Goal: Task Accomplishment & Management: Complete application form

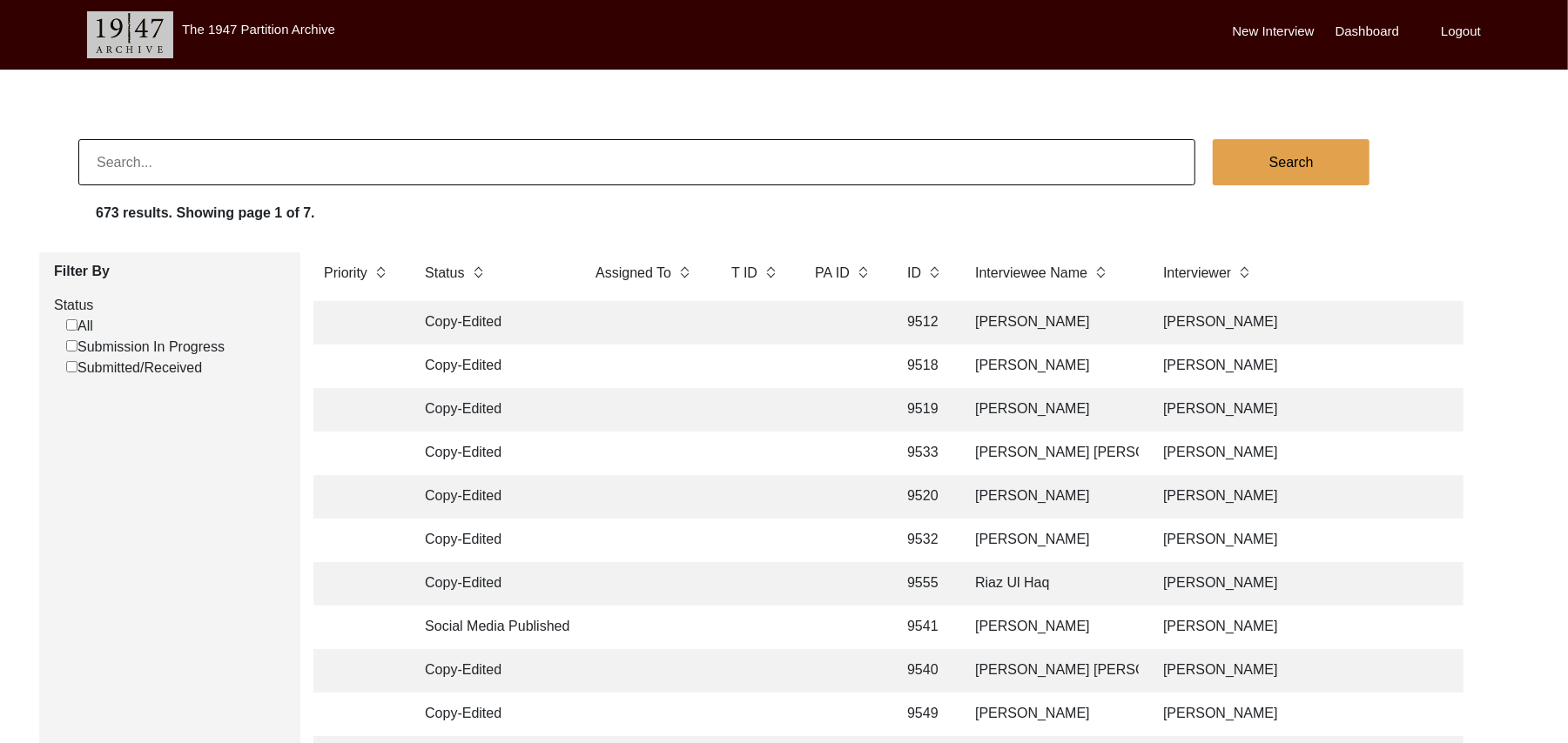
click at [73, 345] on input "Submission In Progress" at bounding box center [72, 346] width 12 height 12
checkbox input "false"
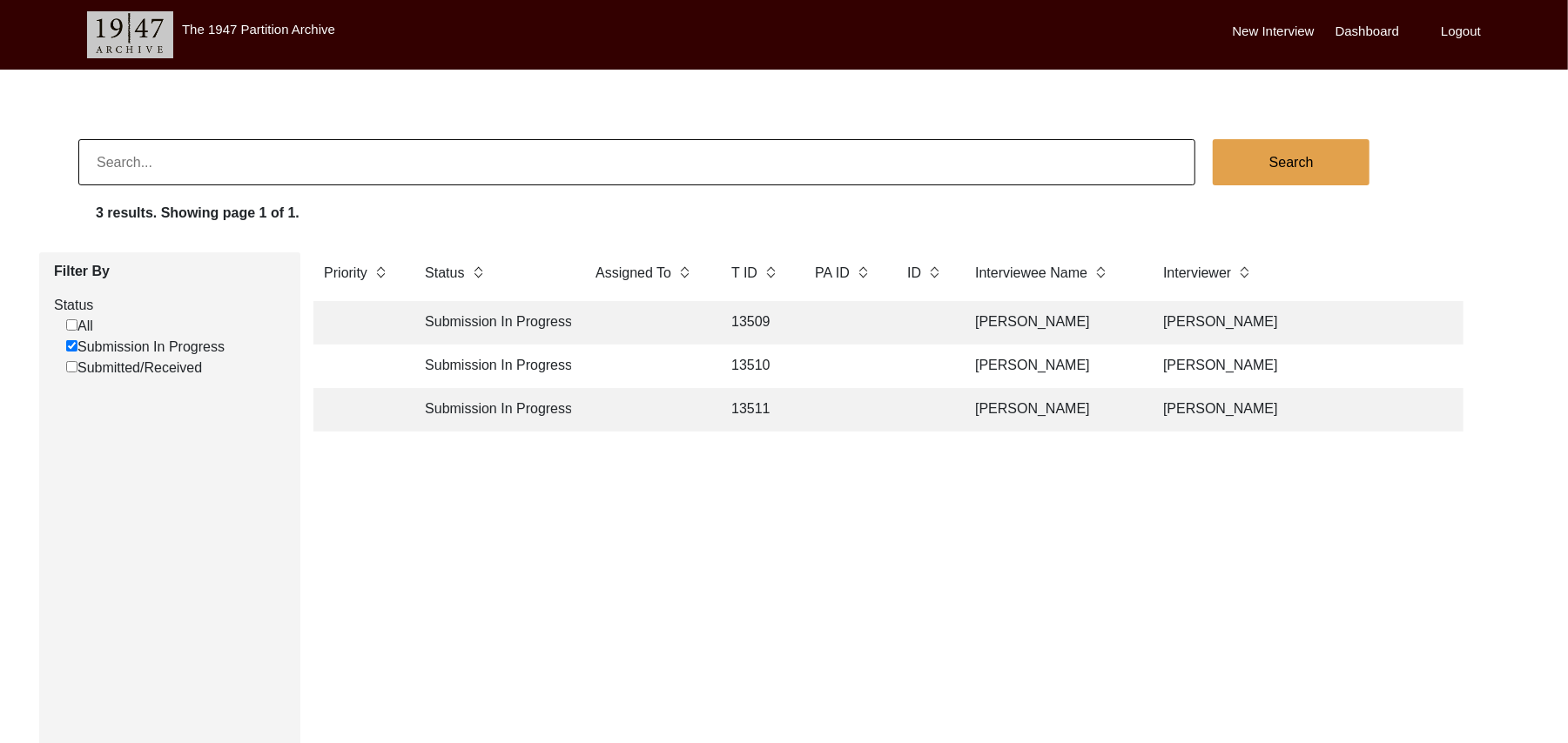
click at [763, 310] on td "13509" at bounding box center [756, 323] width 70 height 43
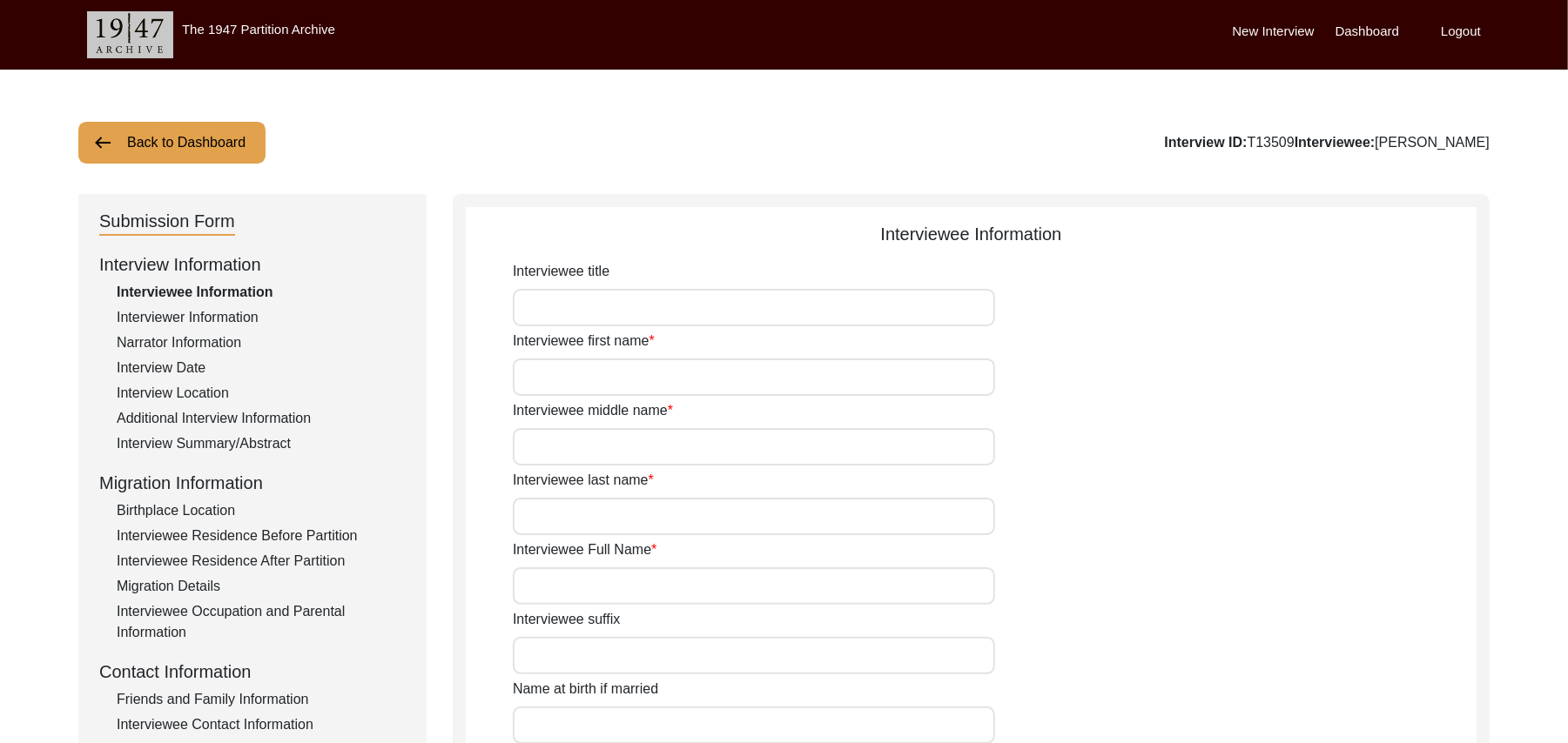
type input "Mr"
type input "[DEMOGRAPHIC_DATA]"
type input "Iqbal"
type input "N/A"
type input "[PERSON_NAME]"
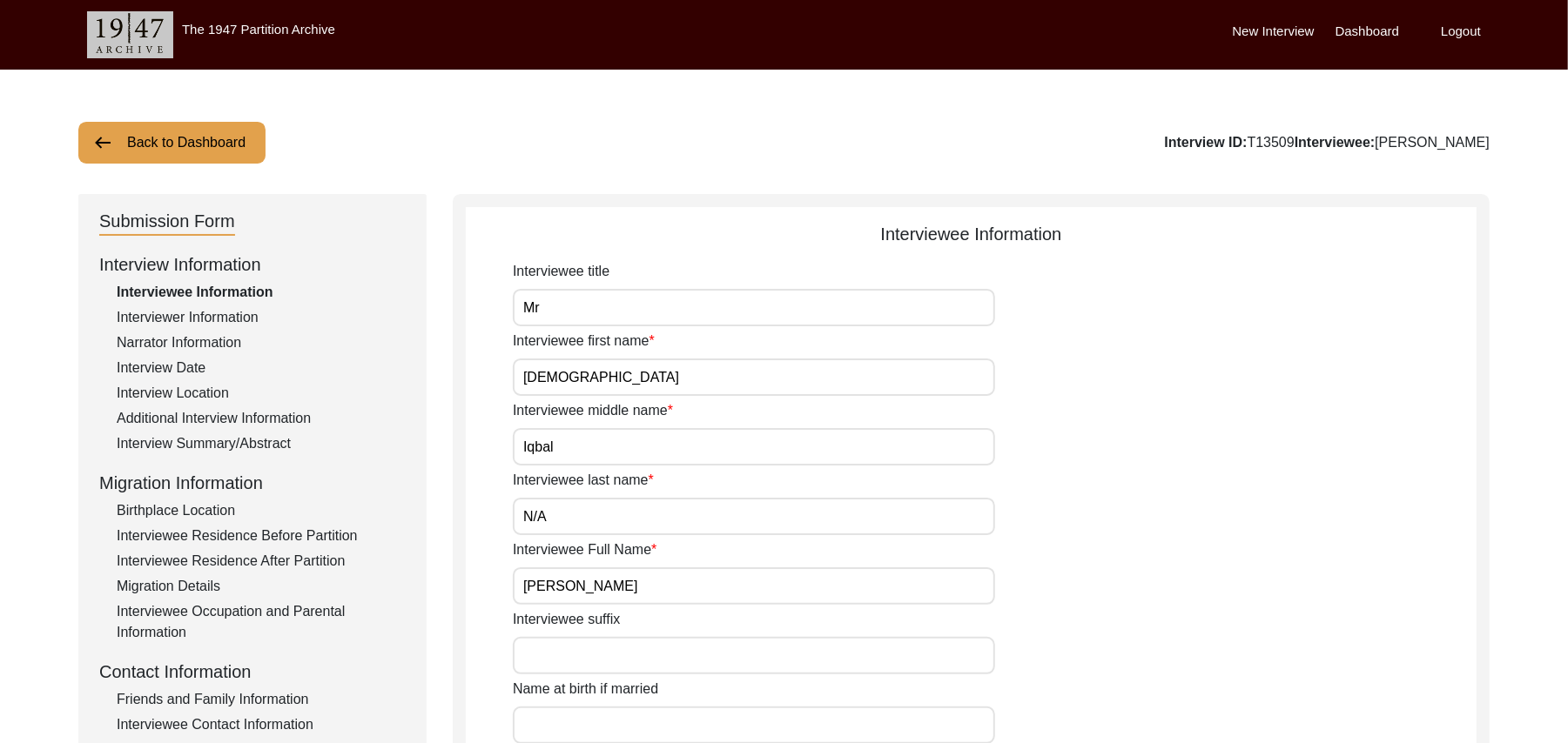
type input "N/A"
type input "[PERSON_NAME]"
type input "add"
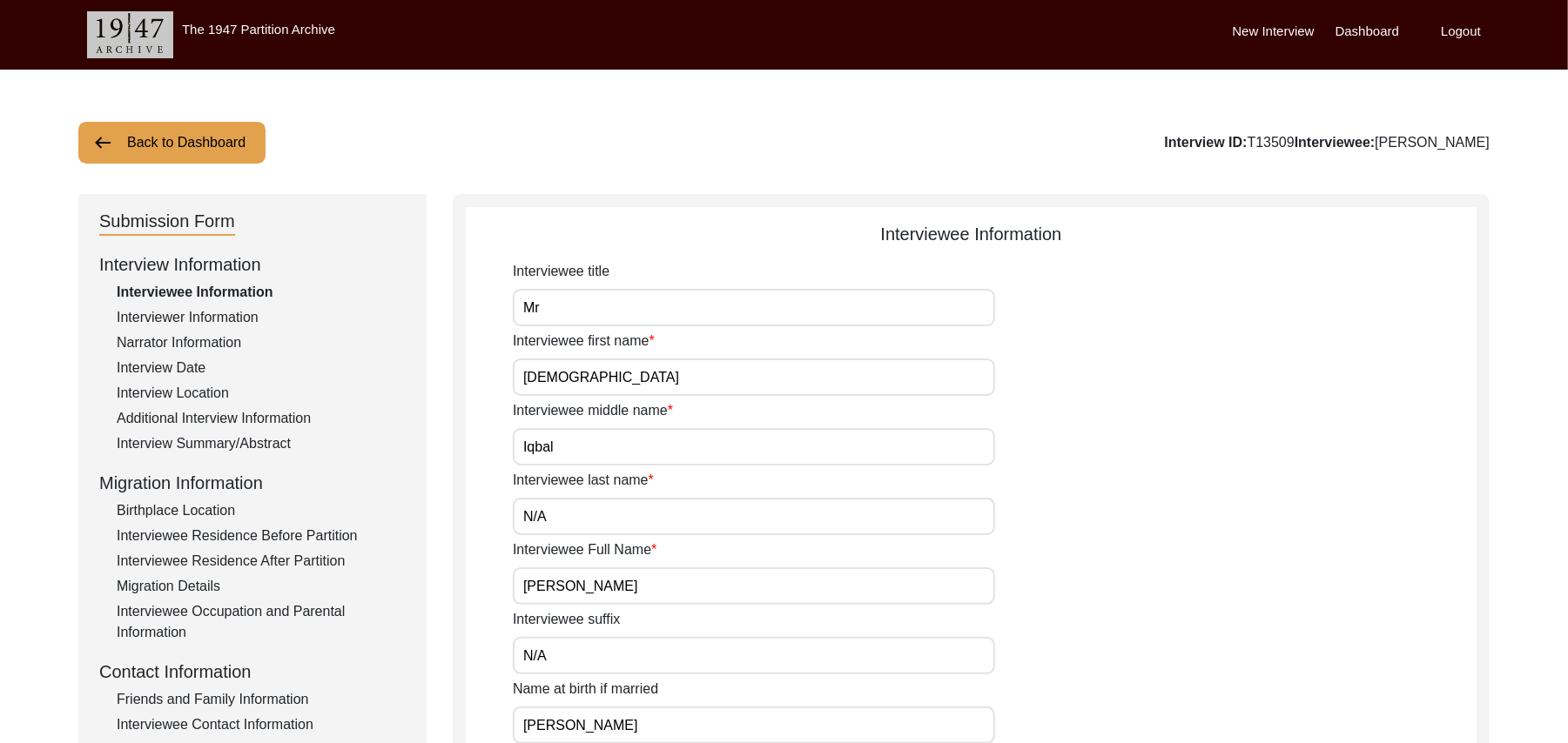
type input "aa"
type input "[DEMOGRAPHIC_DATA]"
type input "N/A"
type textarea "N/A"
type input "Punjabi"
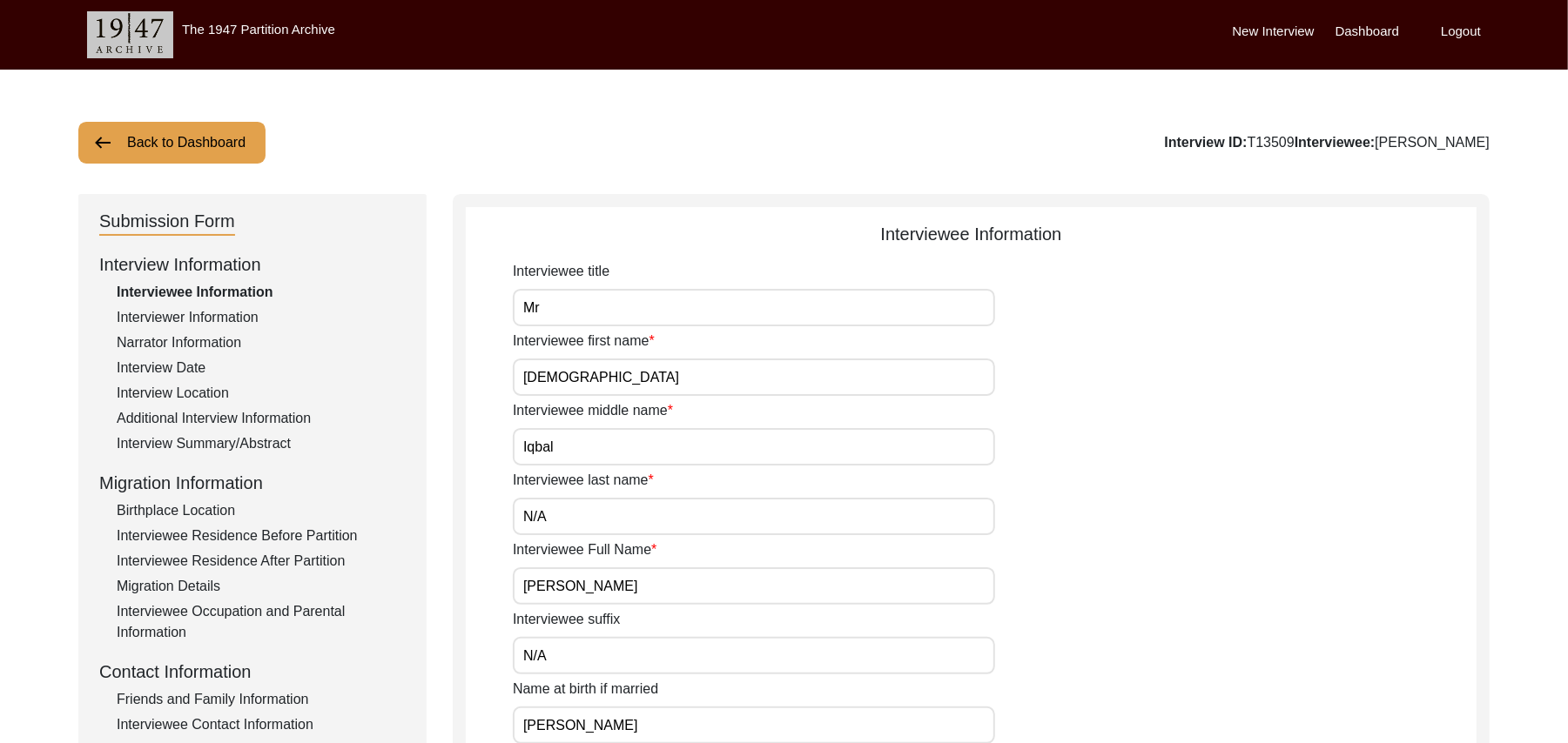
type input "Malwai"
type input "[DEMOGRAPHIC_DATA]"
type input "Jut"
click at [286, 443] on div "Interview Summary/Abstract" at bounding box center [261, 444] width 289 height 21
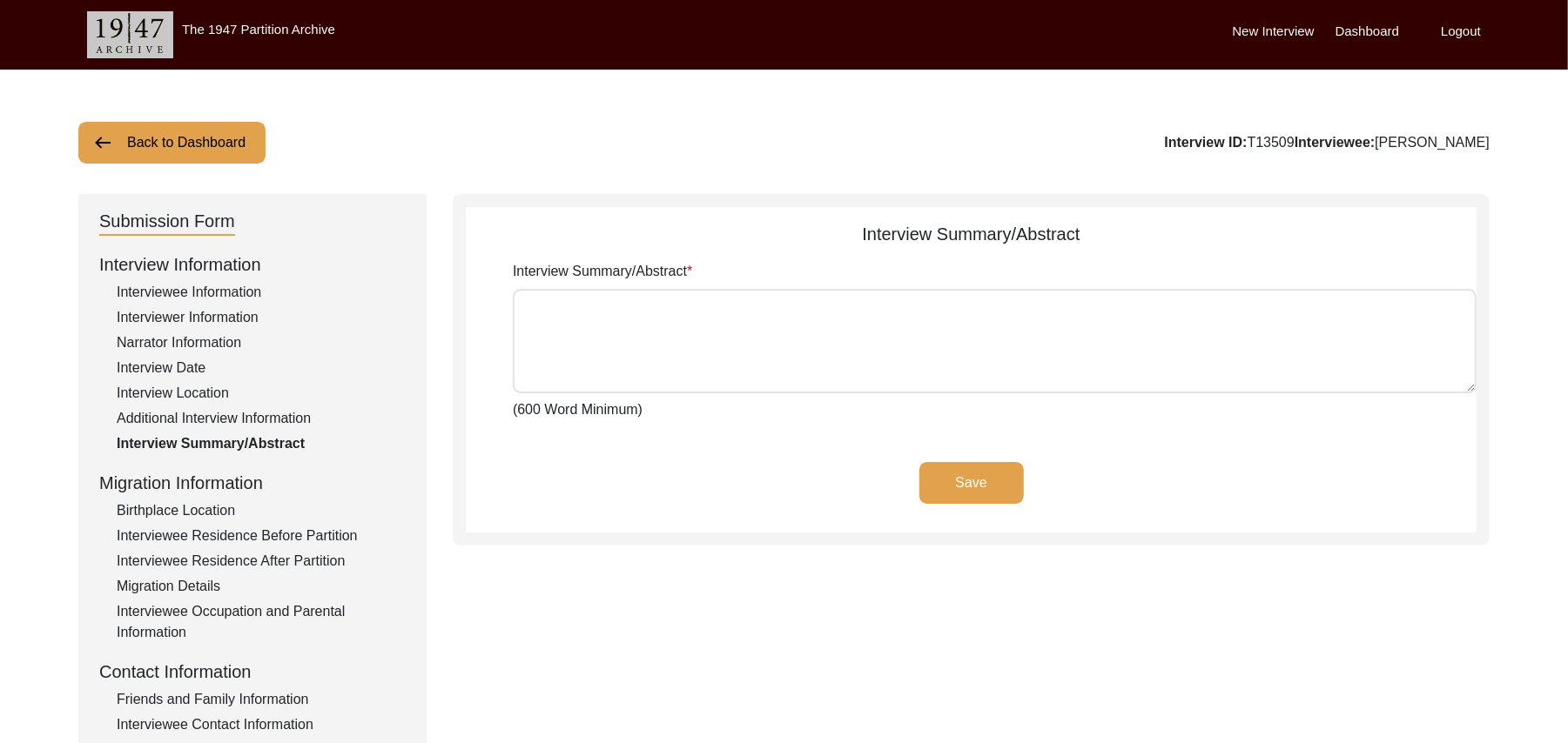
click at [569, 336] on textarea "Interview Summary/Abstract" at bounding box center [995, 341] width 964 height 104
paste textarea "[PERSON_NAME] [PERSON_NAME] [PERSON_NAME] Parents ([PERSON_NAME] and his wife […"
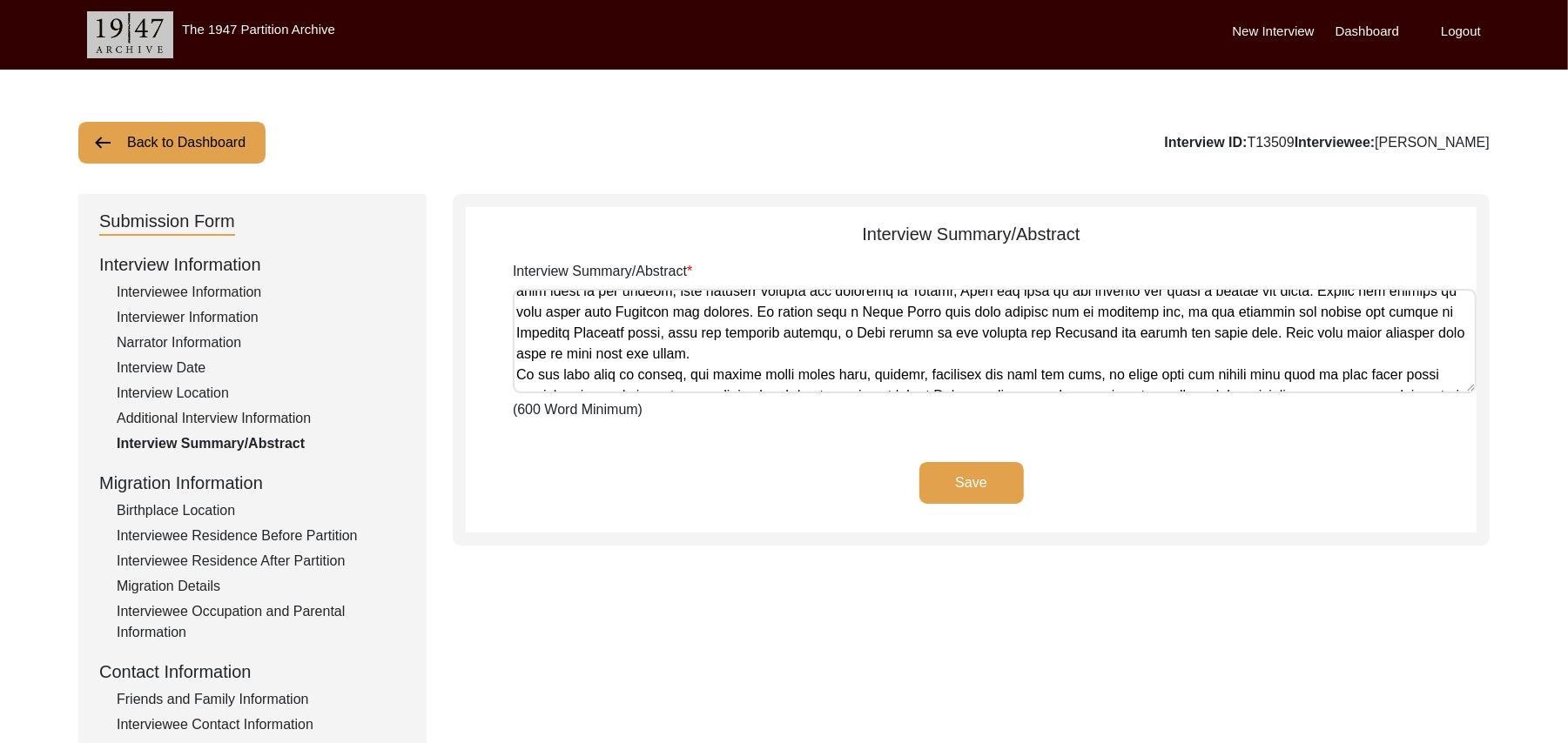
scroll to position [561, 0]
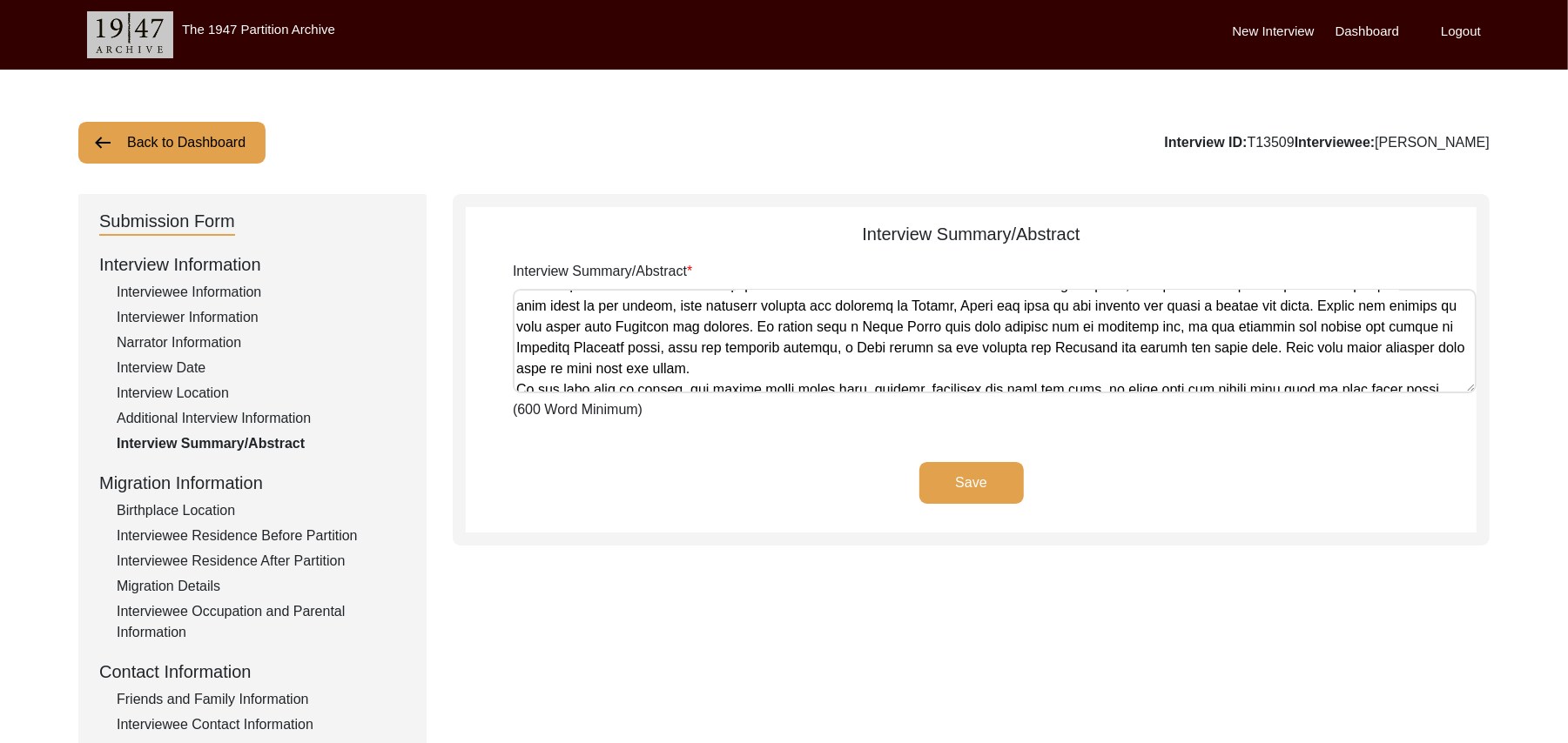
type textarea "[PERSON_NAME] [PERSON_NAME] [PERSON_NAME] Parents ([PERSON_NAME] and his wife […"
click at [962, 472] on button "Save" at bounding box center [971, 483] width 104 height 42
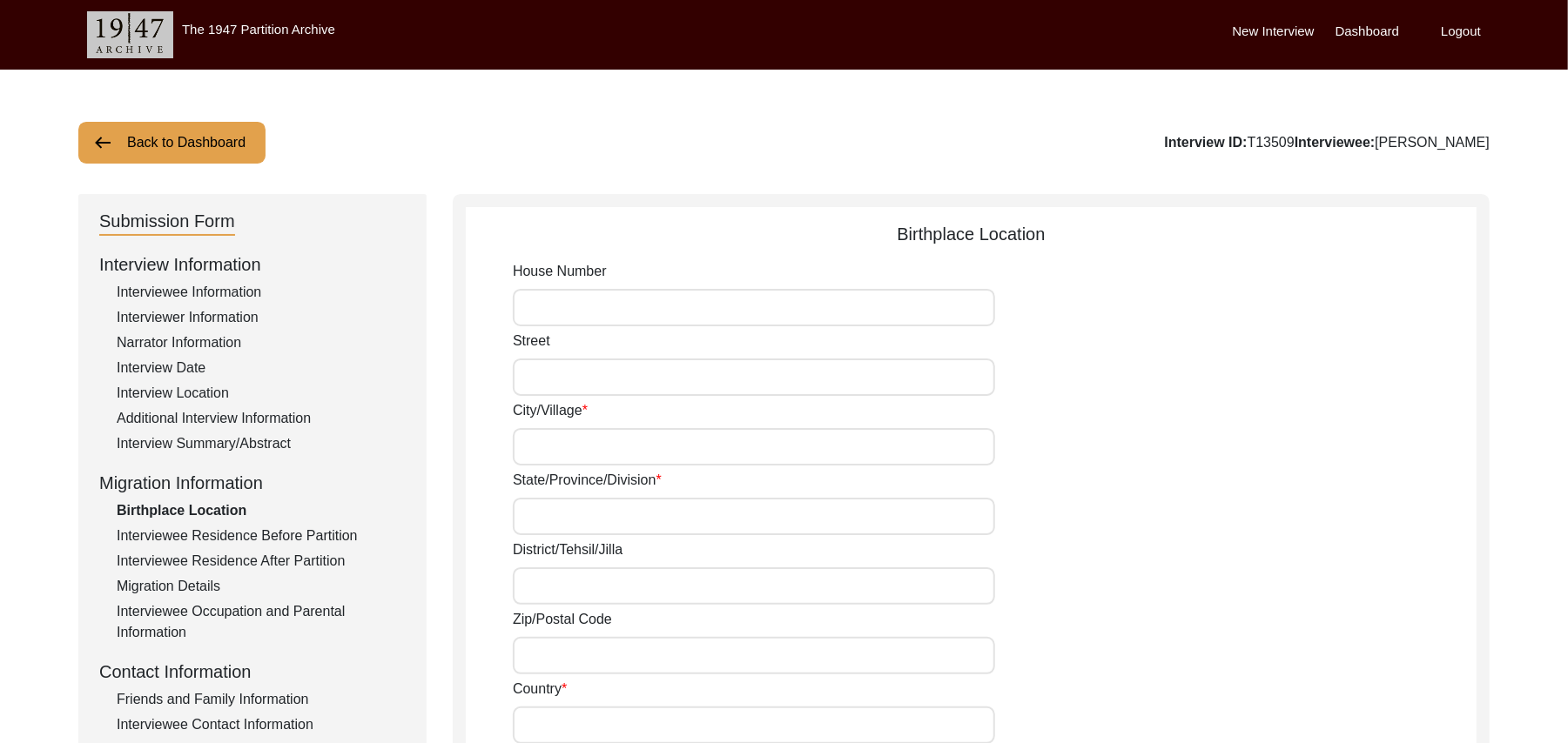
type input "N/A"
type input "Chak 93JB"
type input "[GEOGRAPHIC_DATA]"
type input "[PERSON_NAME]/ Gojra"
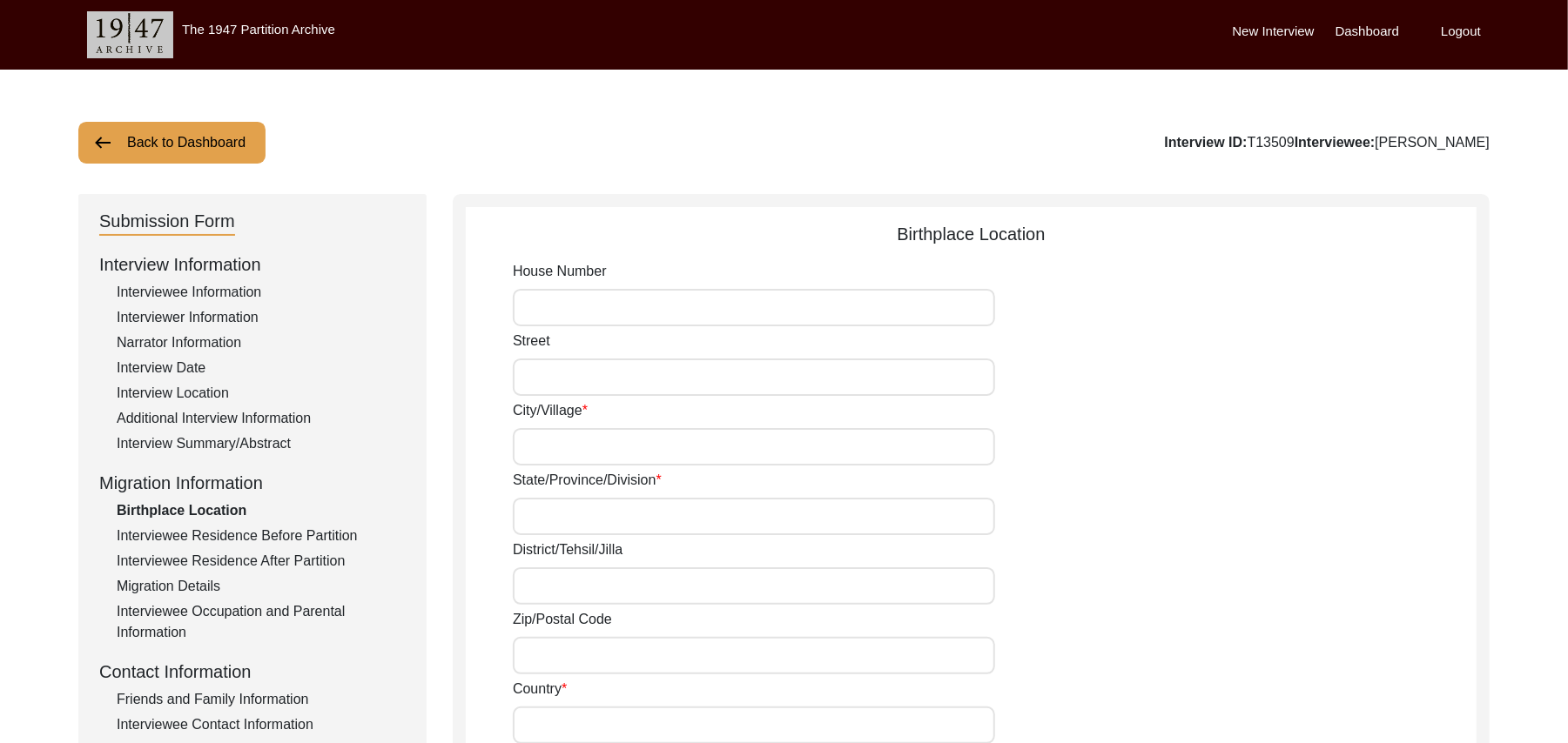
type input "36120"
type input "[GEOGRAPHIC_DATA]"
type input "Chak 93JB"
type input "Chak 93JB, [GEOGRAPHIC_DATA], [GEOGRAPHIC_DATA]"
type input "N/A"
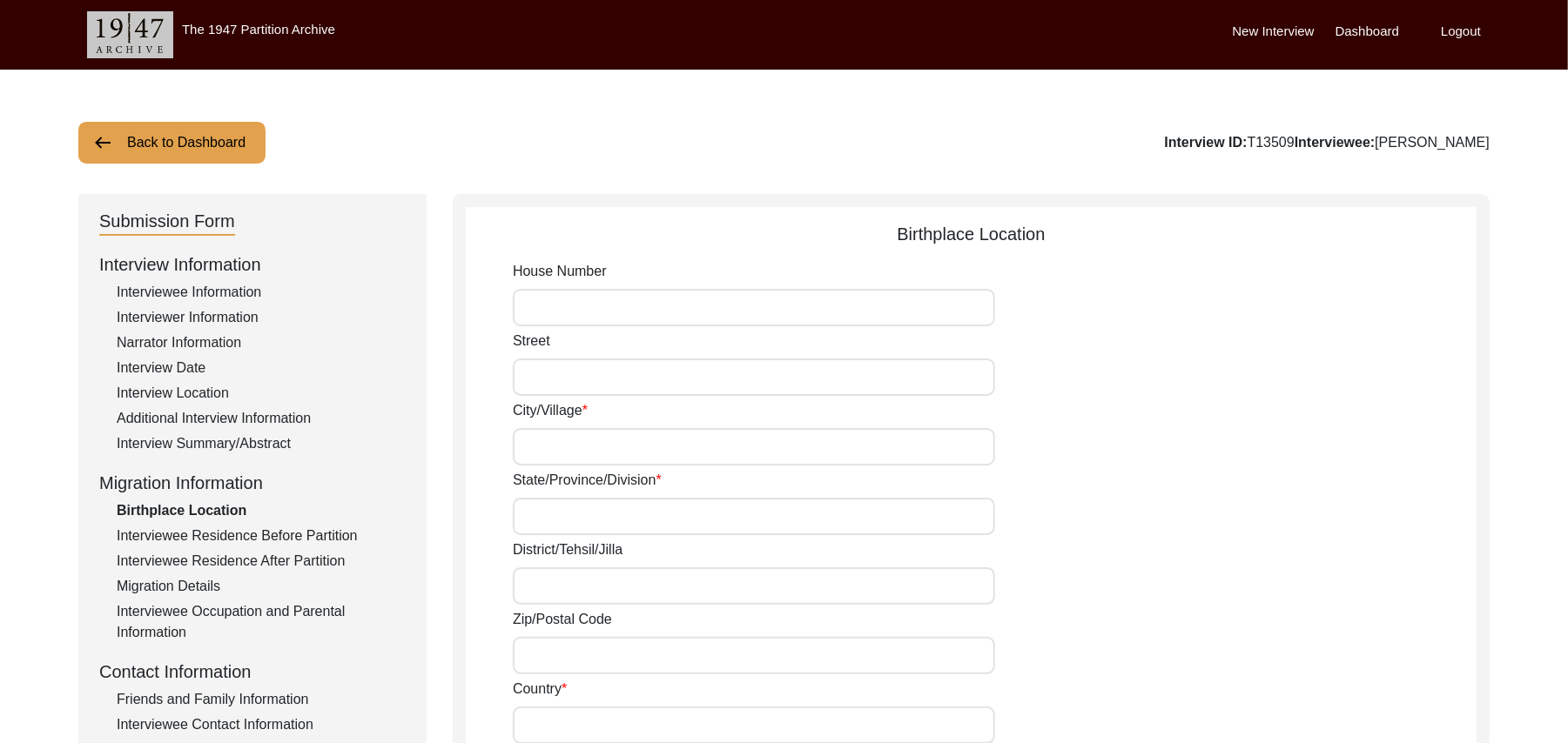
type input "N/A"
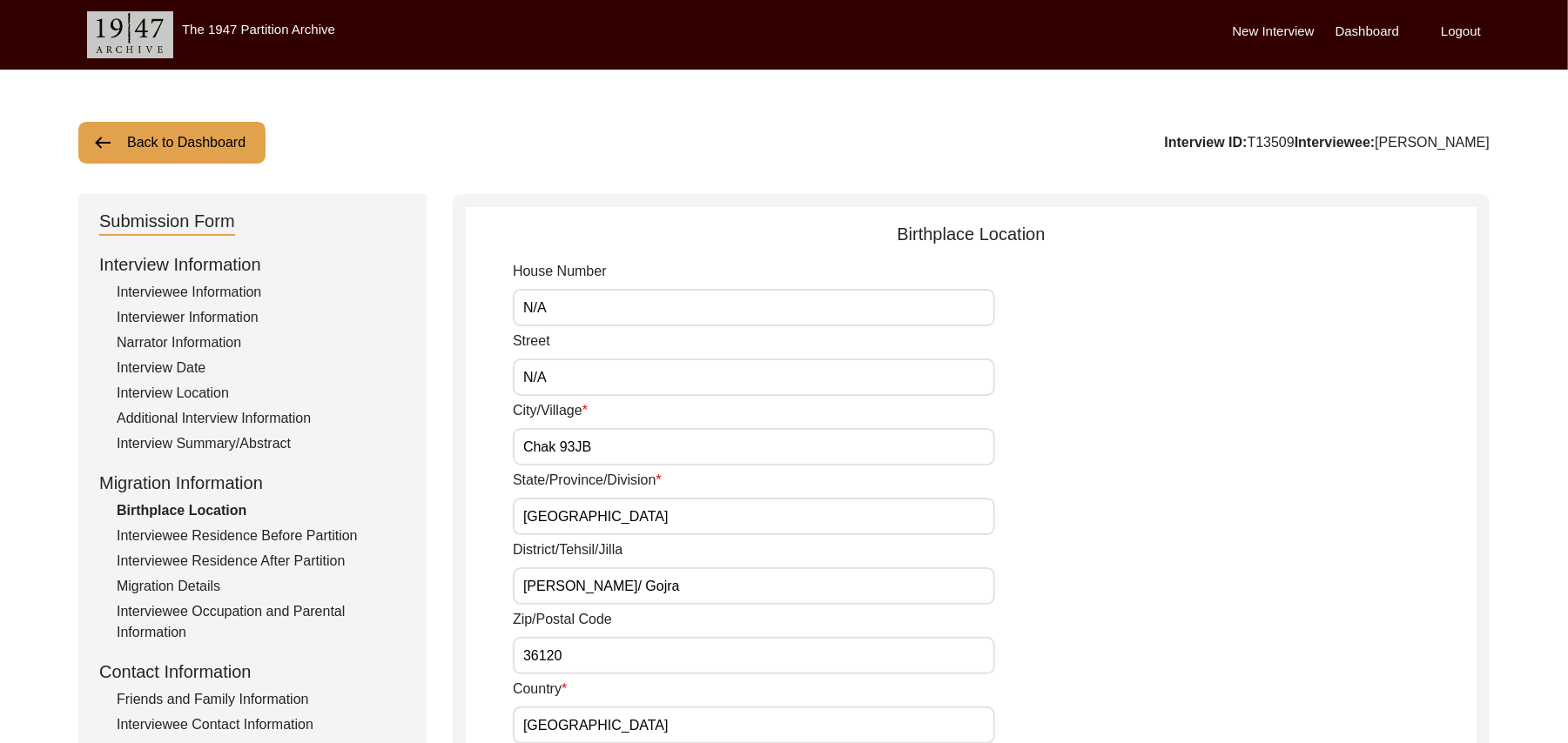
click at [244, 290] on div "Interviewee Information" at bounding box center [261, 292] width 289 height 21
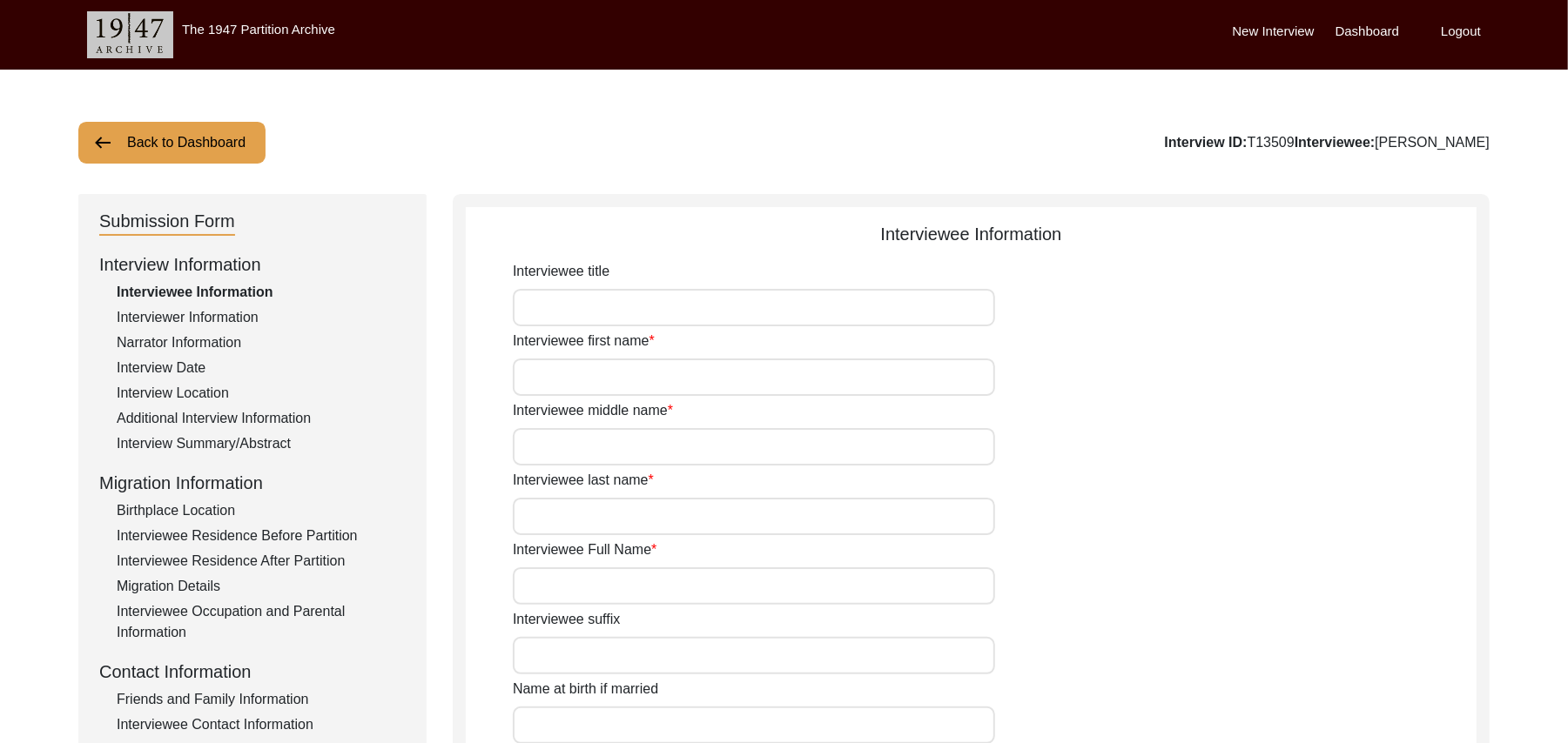
type input "Mr"
type input "[DEMOGRAPHIC_DATA]"
type input "Iqbal"
type input "N/A"
type input "[PERSON_NAME]"
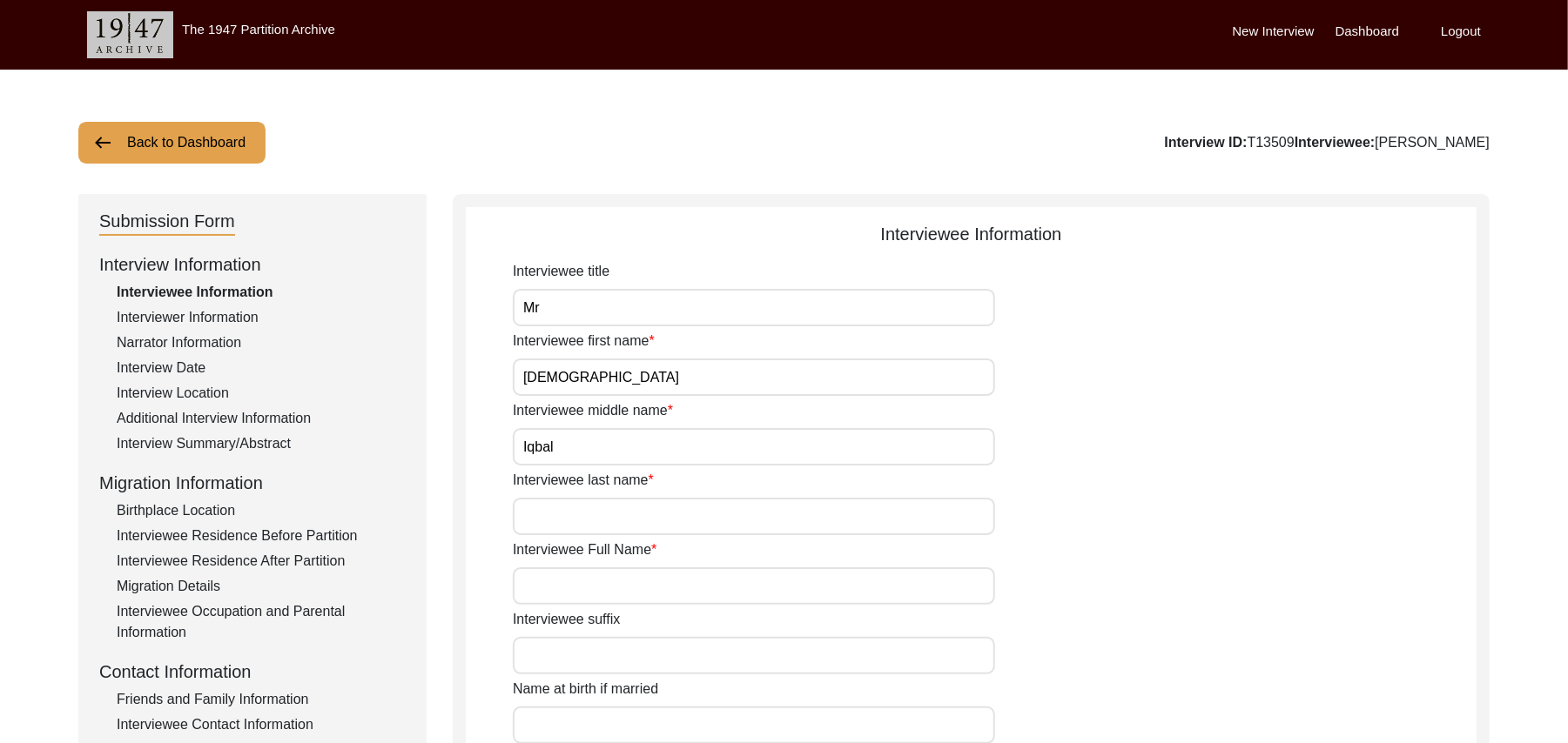
type input "N/A"
type input "[PERSON_NAME]"
type input "add"
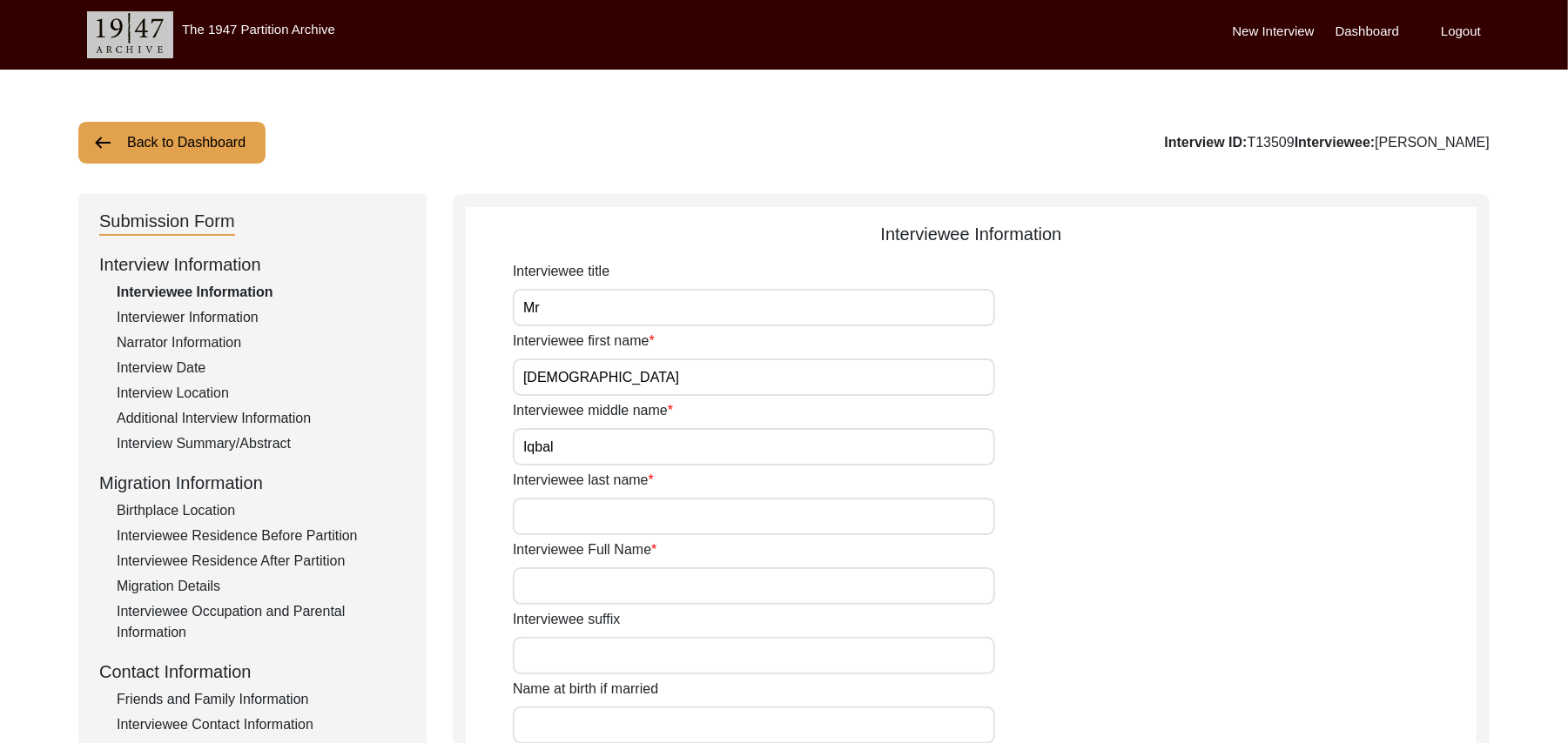
type input "aa"
type input "[DEMOGRAPHIC_DATA]"
type input "N/A"
type textarea "N/A"
type input "Punjabi"
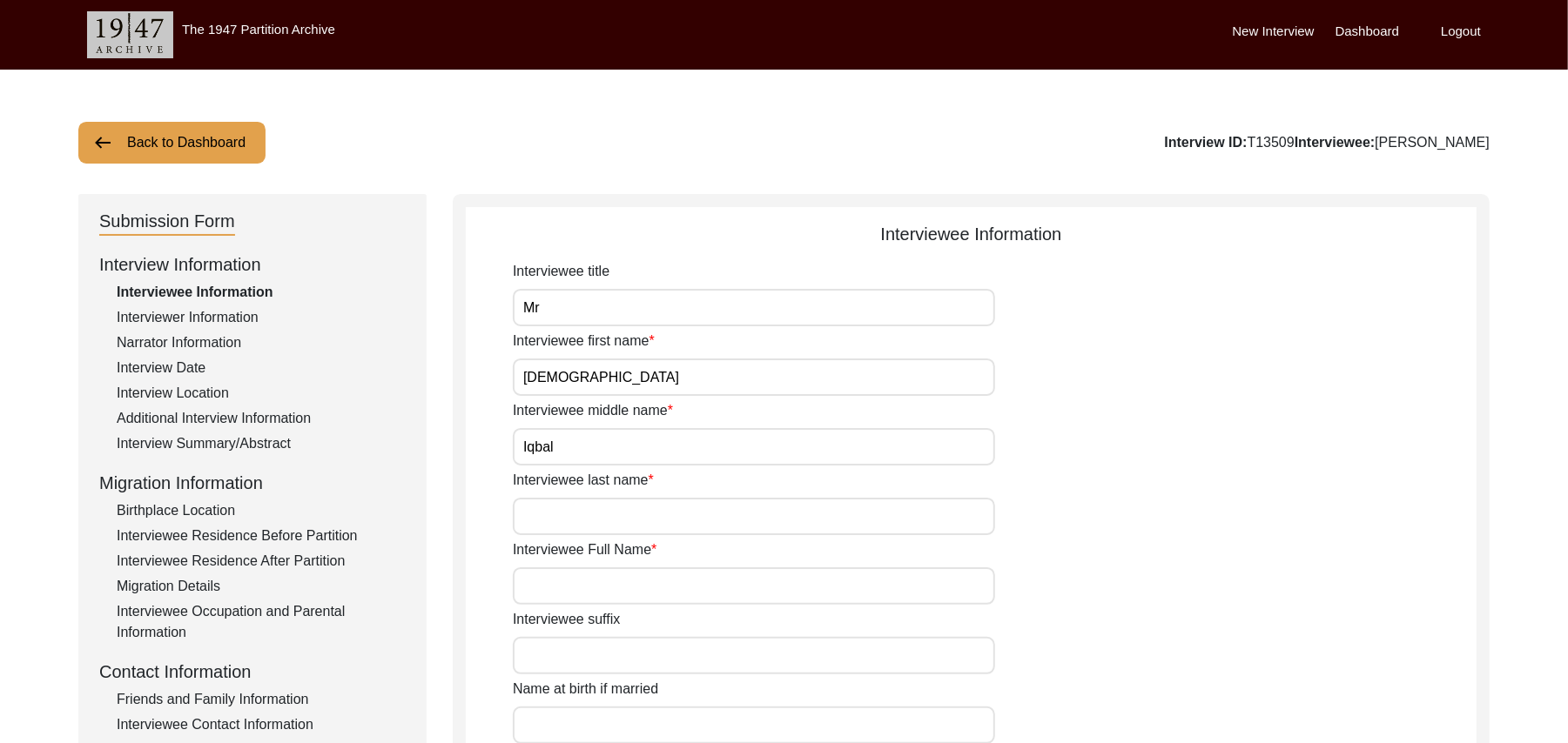
type input "Malwai"
type input "[DEMOGRAPHIC_DATA]"
type input "Jut"
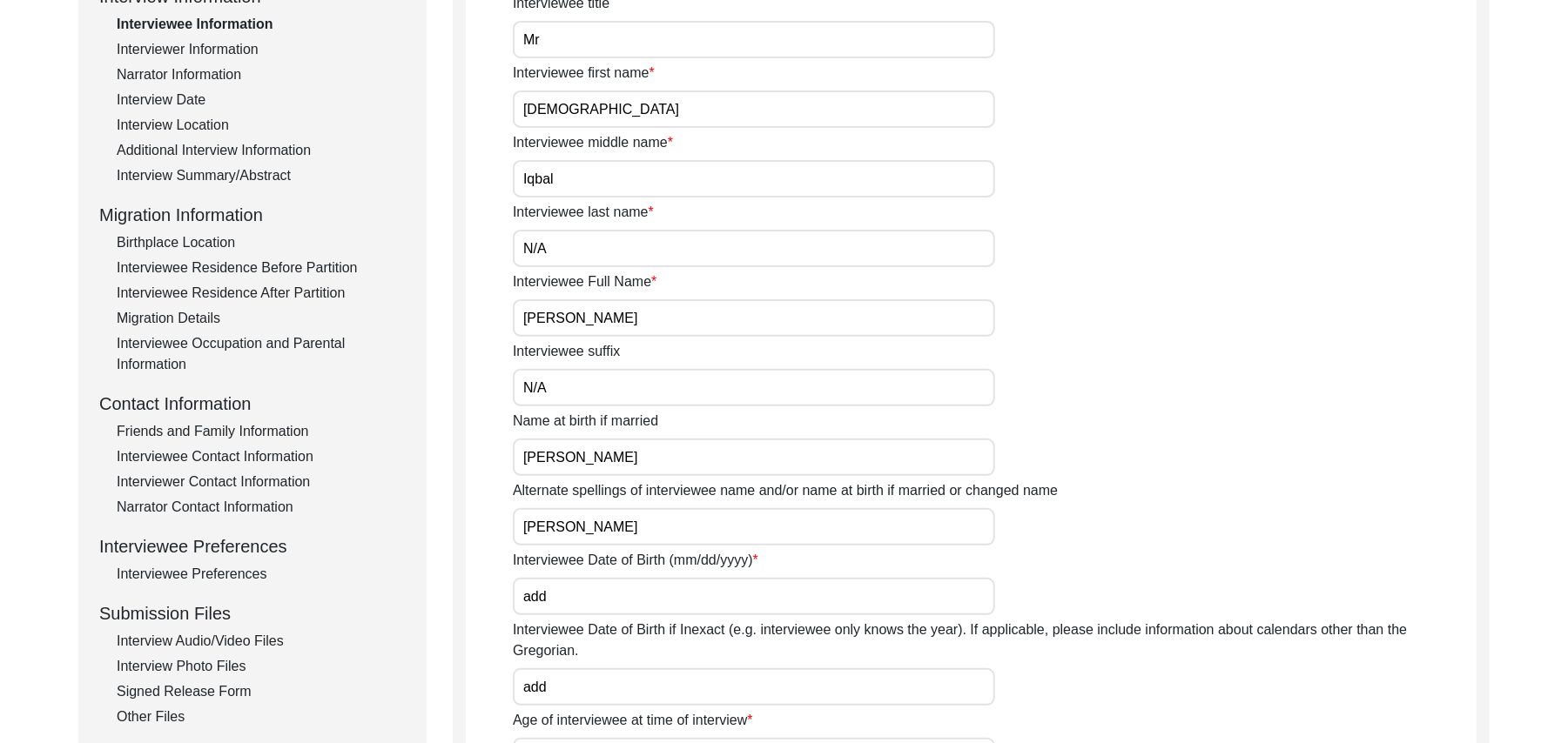
scroll to position [387, 0]
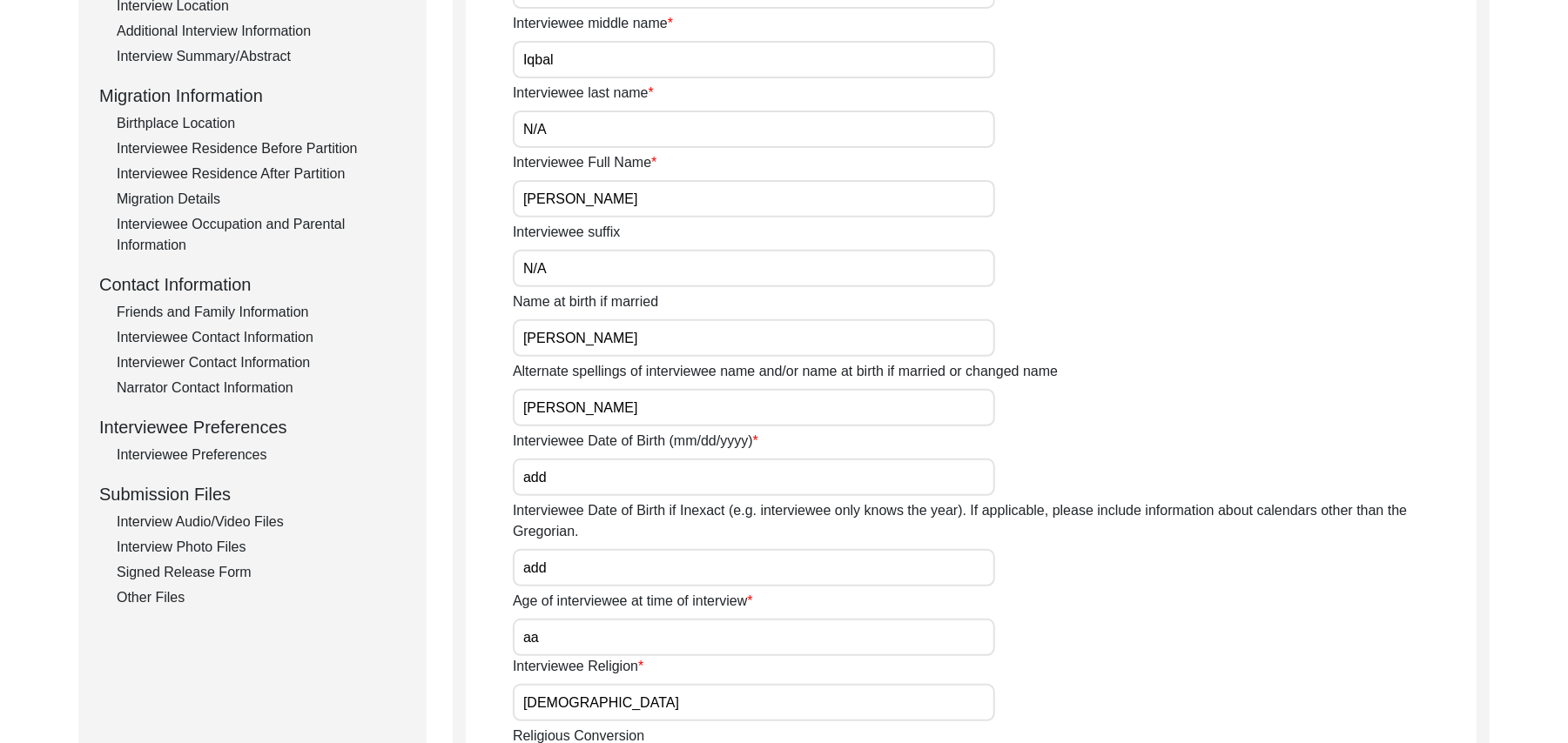
click at [620, 482] on input "add" at bounding box center [754, 478] width 483 height 38
type input "a"
type input "1"
type input "o"
type input "1947"
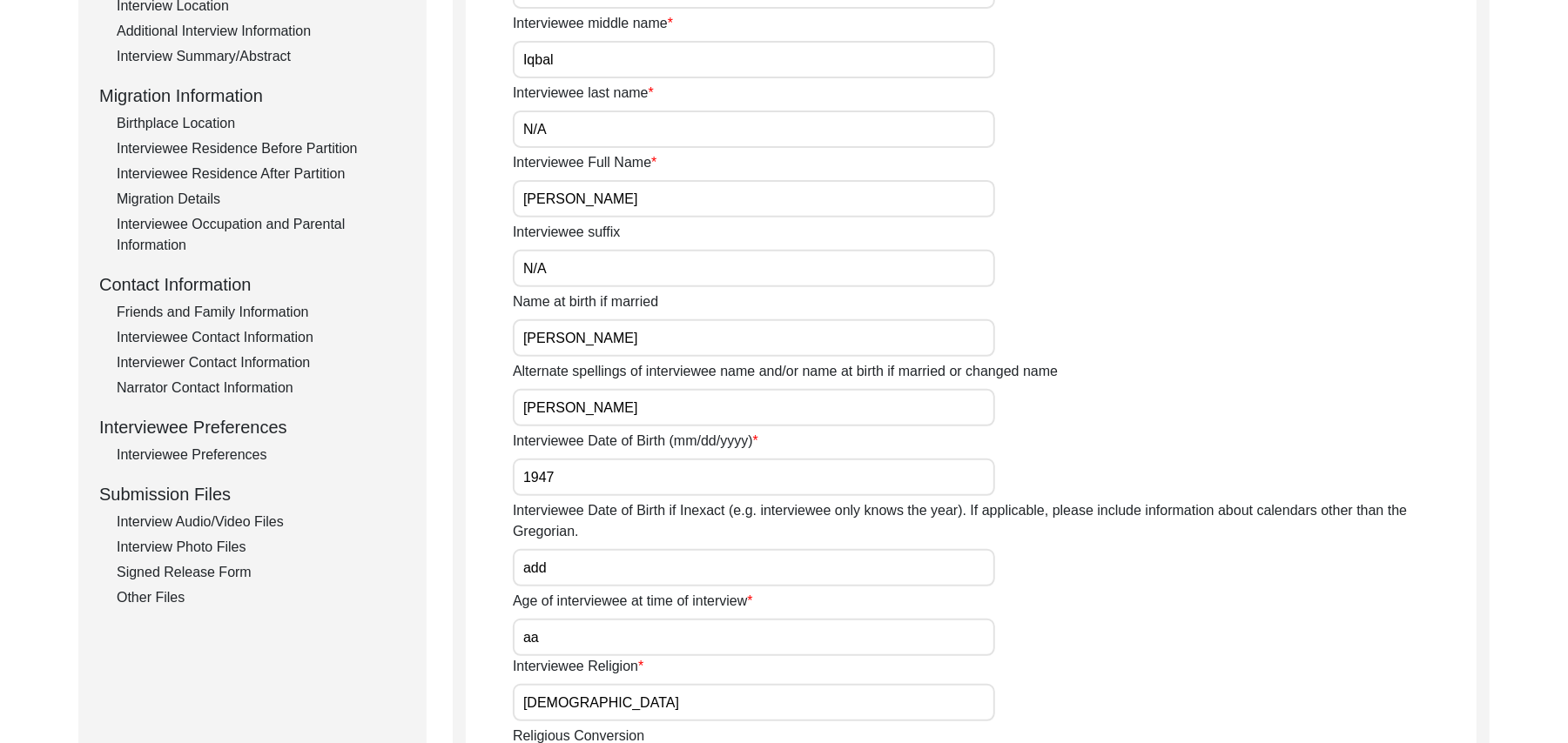
click at [580, 549] on input "add" at bounding box center [754, 568] width 483 height 38
type input "a"
type input "1947"
click at [548, 628] on input "aa" at bounding box center [754, 638] width 483 height 38
type input "a"
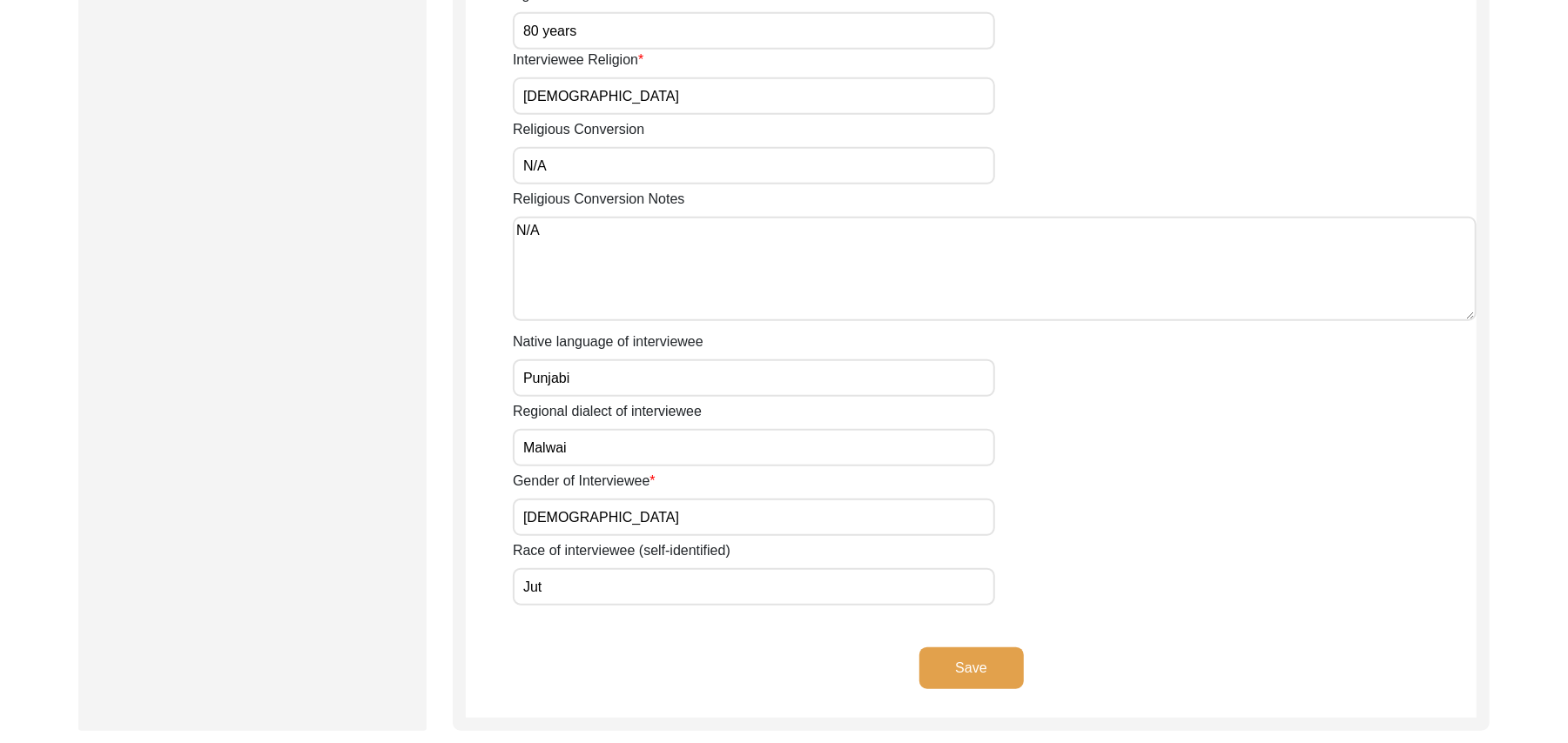
scroll to position [986, 0]
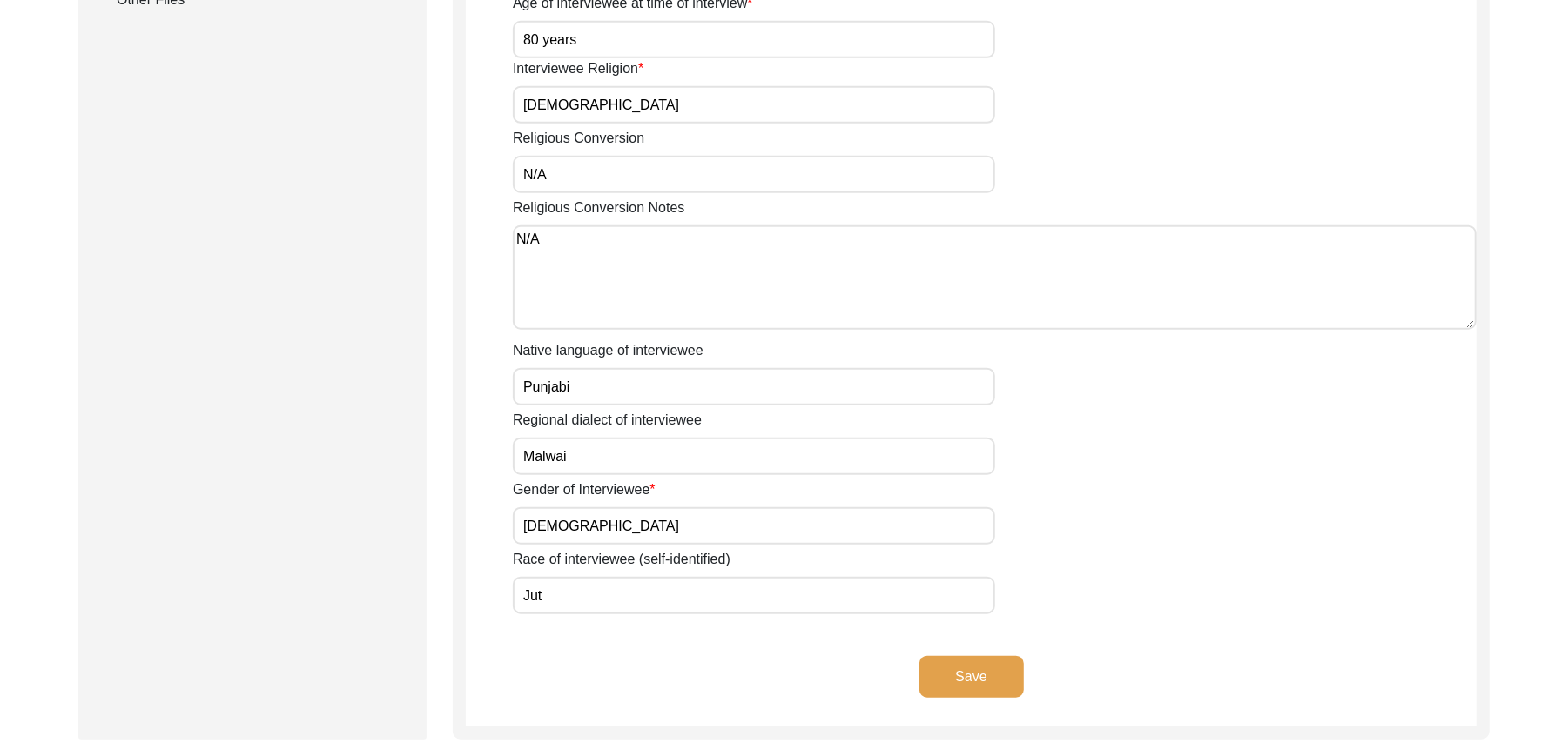
type input "80 years"
click at [578, 578] on input "Jut" at bounding box center [754, 596] width 483 height 38
type input "J"
type input "[PERSON_NAME]"
click at [972, 657] on button "Save" at bounding box center [971, 677] width 104 height 42
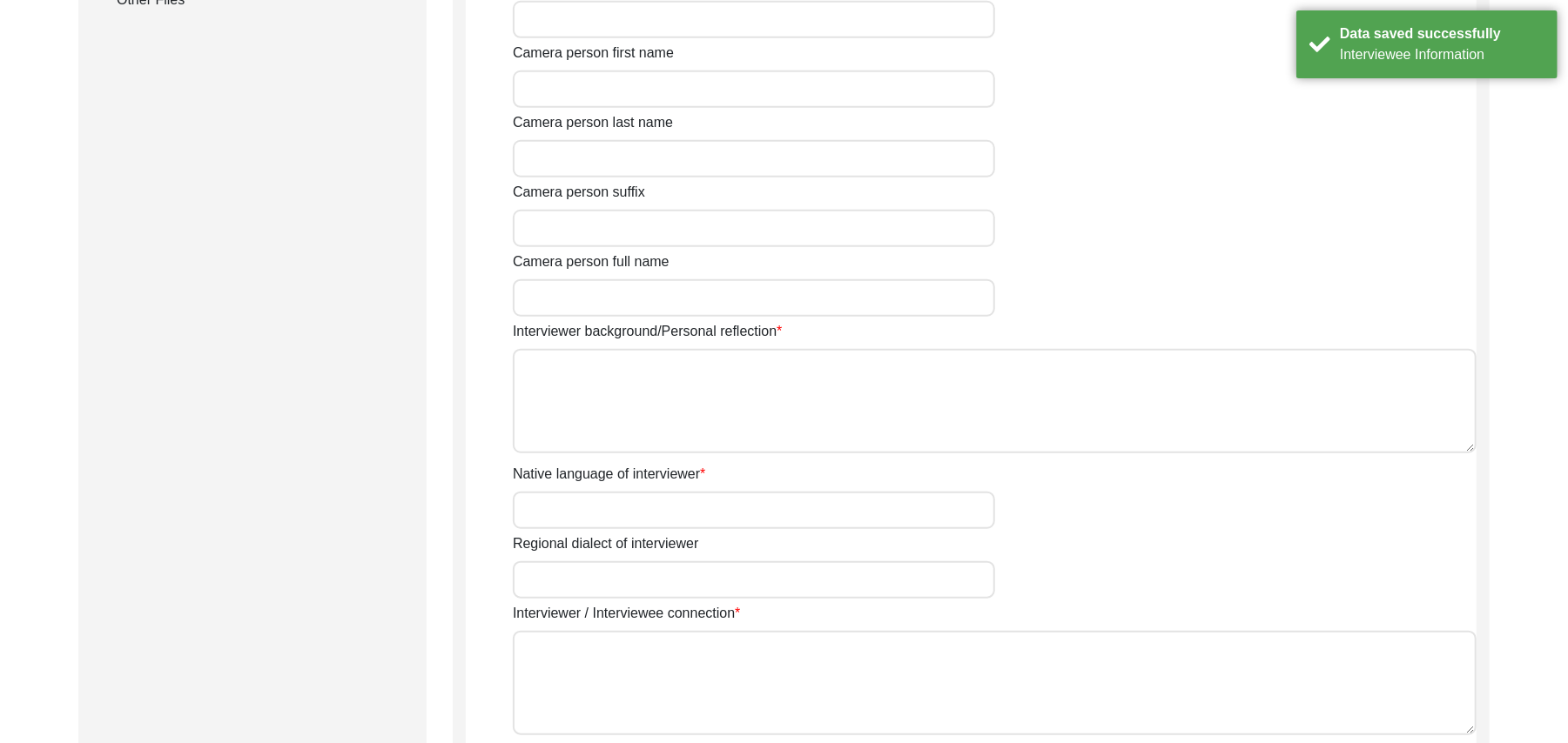
type input "Mr"
type input "[DEMOGRAPHIC_DATA]"
type input "[PERSON_NAME]"
type input "N/A"
type input "[PERSON_NAME]"
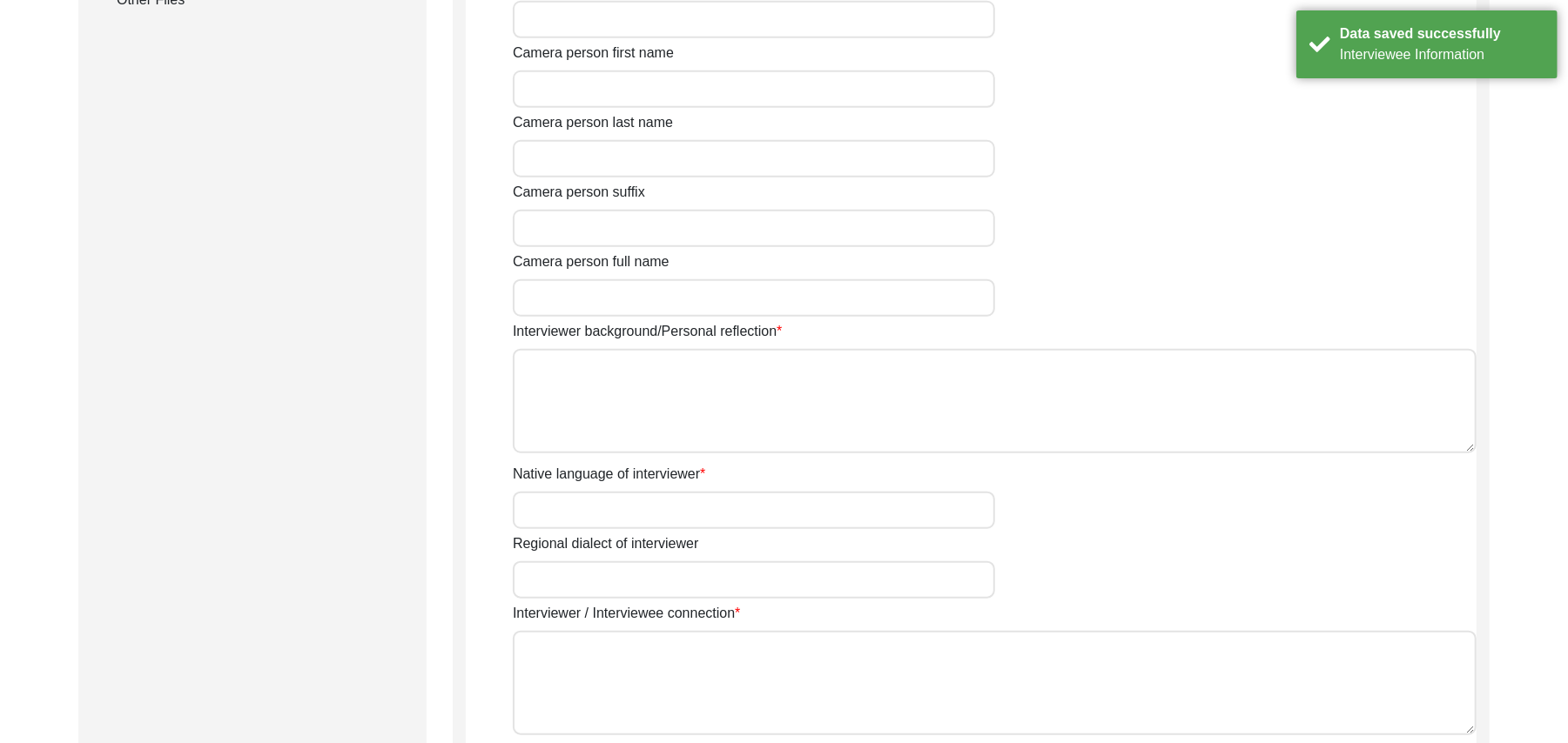
type input "[DEMOGRAPHIC_DATA]"
type input "[DATE]"
type input "[GEOGRAPHIC_DATA], [GEOGRAPHIC_DATA], [GEOGRAPHIC_DATA]"
type input "Retired Govt Servant"
type input "Mr"
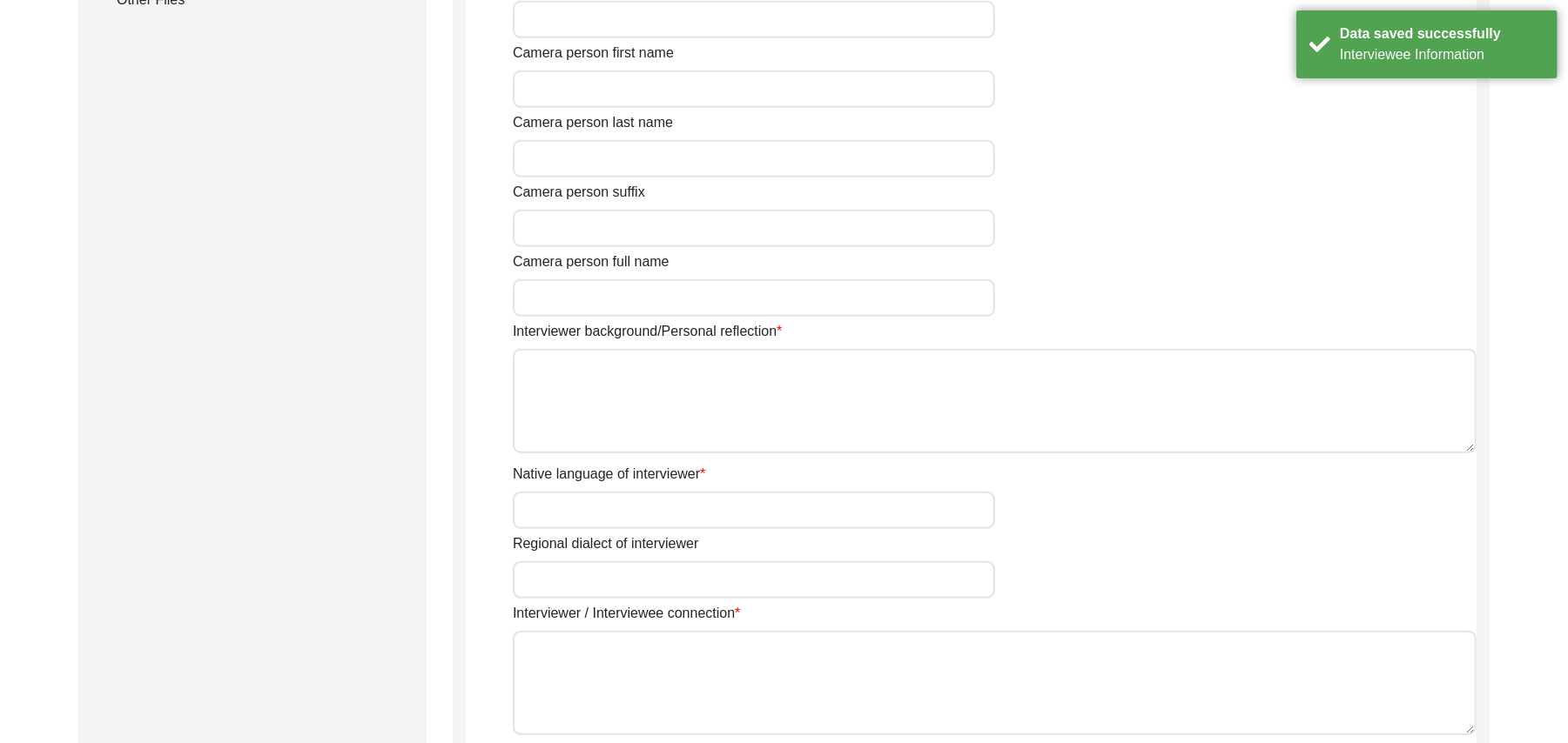
type input "[DEMOGRAPHIC_DATA]"
type input "[PERSON_NAME]"
type input "N/A"
type input "[PERSON_NAME]"
type textarea "A graduate in the subjects of education and [DEMOGRAPHIC_DATA] history."
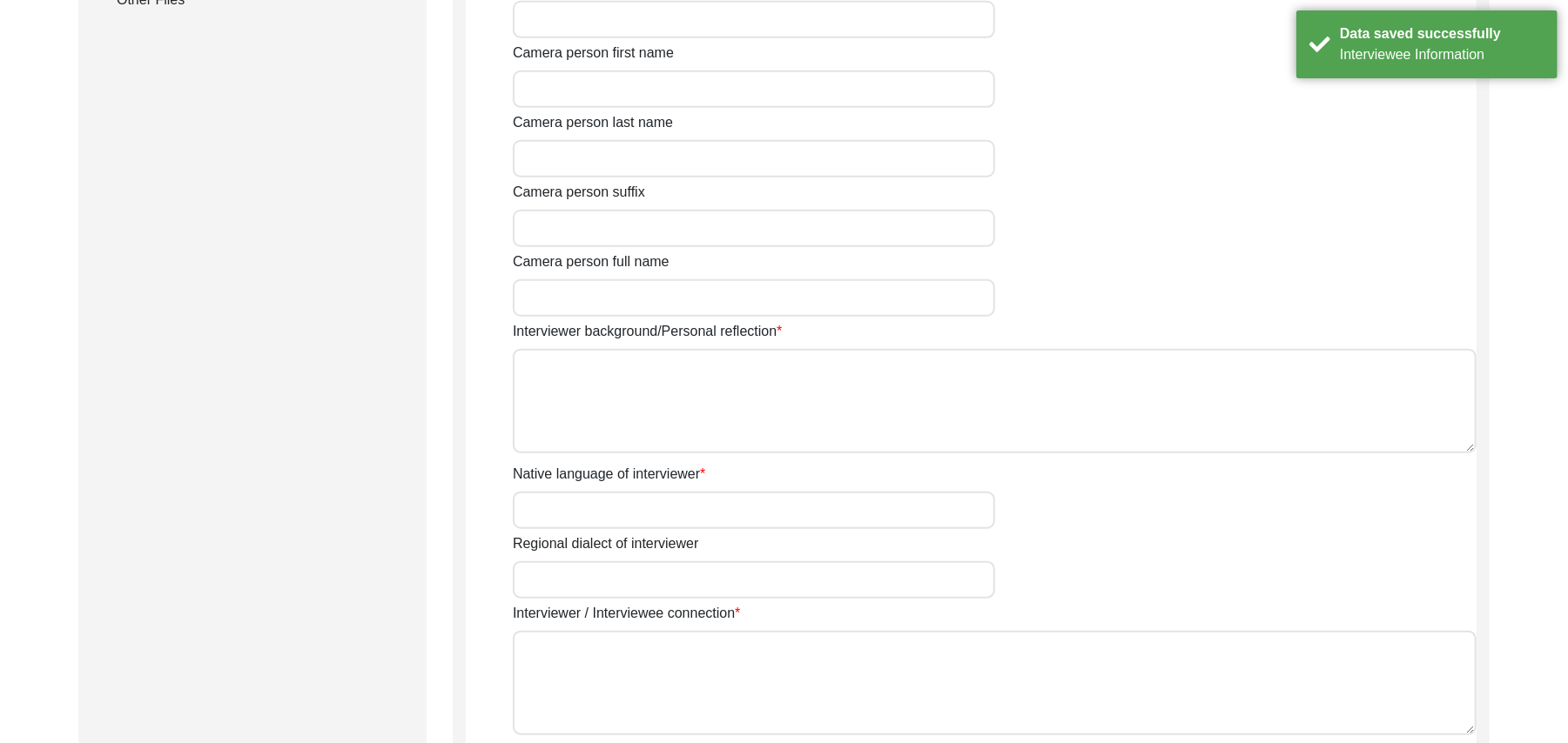
type input "Punjabi"
type input "Malwai"
type textarea "N/A"
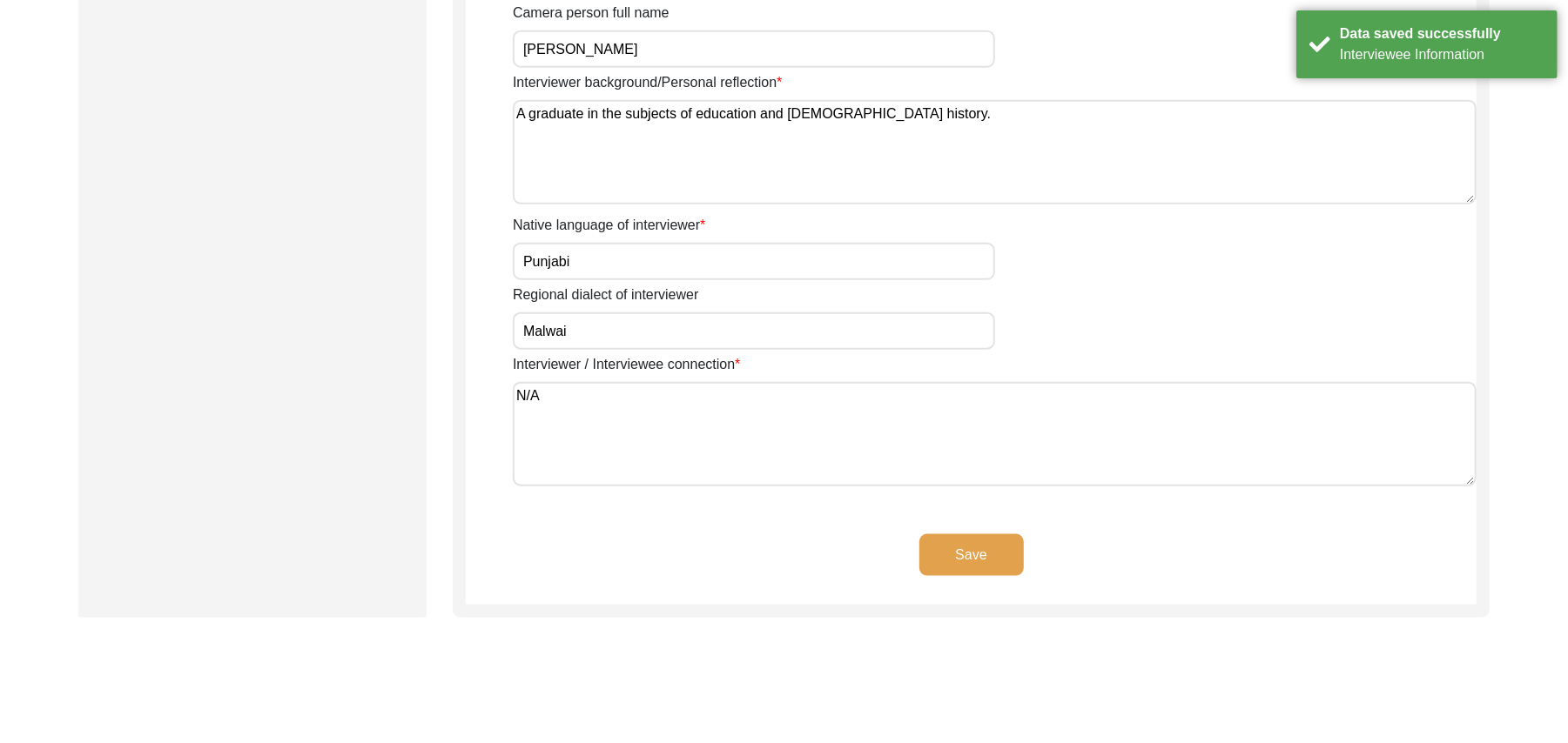
scroll to position [1238, 0]
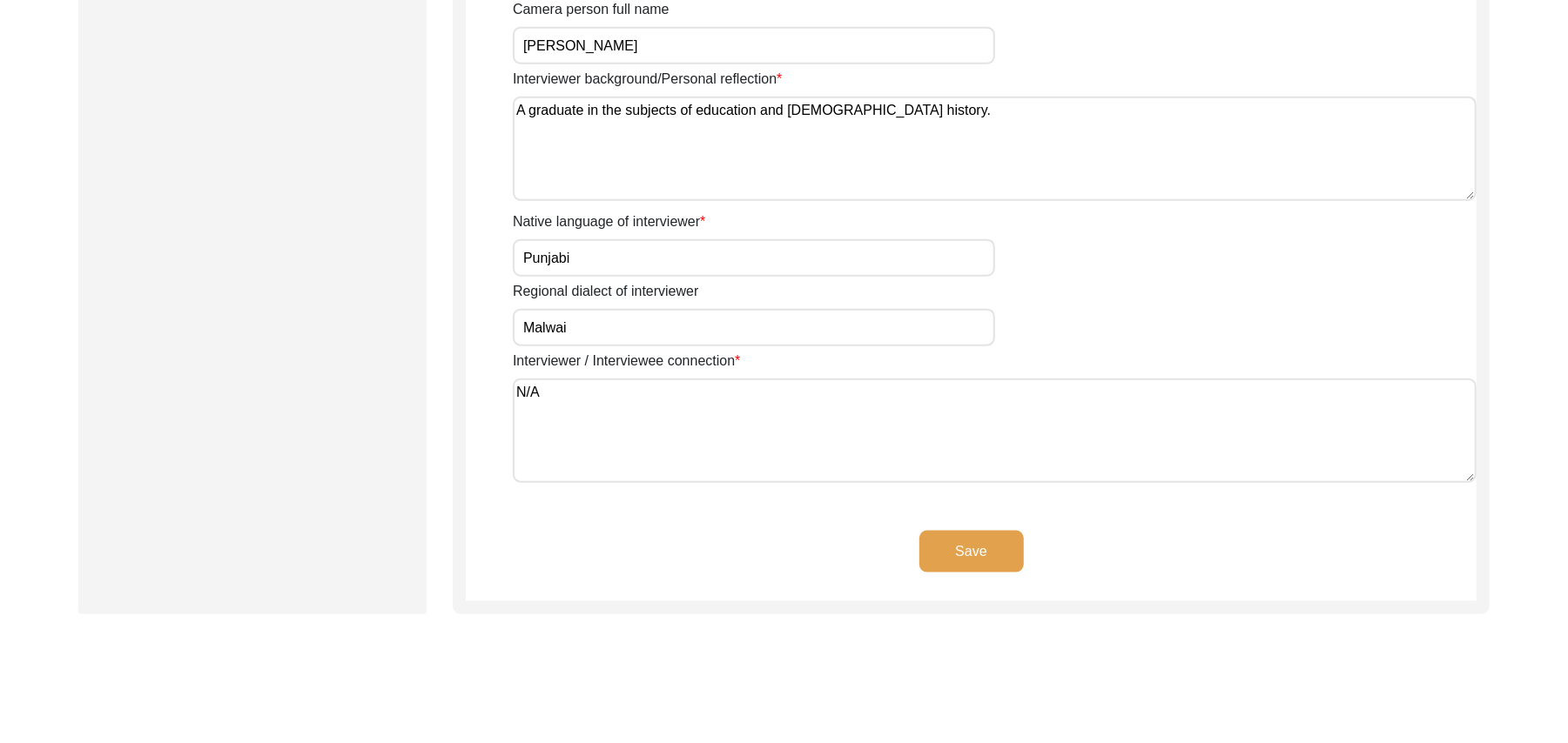
click at [988, 544] on button "Save" at bounding box center [971, 552] width 104 height 42
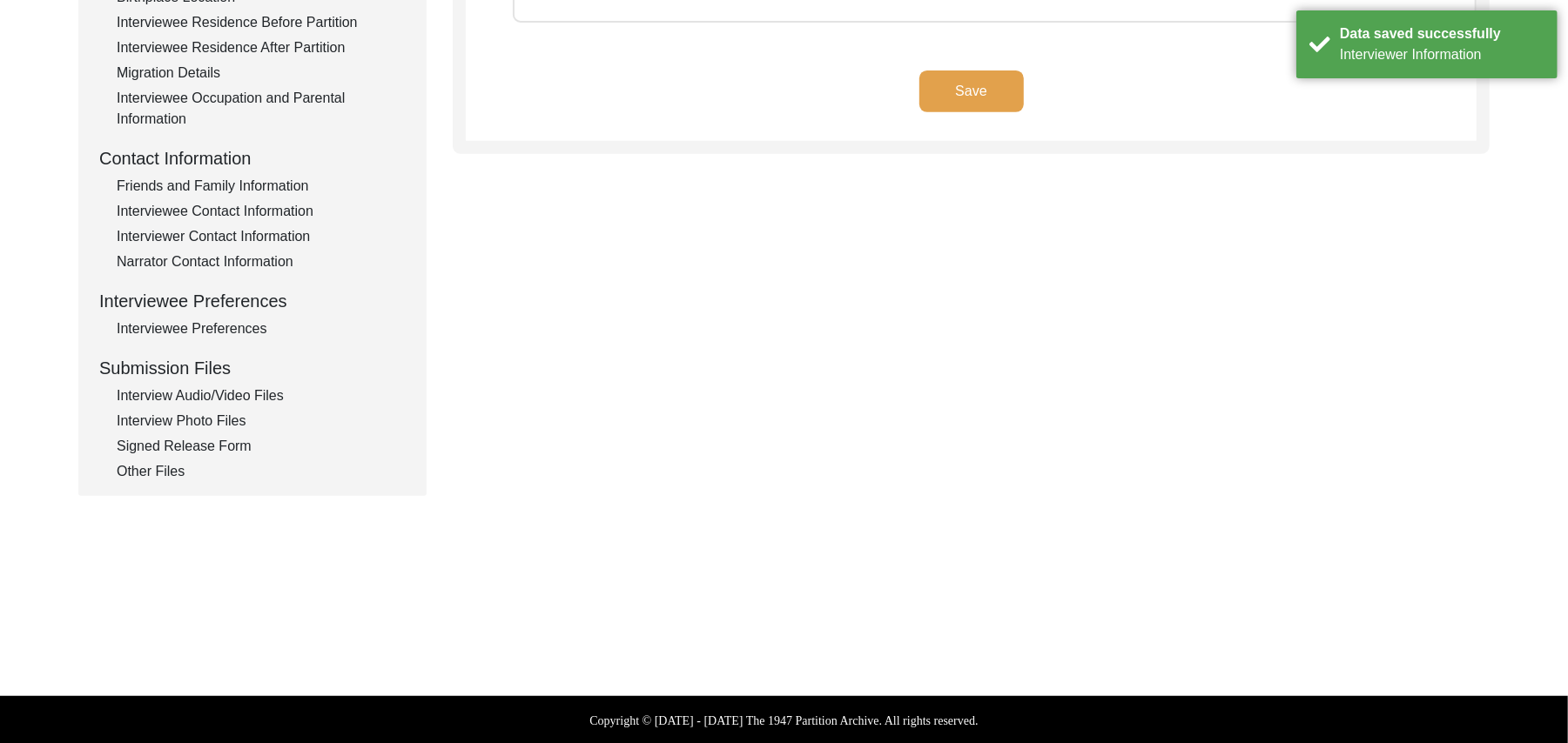
type textarea "N/A"
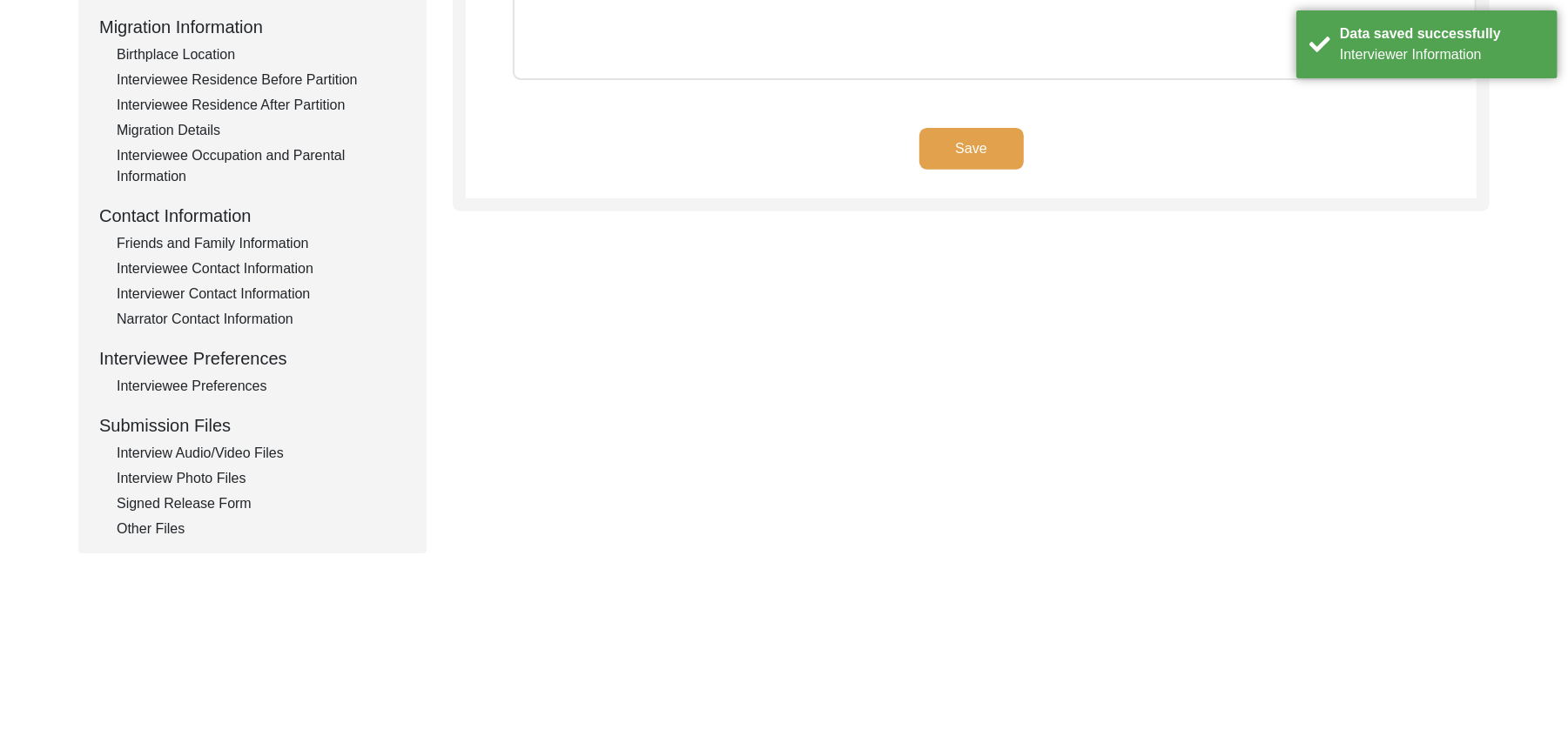
scroll to position [139, 0]
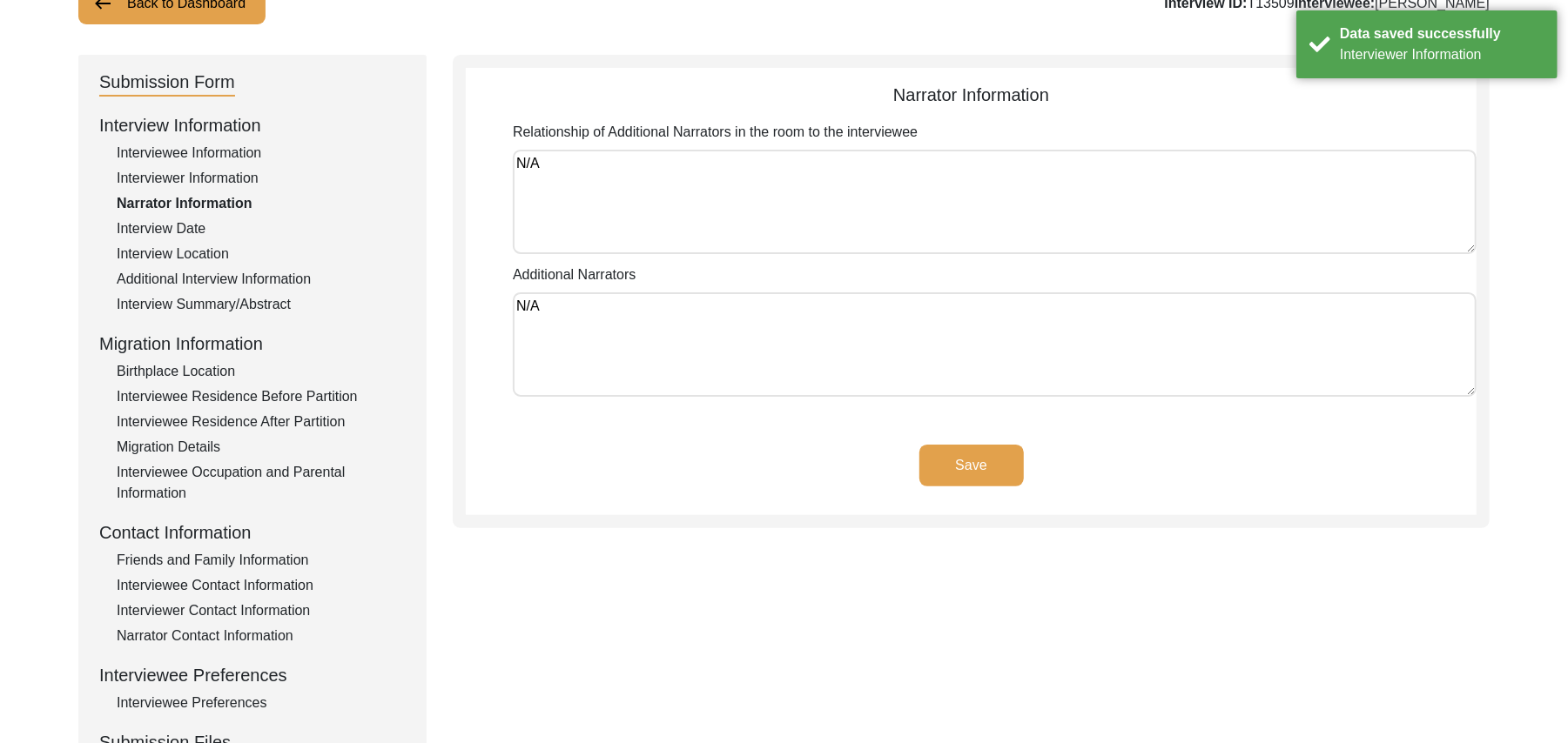
click at [982, 458] on button "Save" at bounding box center [971, 465] width 104 height 42
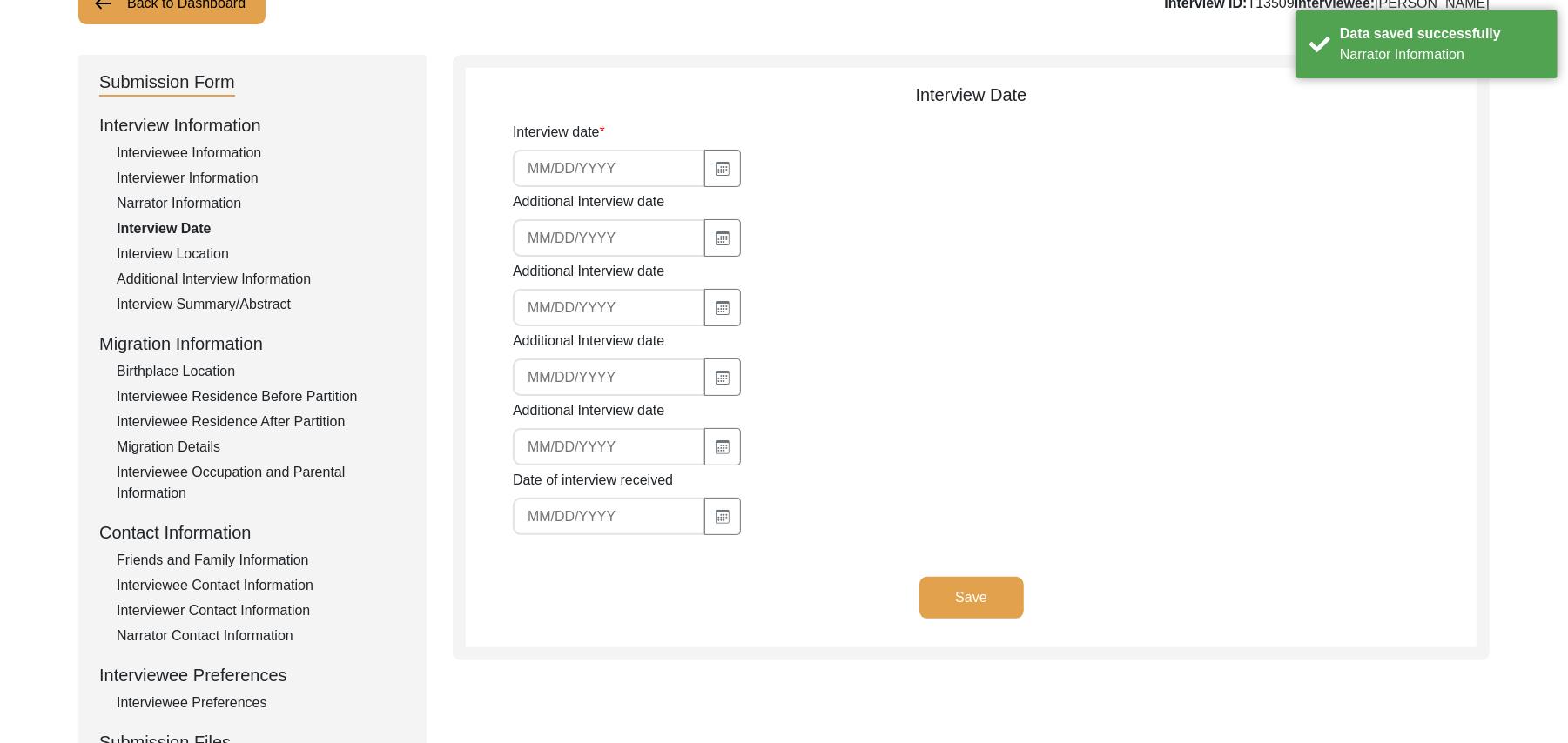
type input "[DATE]"
click at [975, 589] on button "Save" at bounding box center [971, 597] width 104 height 42
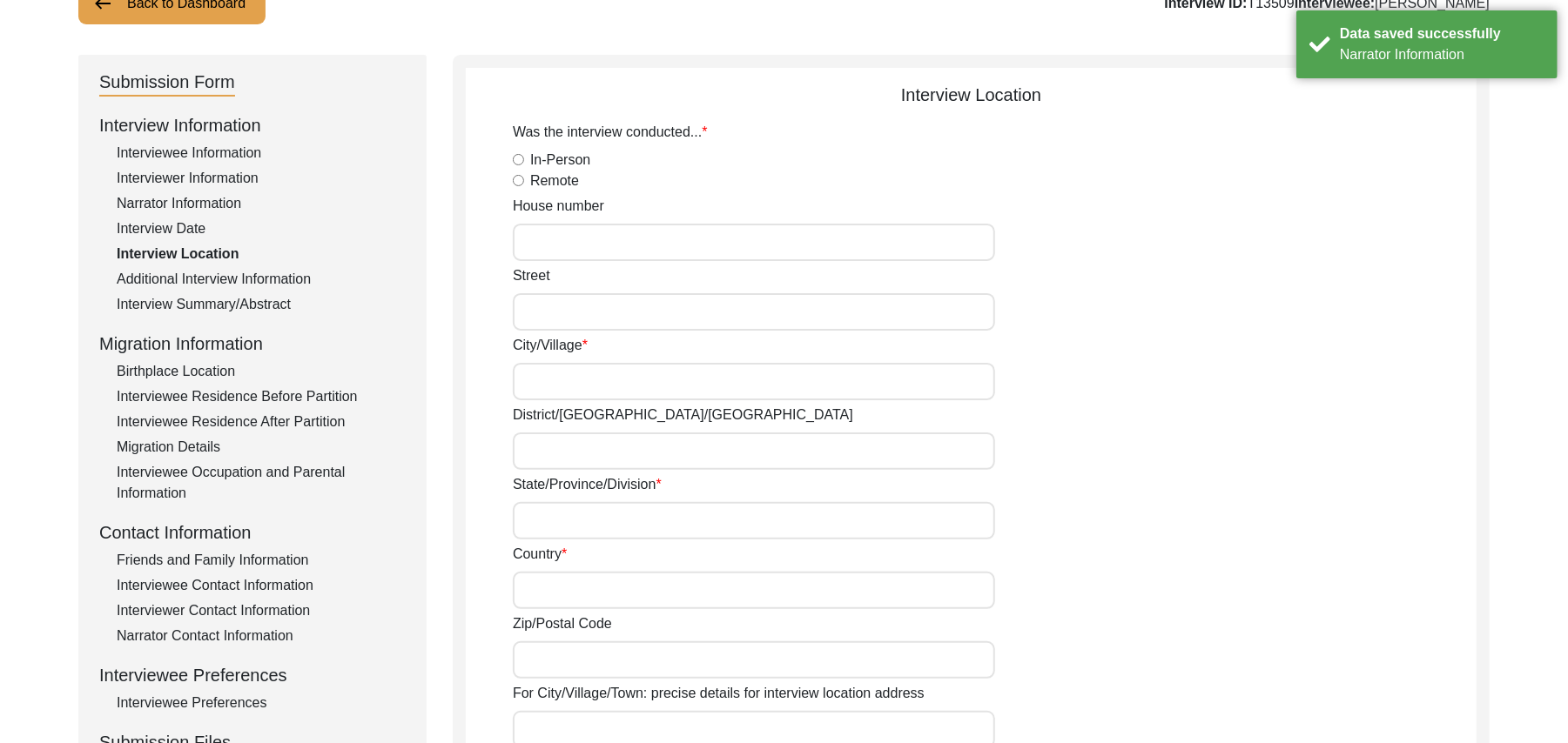
radio input "true"
type input "N/A"
type input "Chak 93JB"
type input "[PERSON_NAME]/ Gojra"
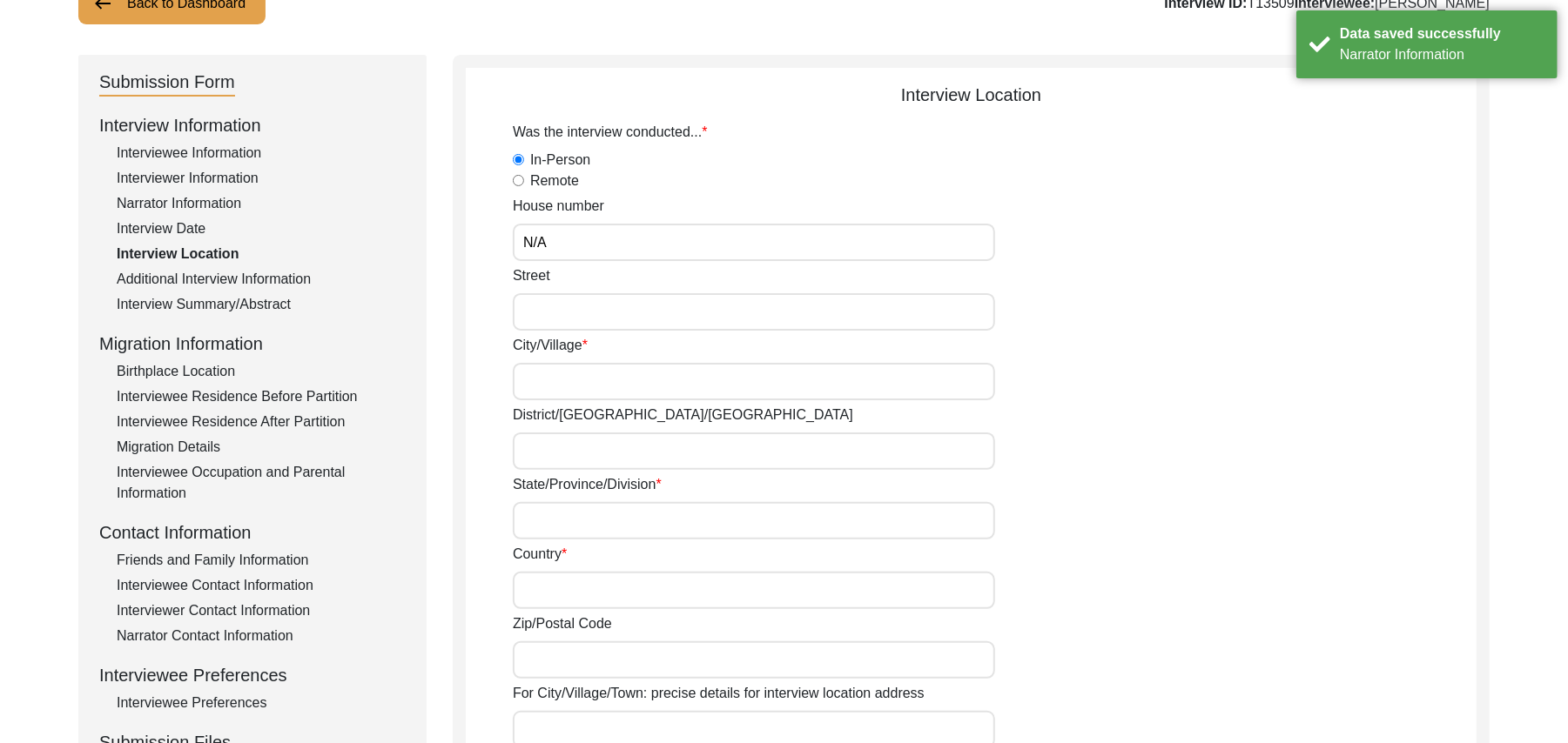
type input "[GEOGRAPHIC_DATA]"
type input "36120"
type input "Chak 93JB/ Railway station [GEOGRAPHIC_DATA][PERSON_NAME]"
type input "Chak 93JB, [GEOGRAPHIC_DATA], [GEOGRAPHIC_DATA]"
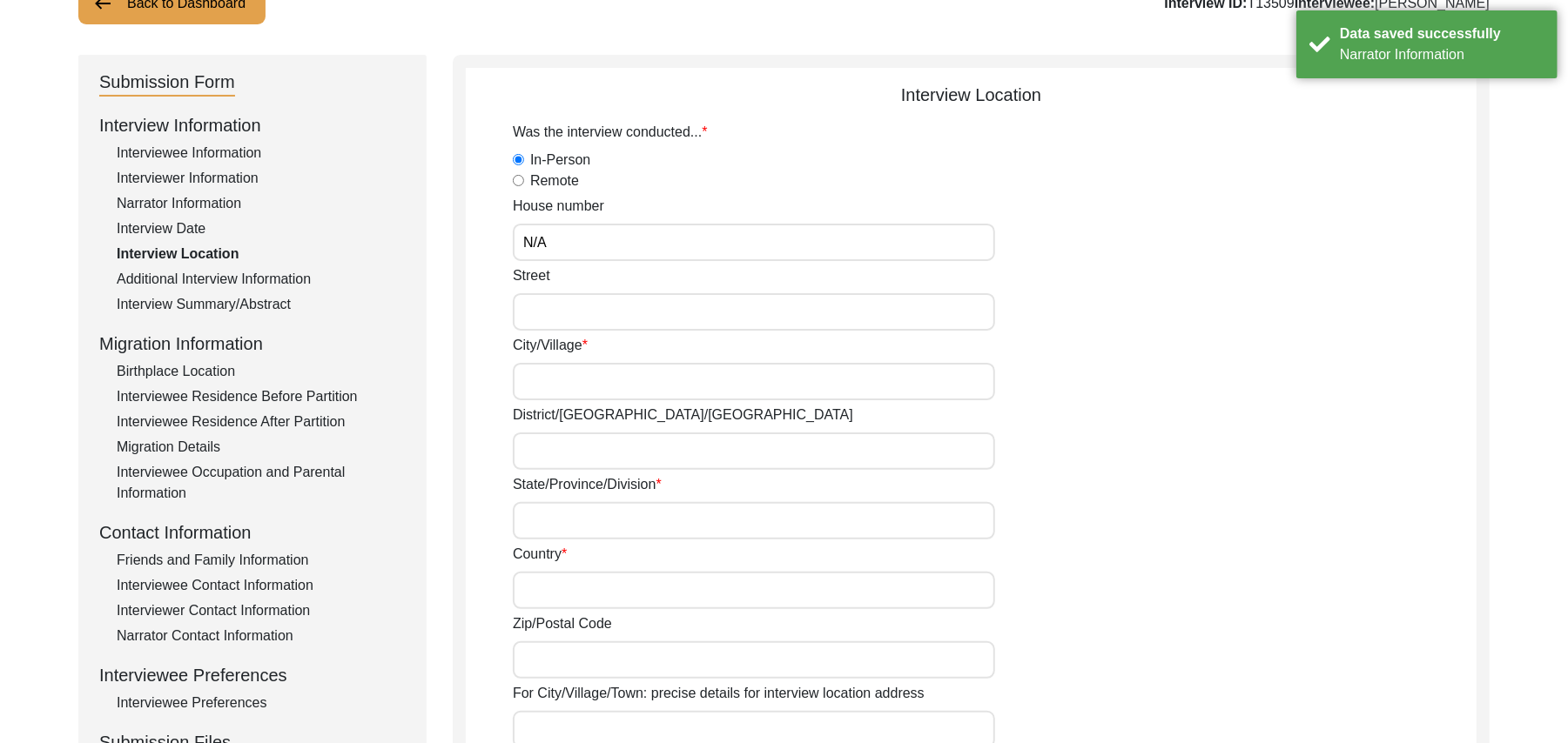
type input "N/A"
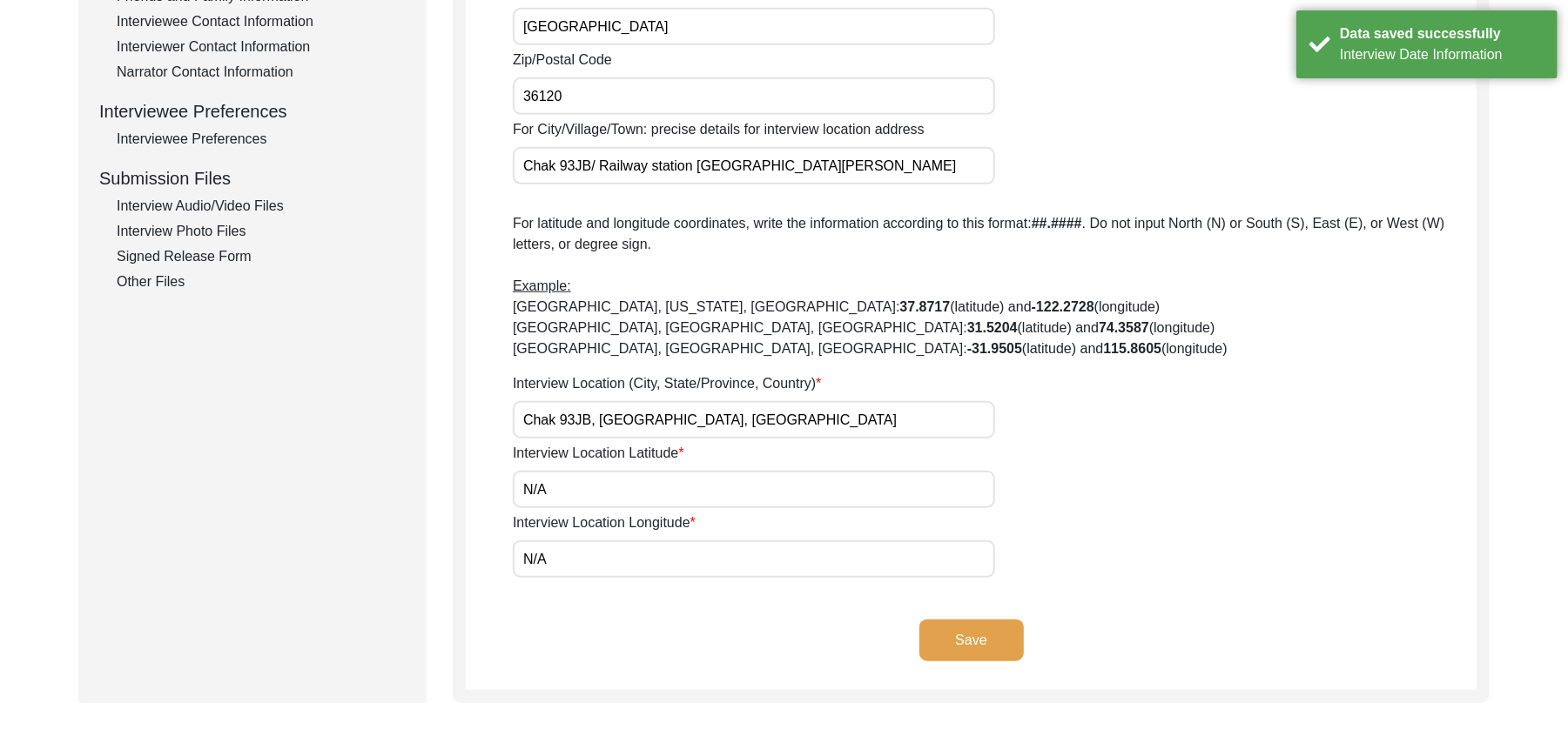
scroll to position [694, 0]
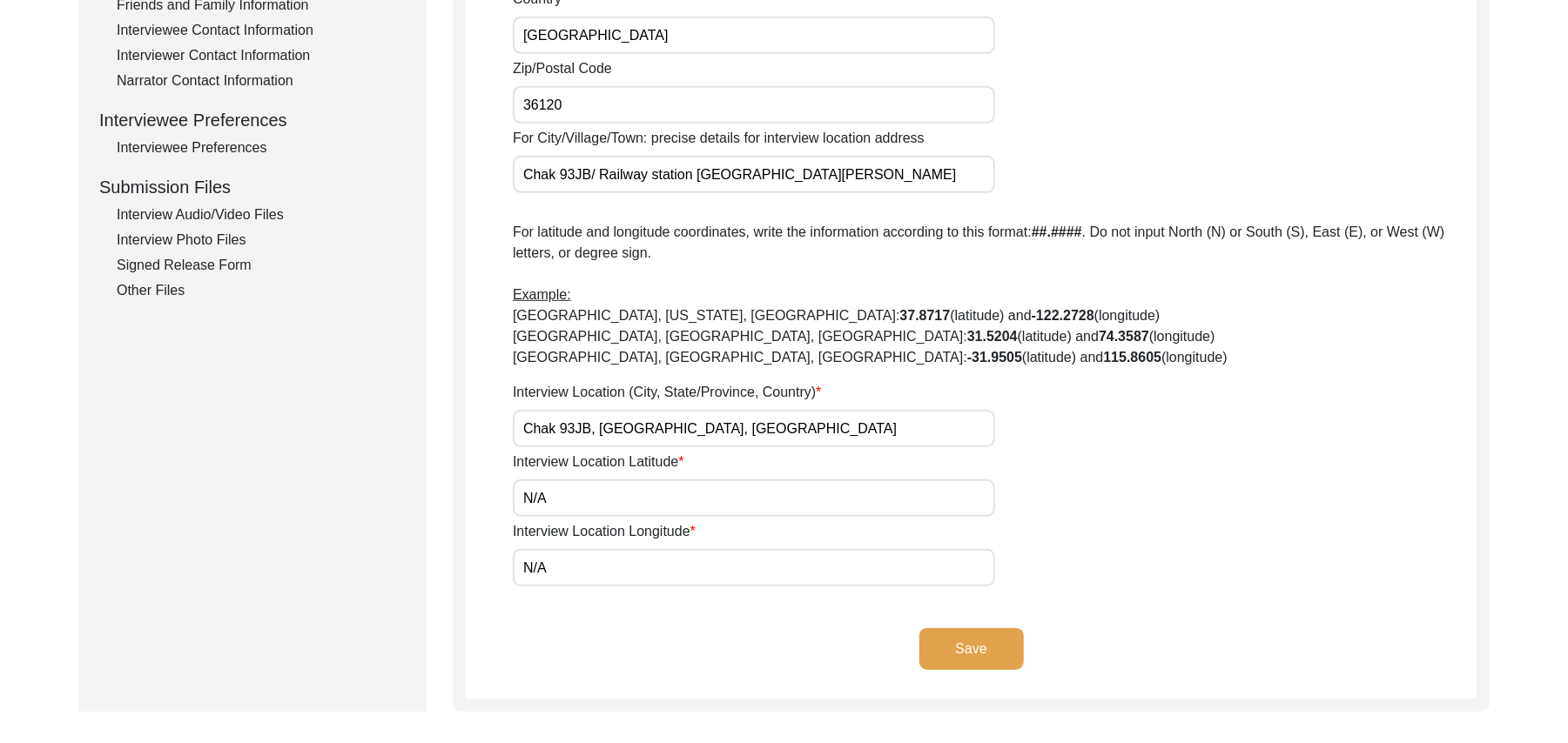
click at [1012, 634] on button "Save" at bounding box center [971, 650] width 104 height 42
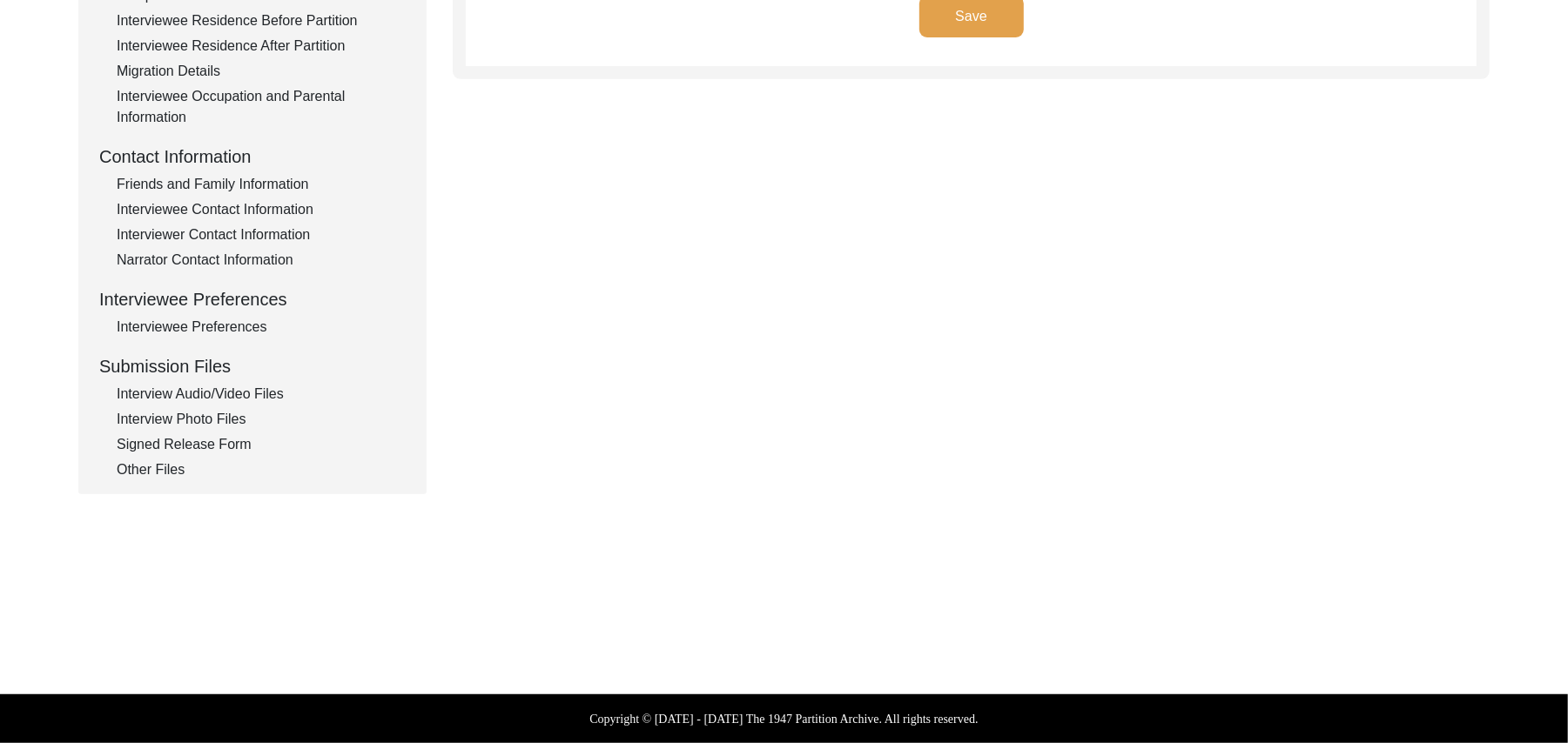
scroll to position [514, 0]
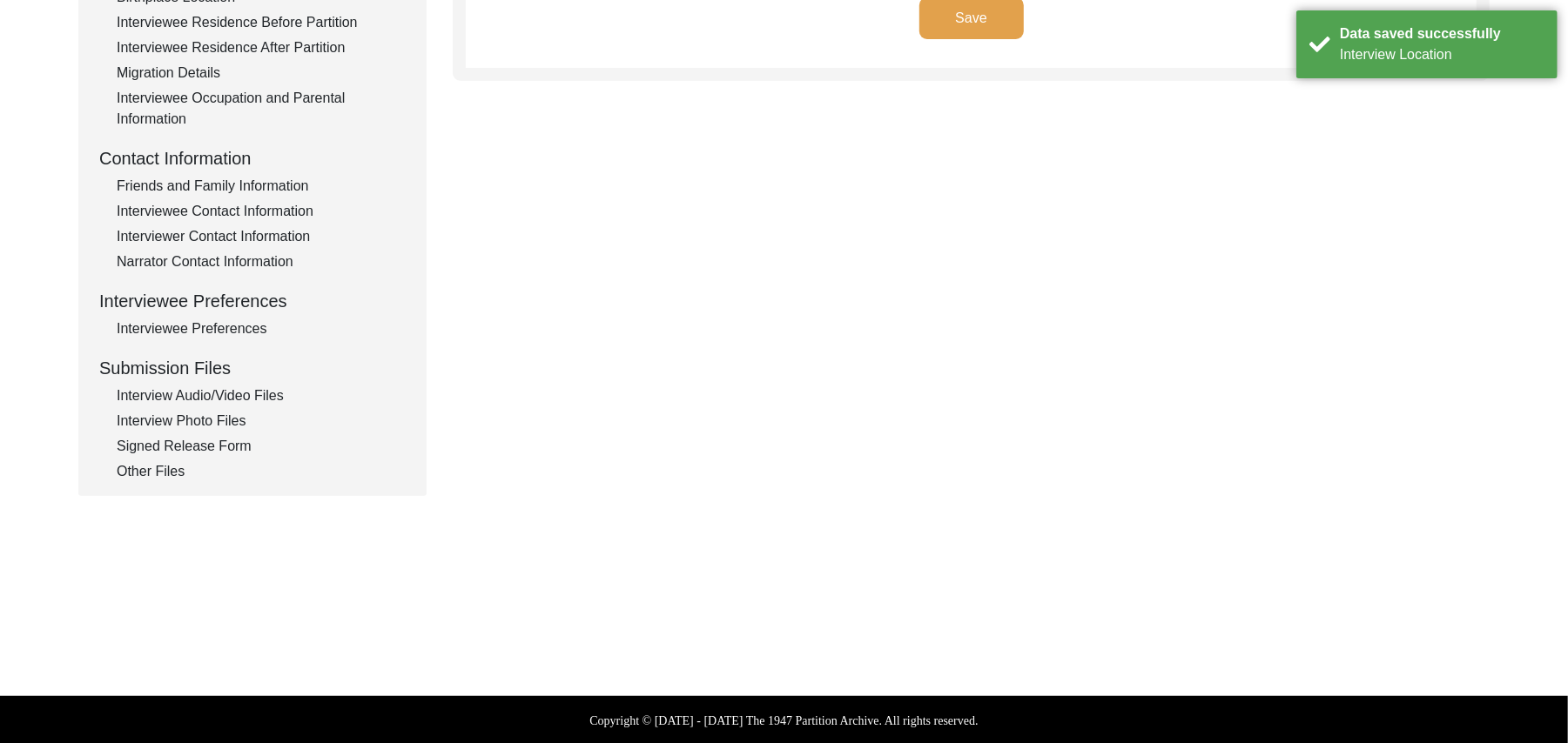
type input "Punjabi"
type textarea "N/A"
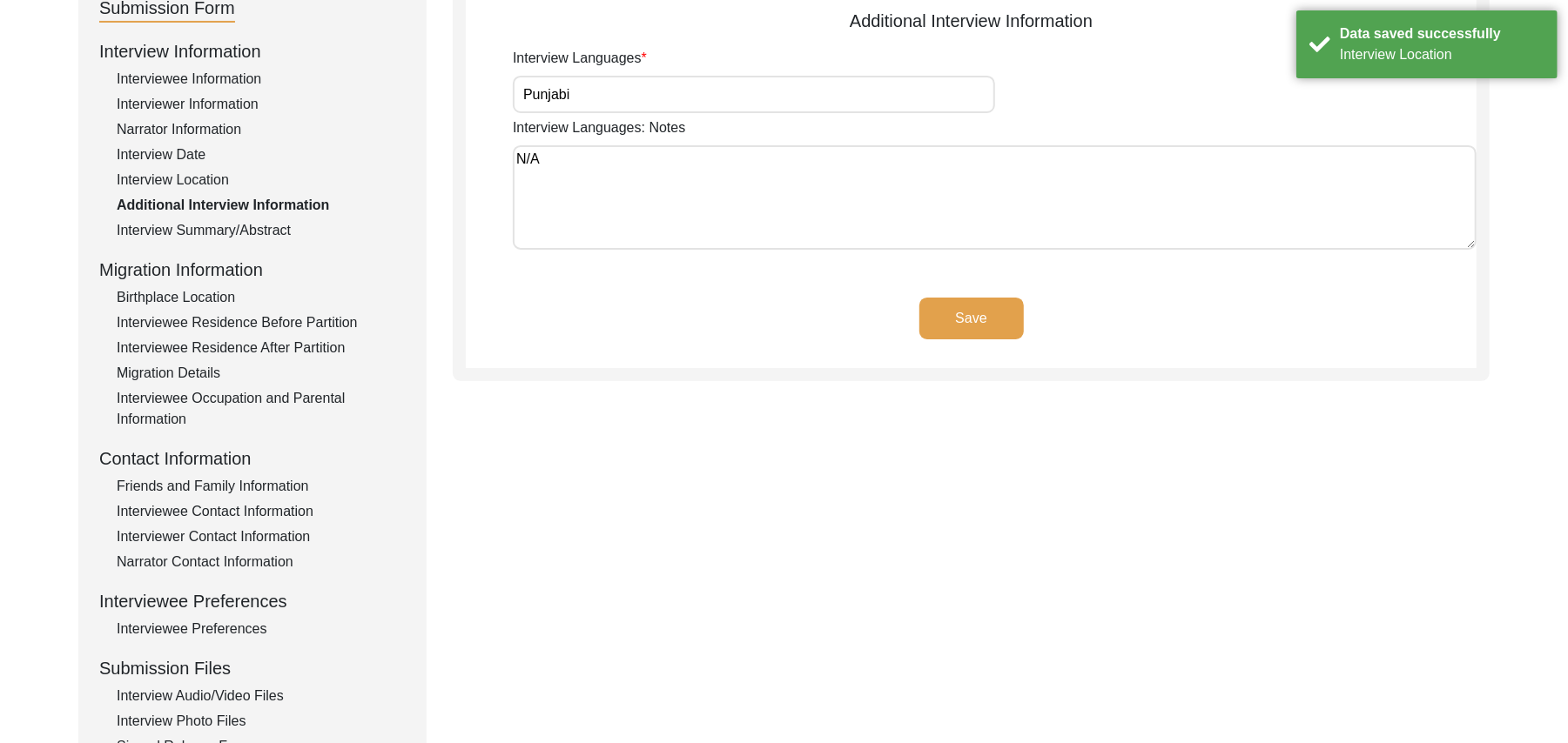
scroll to position [172, 0]
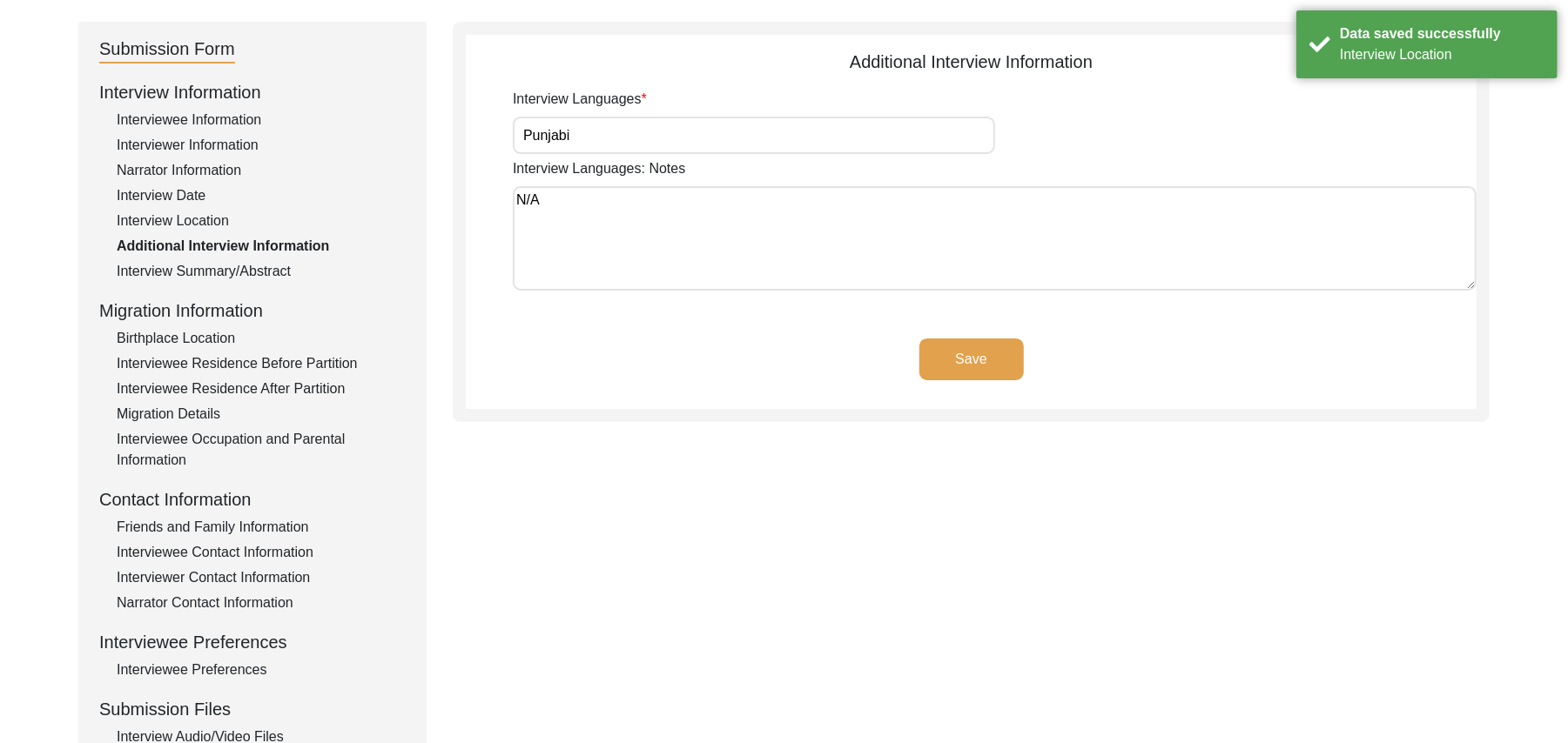
click at [986, 352] on button "Save" at bounding box center [971, 359] width 104 height 42
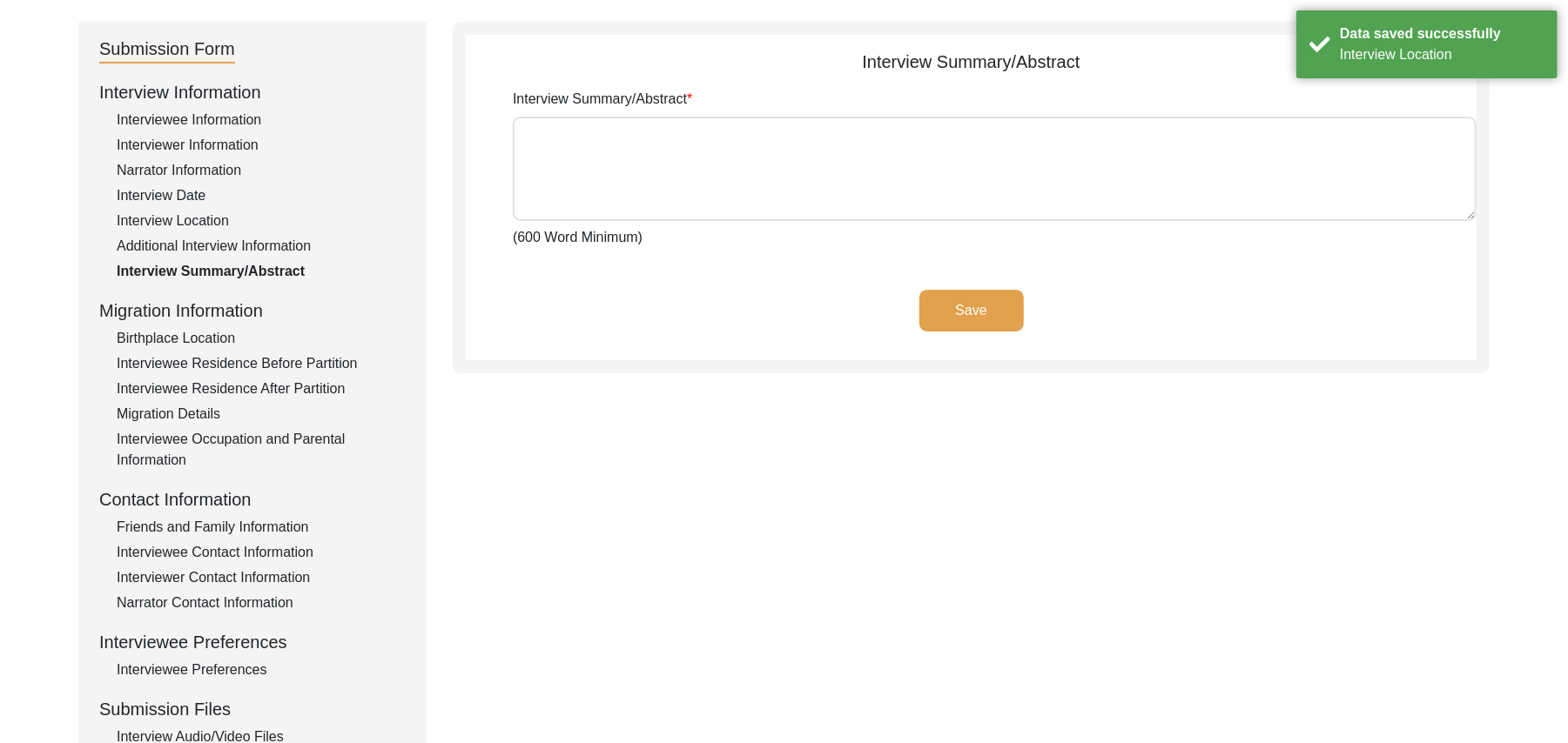
type textarea "[PERSON_NAME] [PERSON_NAME] [PERSON_NAME] Parents ([PERSON_NAME] and his wife […"
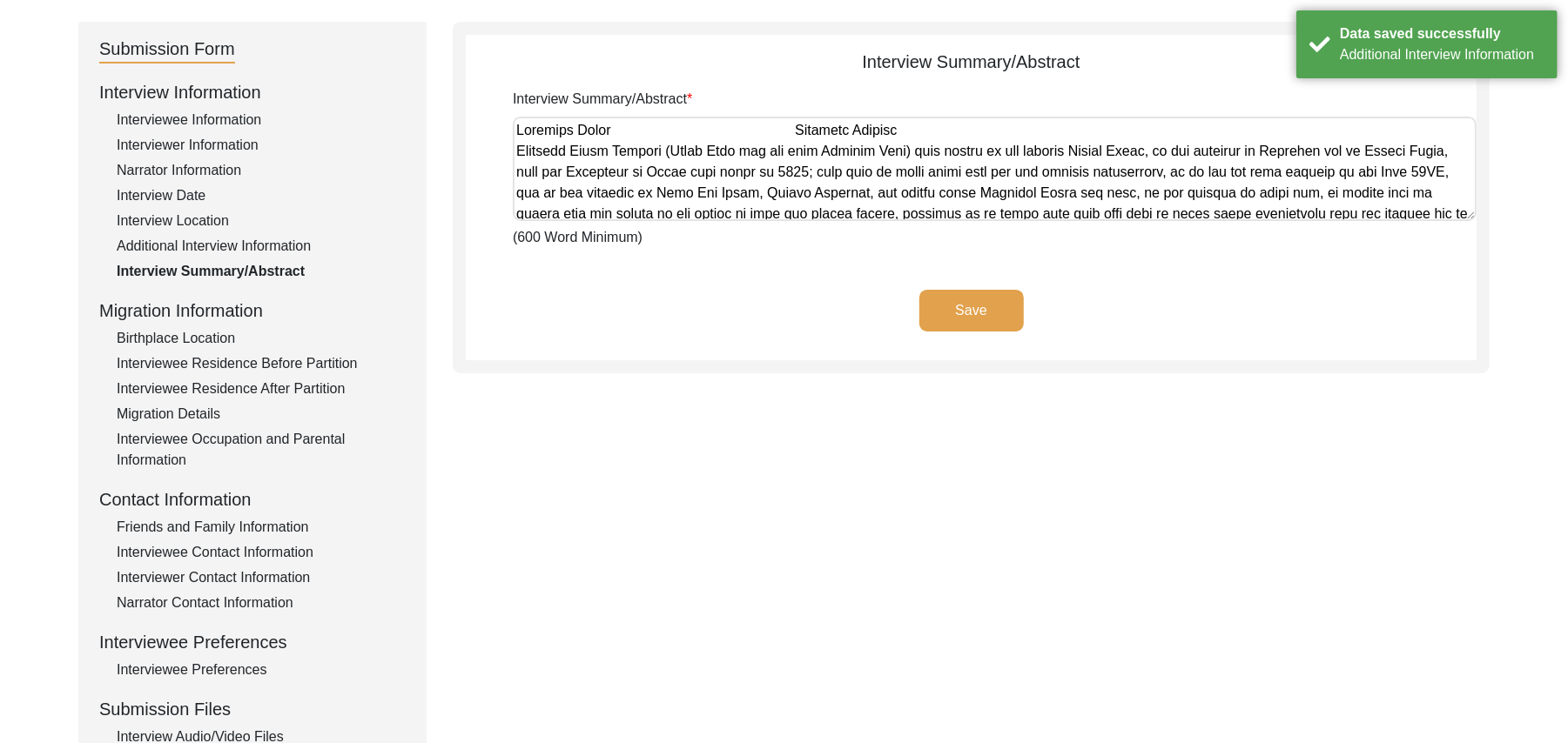
click at [982, 305] on button "Save" at bounding box center [971, 311] width 104 height 42
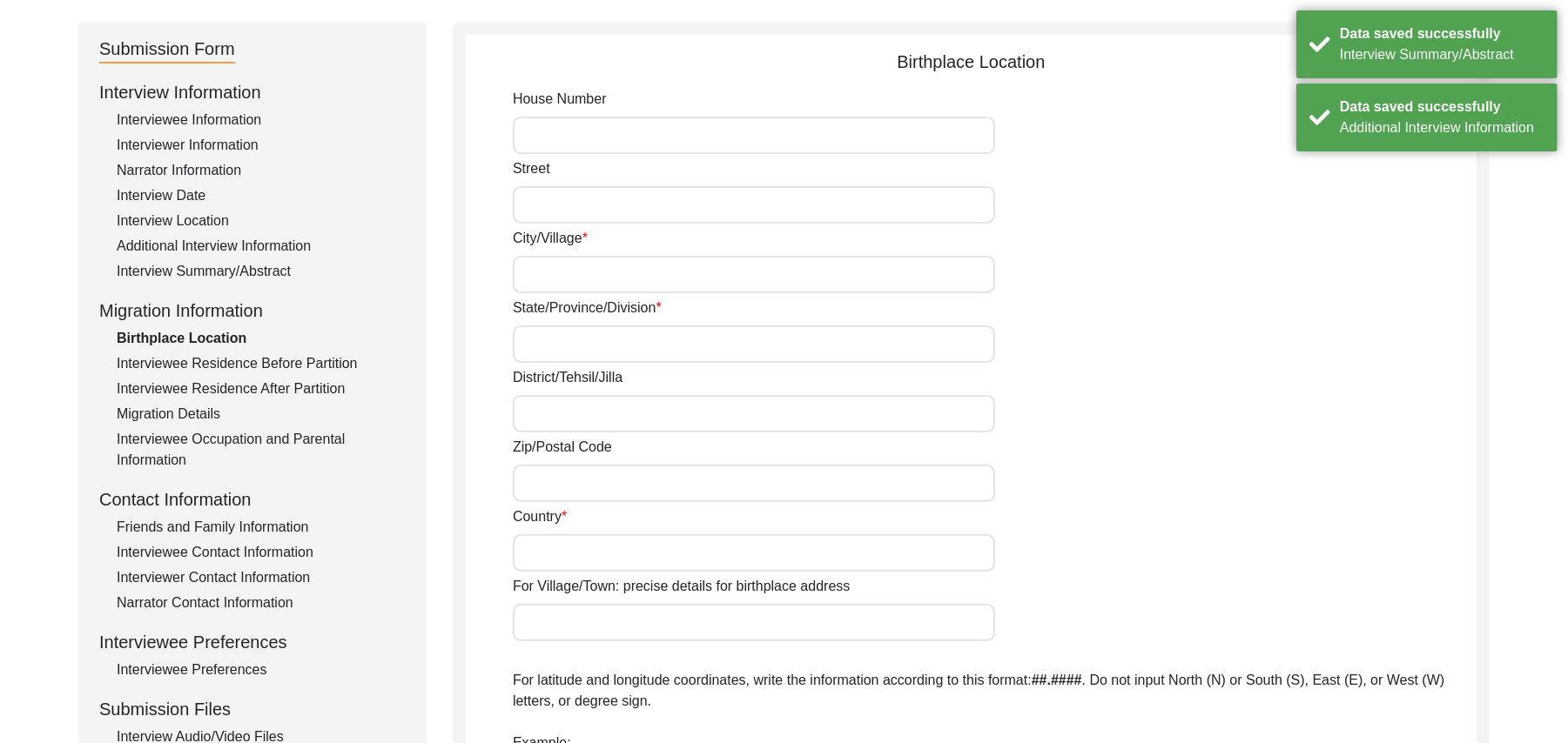
type input "N/A"
type input "Chak 93JB"
type input "[GEOGRAPHIC_DATA]"
type input "[PERSON_NAME]/ Gojra"
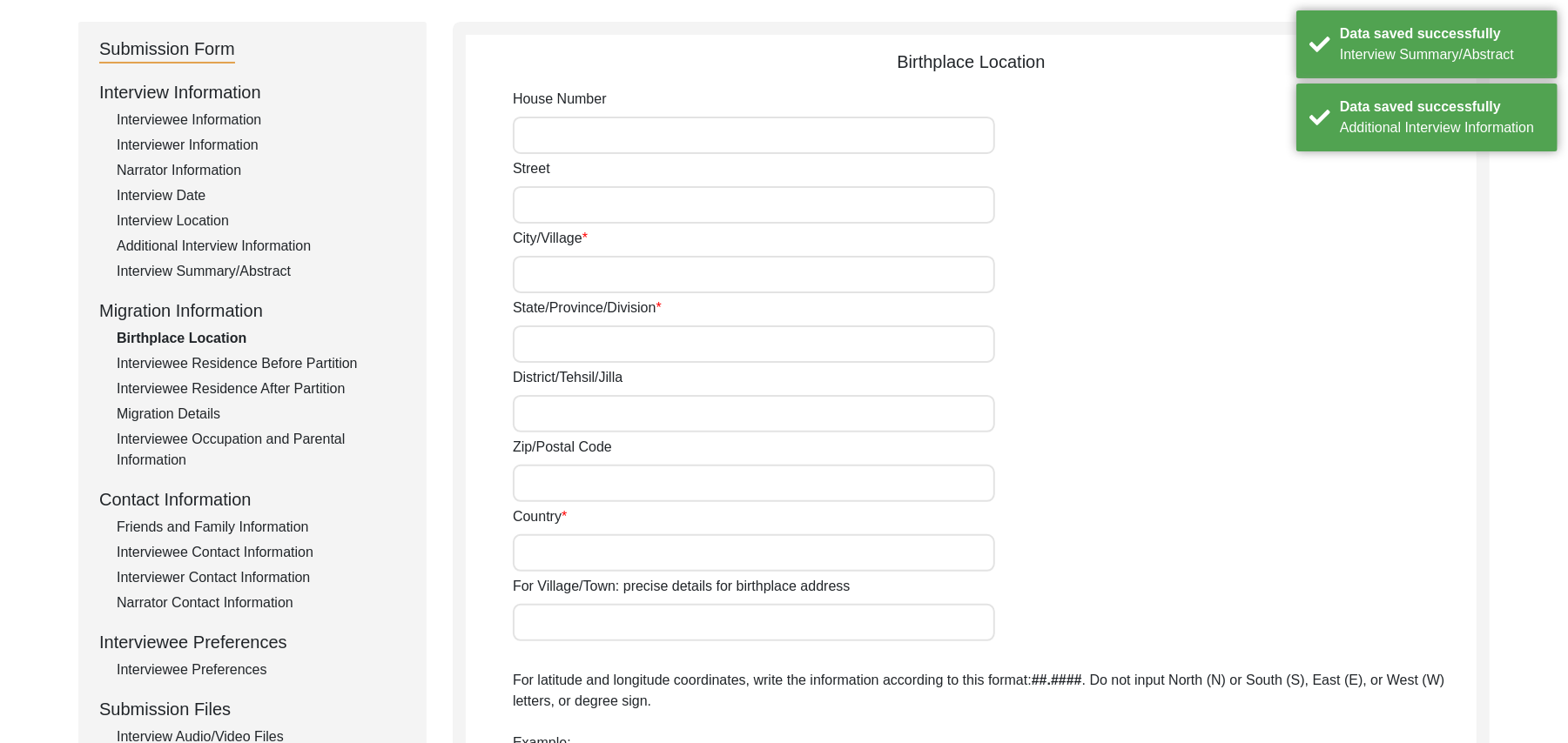
type input "36120"
type input "[GEOGRAPHIC_DATA]"
type input "Chak 93JB"
type input "Chak 93JB, [GEOGRAPHIC_DATA], [GEOGRAPHIC_DATA]"
type input "N/A"
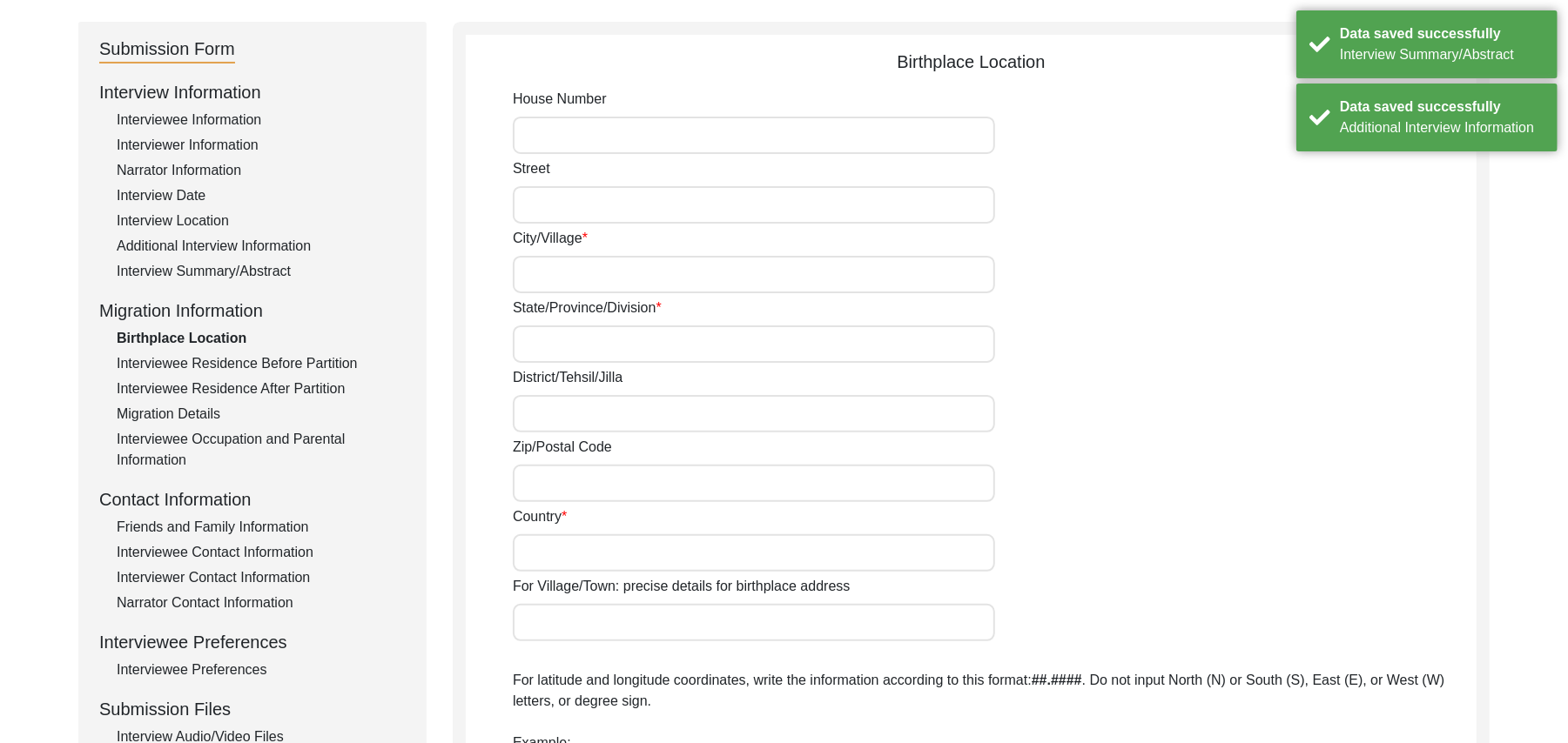
type input "N/A"
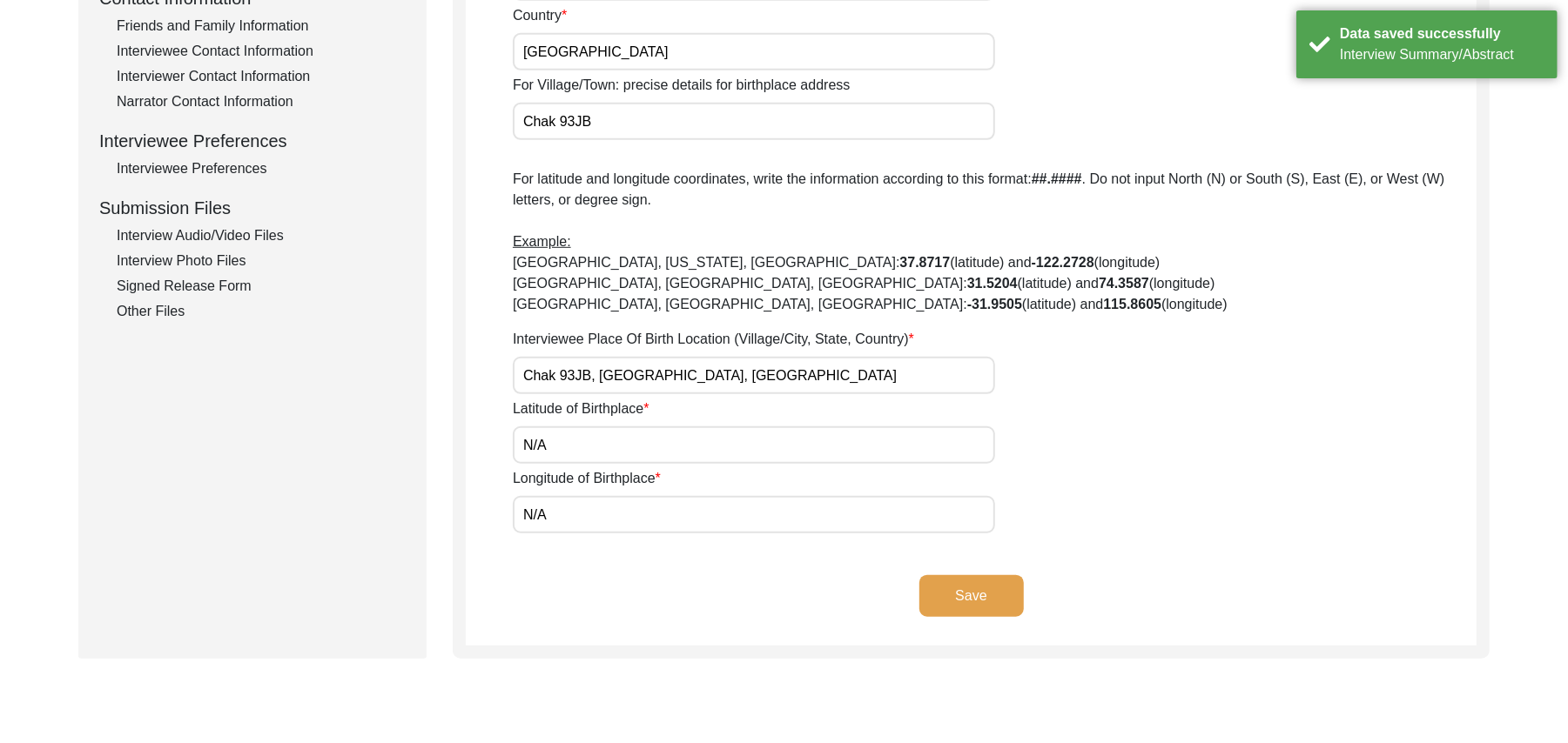
scroll to position [686, 0]
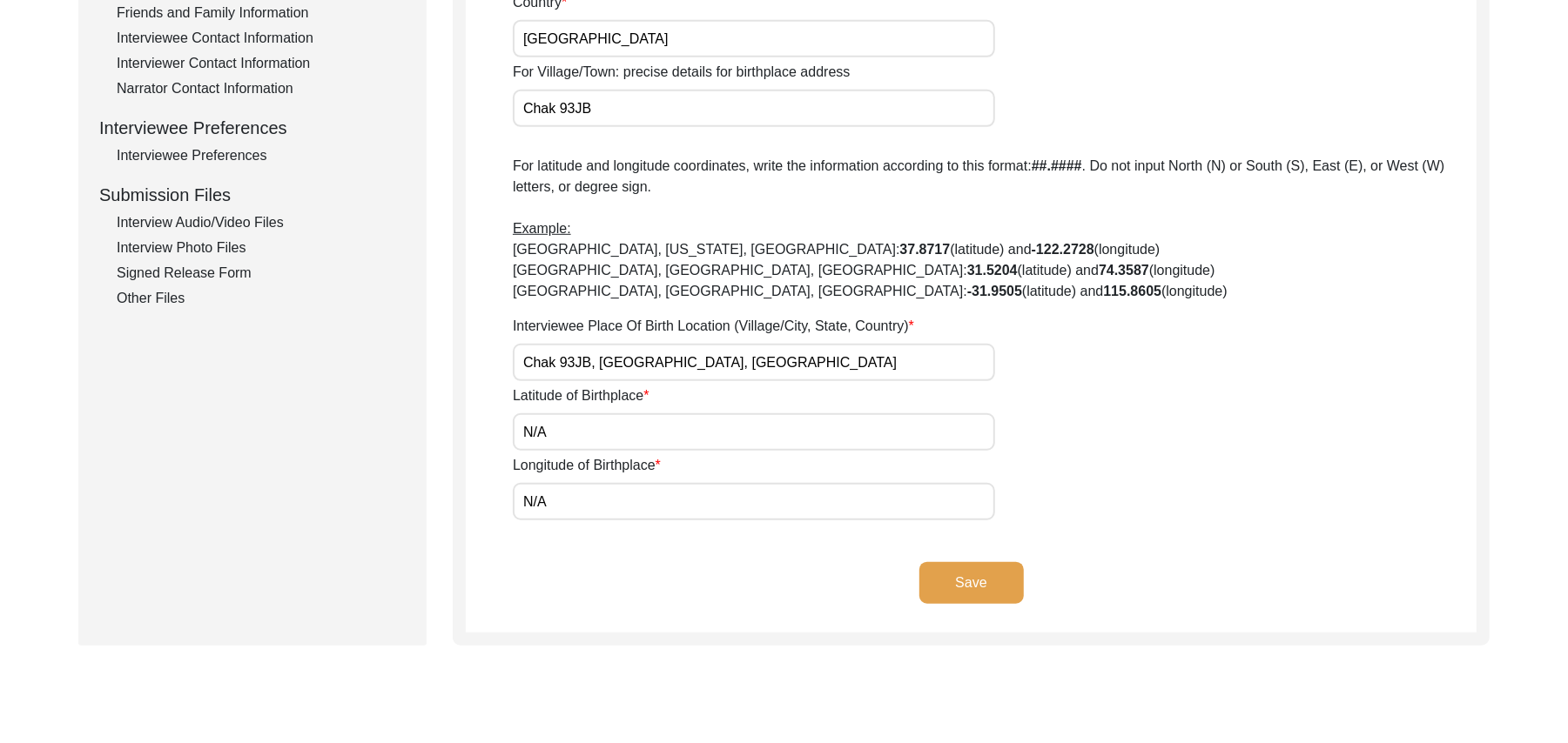
click at [1000, 572] on button "Save" at bounding box center [971, 583] width 104 height 42
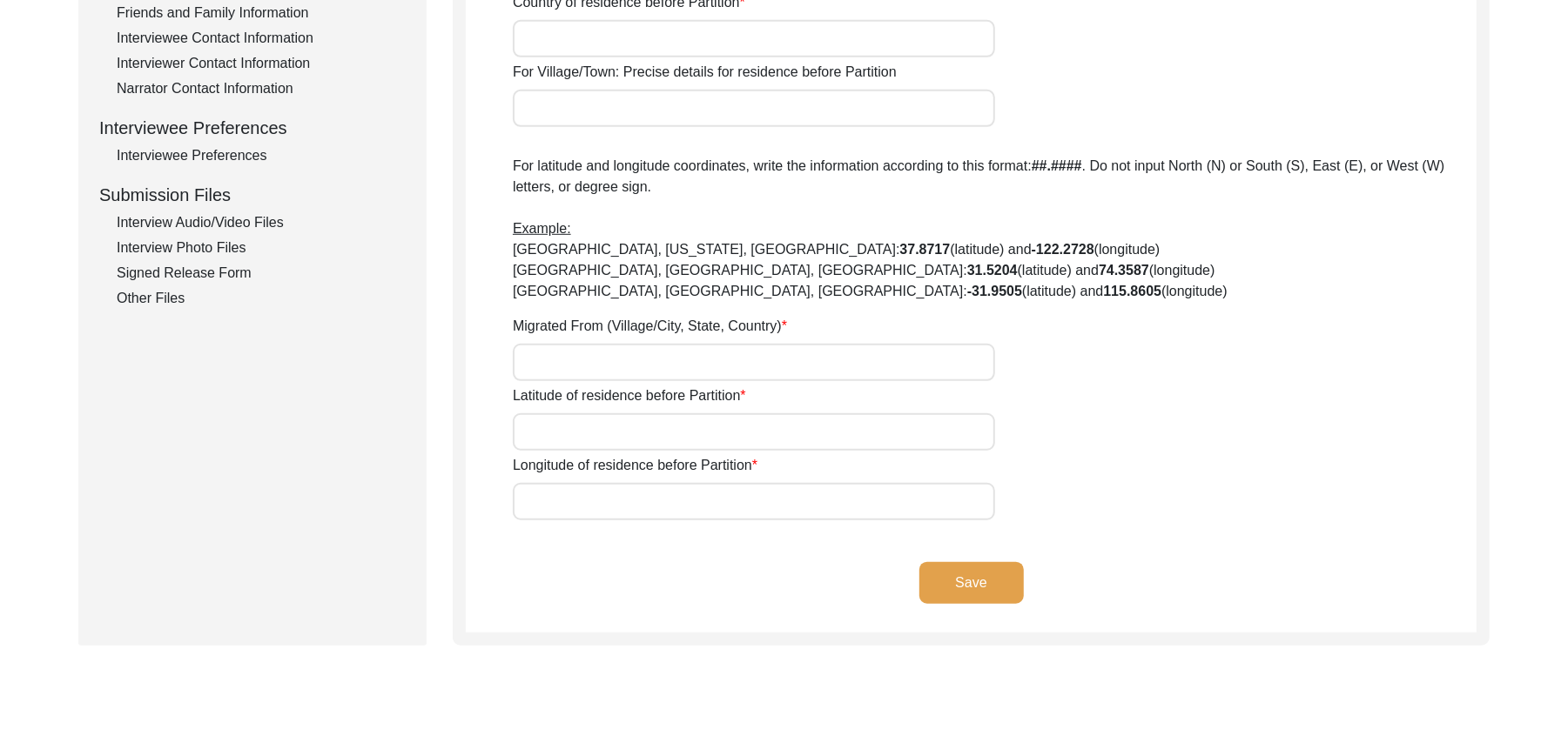
type input "N/A"
type input "[PERSON_NAME]"
type input "[GEOGRAPHIC_DATA]"
type input "Ludhiana/ [GEOGRAPHIC_DATA]"
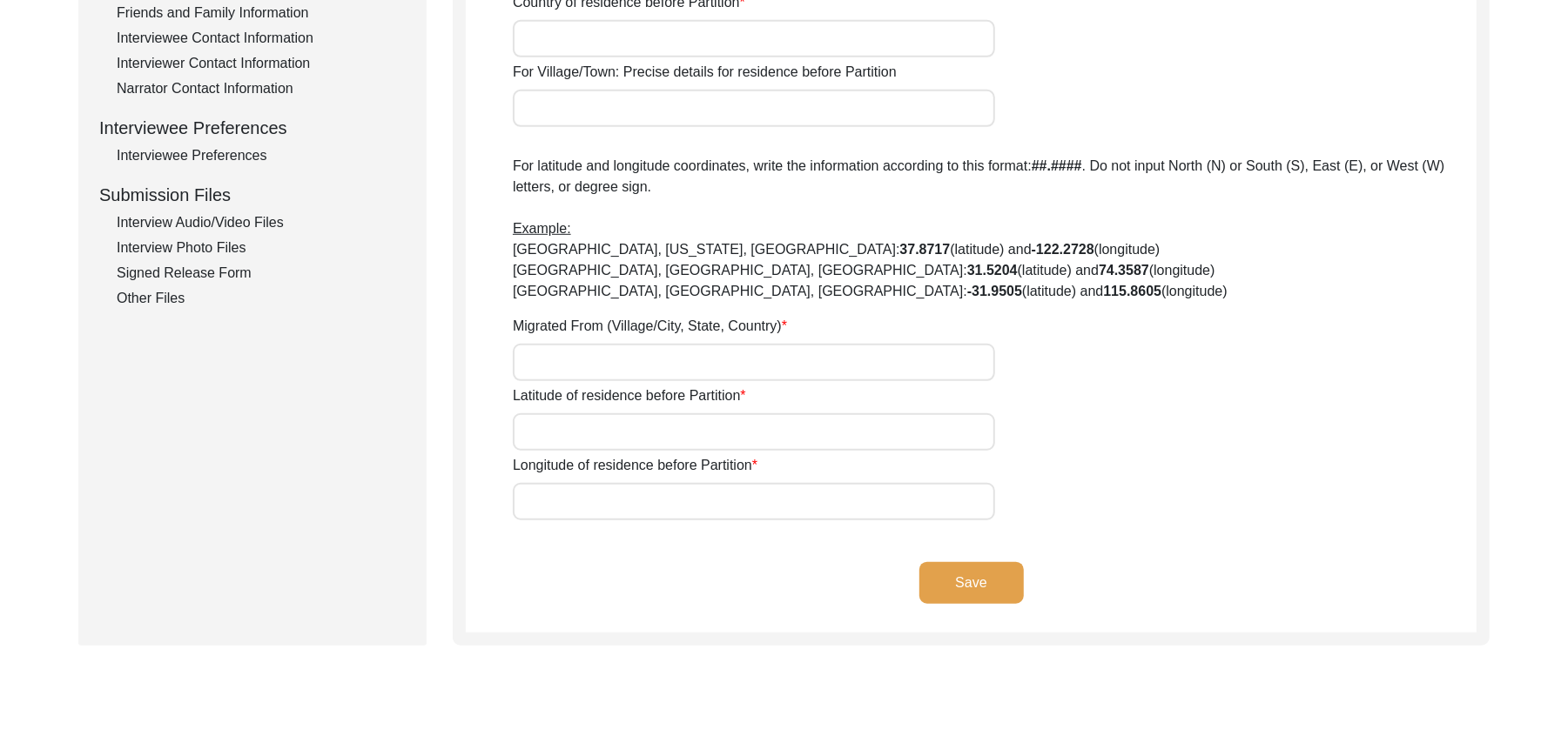
type input "141008"
type input "[GEOGRAPHIC_DATA]"
type input "[PERSON_NAME]"
type input "Ladian Khurd, [GEOGRAPHIC_DATA], [GEOGRAPHIC_DATA]"
type input "N/A"
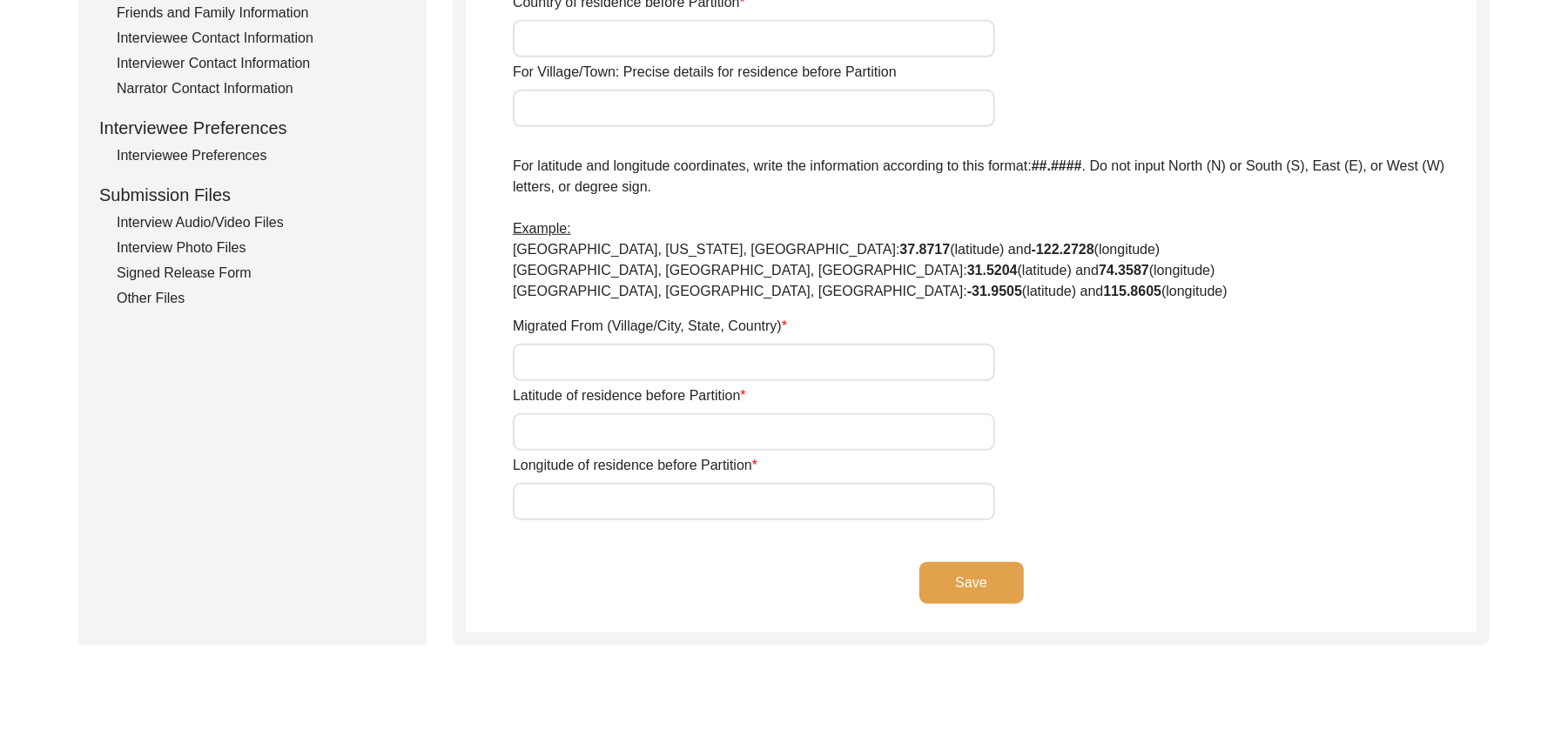
type input "N/A"
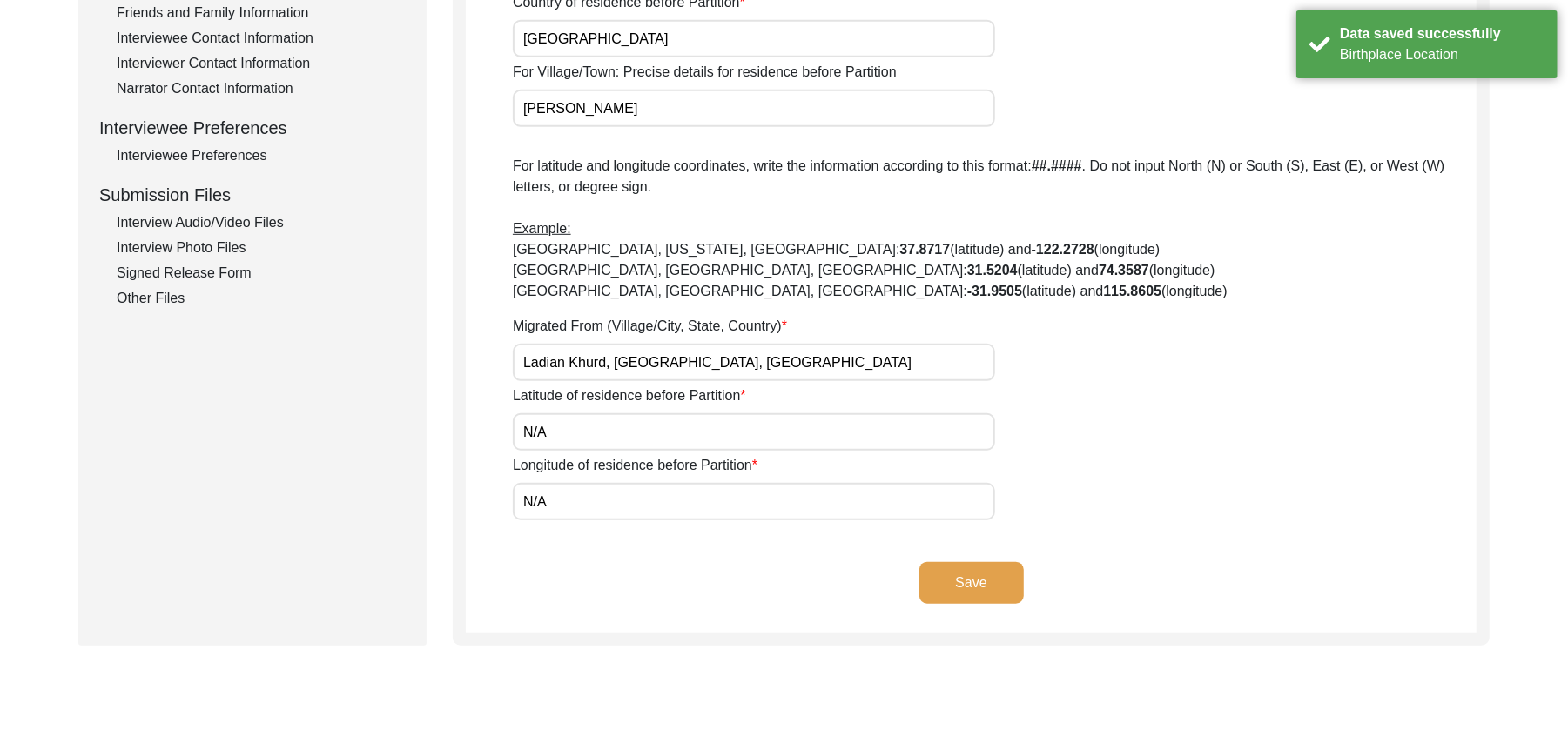
click at [994, 570] on button "Save" at bounding box center [971, 583] width 104 height 42
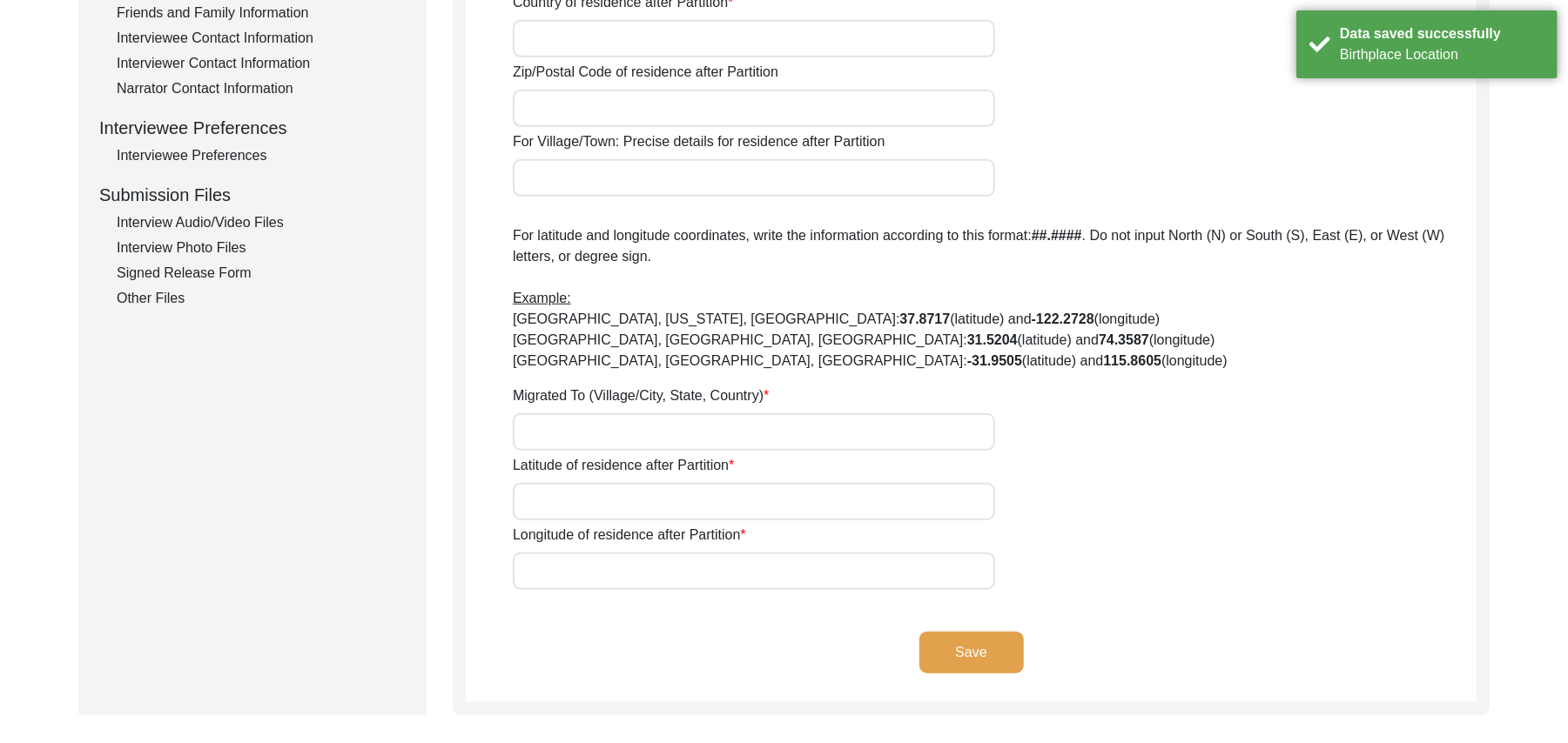
type input "Yes"
type input "N/A"
type input "Chak 93JB"
type input "[PERSON_NAME]/ Gojra"
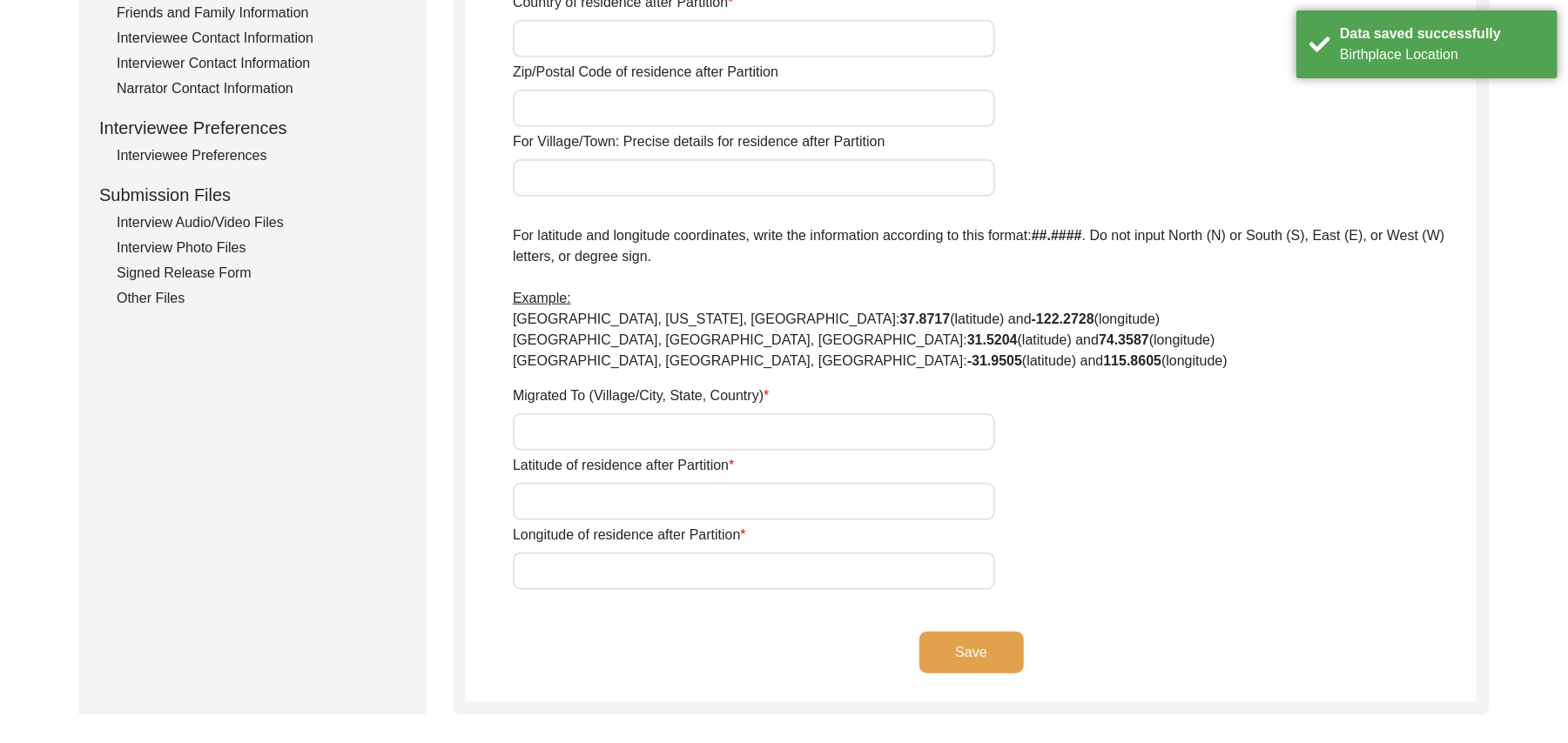
type input "[GEOGRAPHIC_DATA]"
type input "36120"
type input "Chak 93JB"
type input "Chak 93JB, [GEOGRAPHIC_DATA], [GEOGRAPHIC_DATA]"
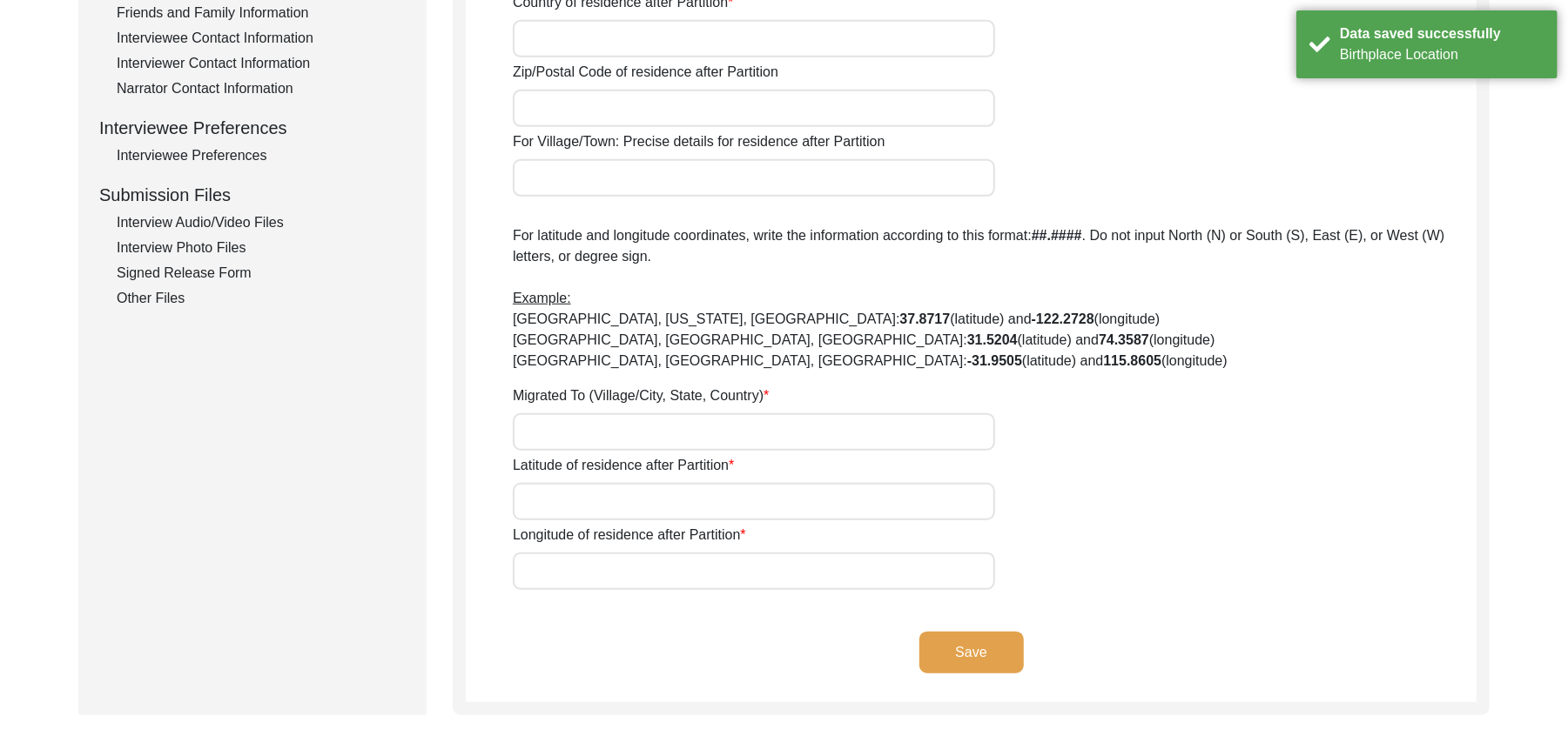
type input "N/A"
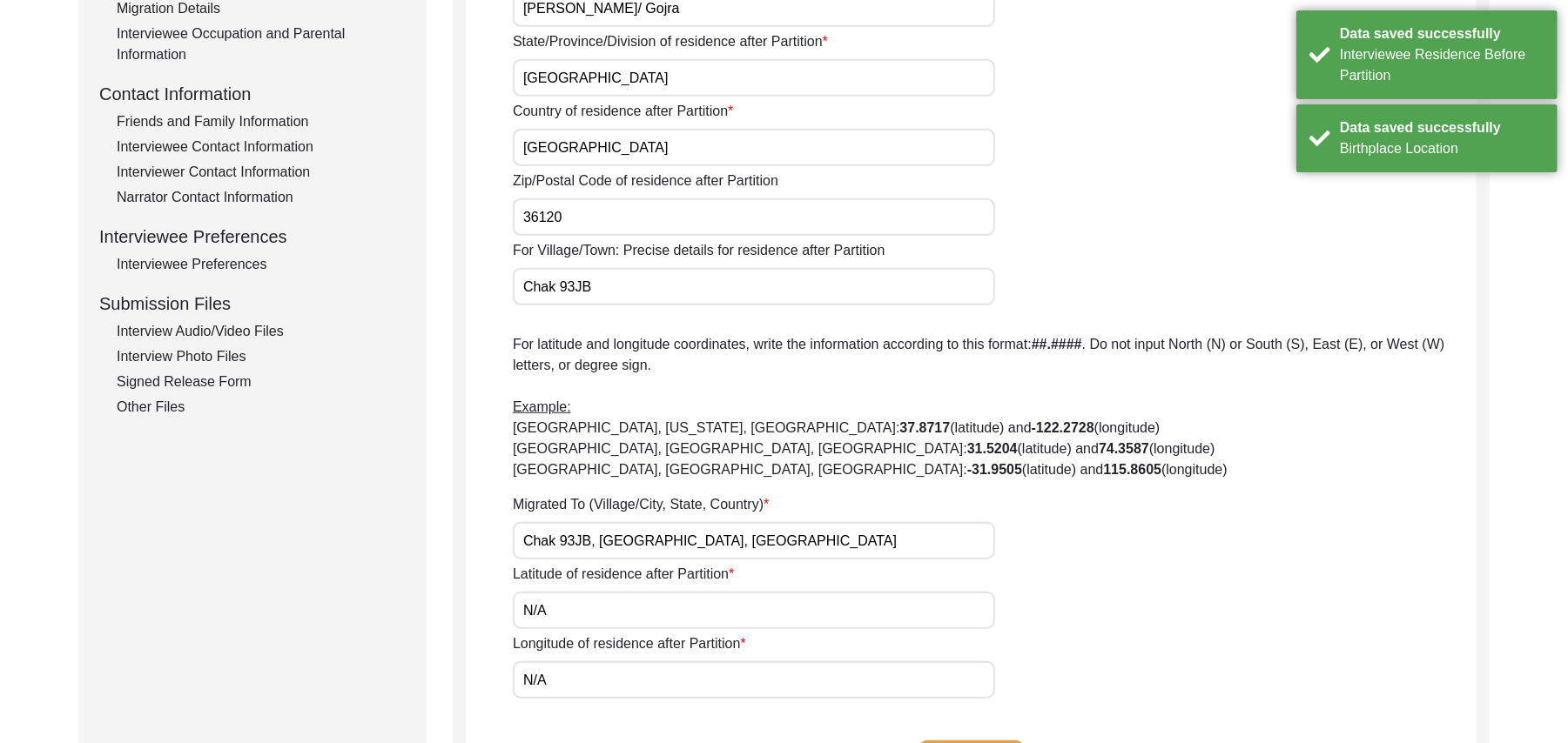
scroll to position [392, 0]
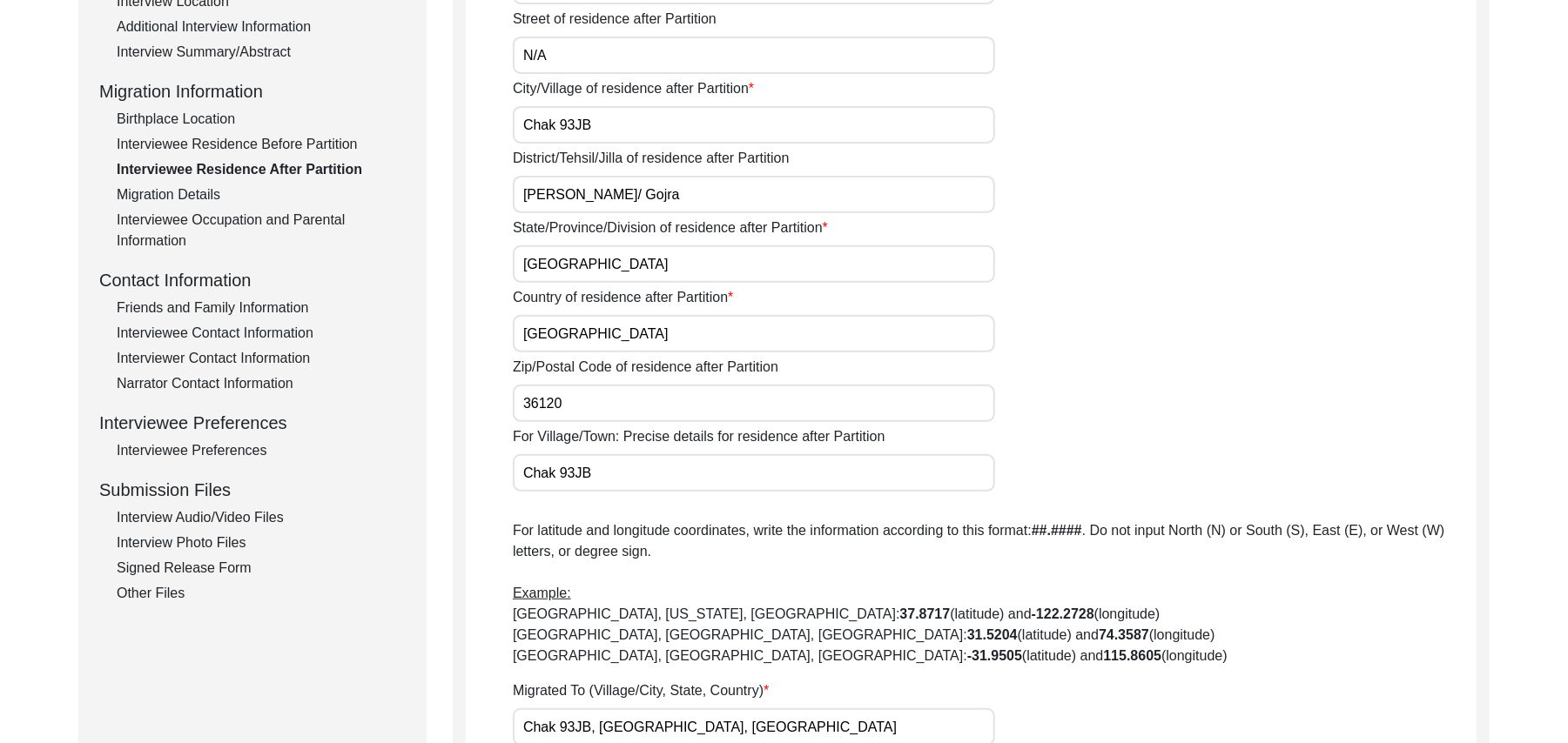
click at [300, 141] on div "Interviewee Residence Before Partition" at bounding box center [261, 144] width 289 height 21
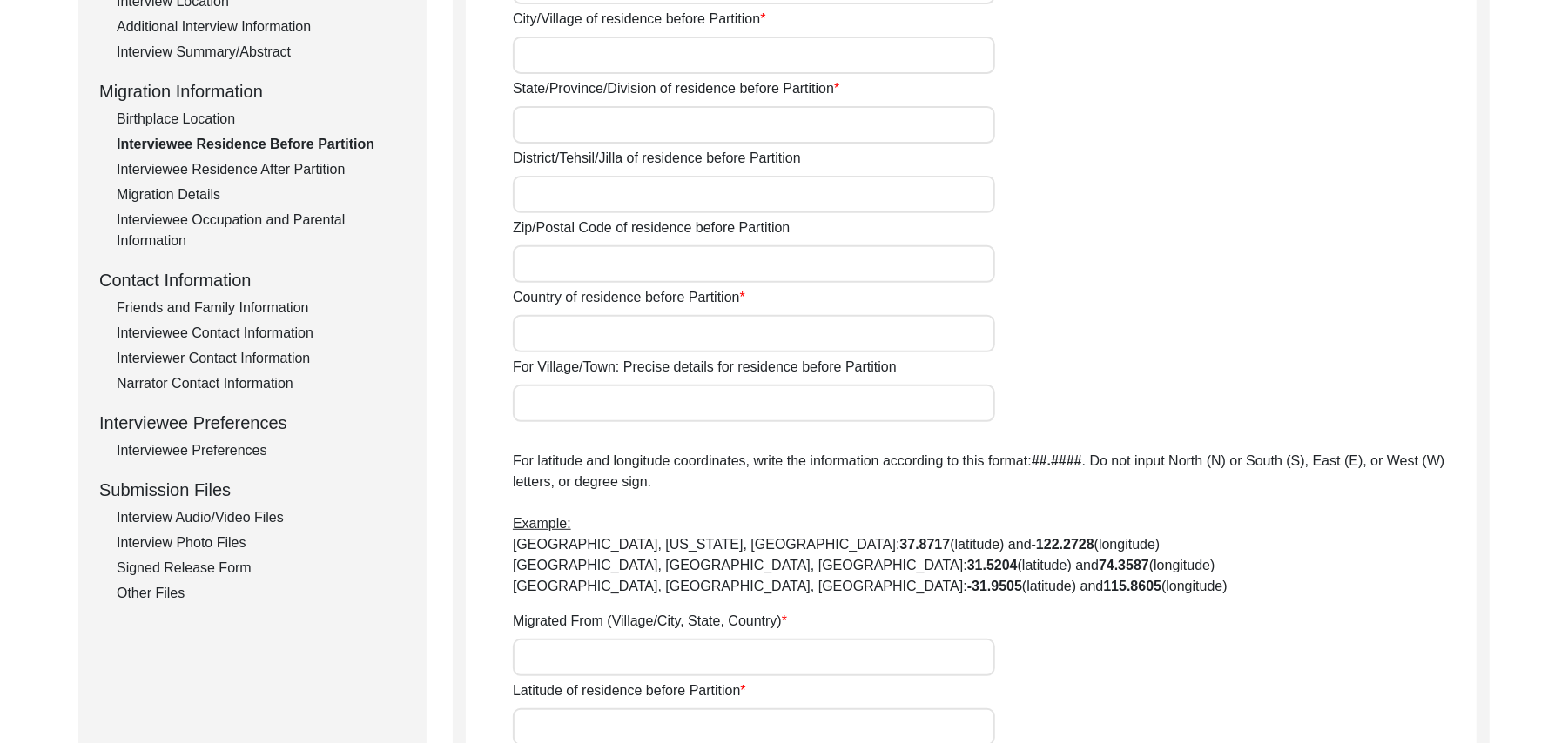
type input "N/A"
type input "[PERSON_NAME]"
type input "[GEOGRAPHIC_DATA]"
type input "Ludhiana/ [GEOGRAPHIC_DATA]"
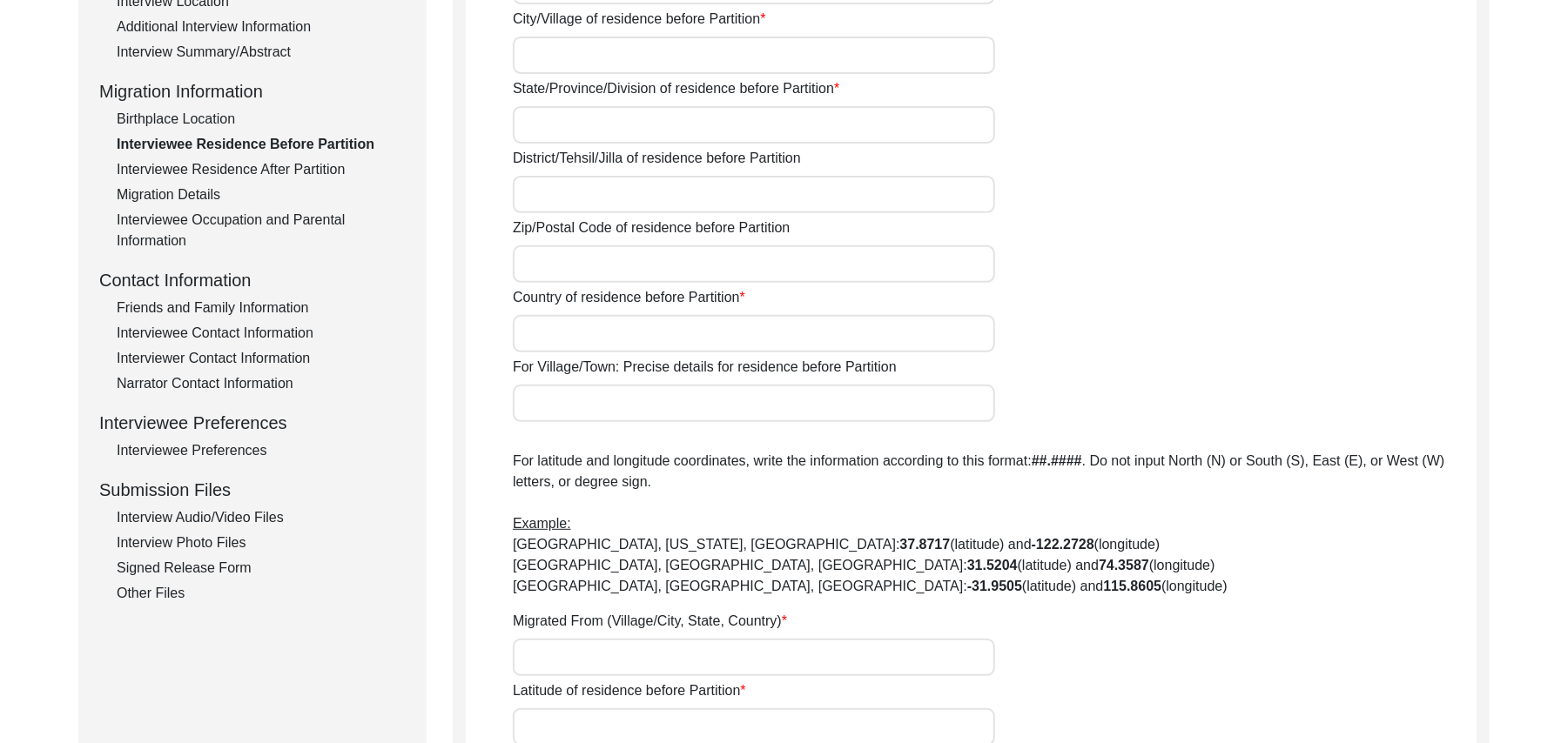
type input "141008"
type input "[GEOGRAPHIC_DATA]"
type input "[PERSON_NAME]"
type input "Ladian Khurd, [GEOGRAPHIC_DATA], [GEOGRAPHIC_DATA]"
type input "N/A"
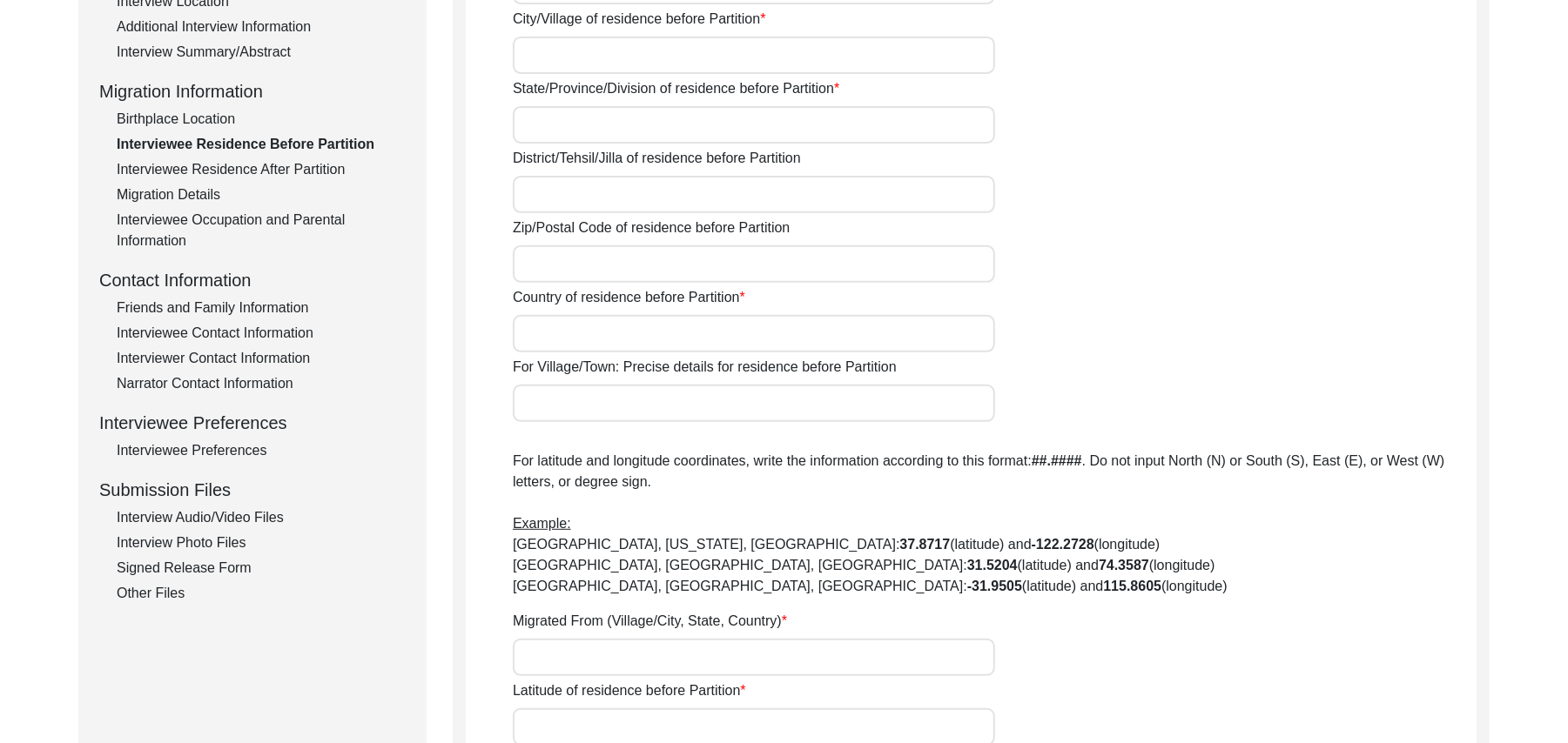
type input "N/A"
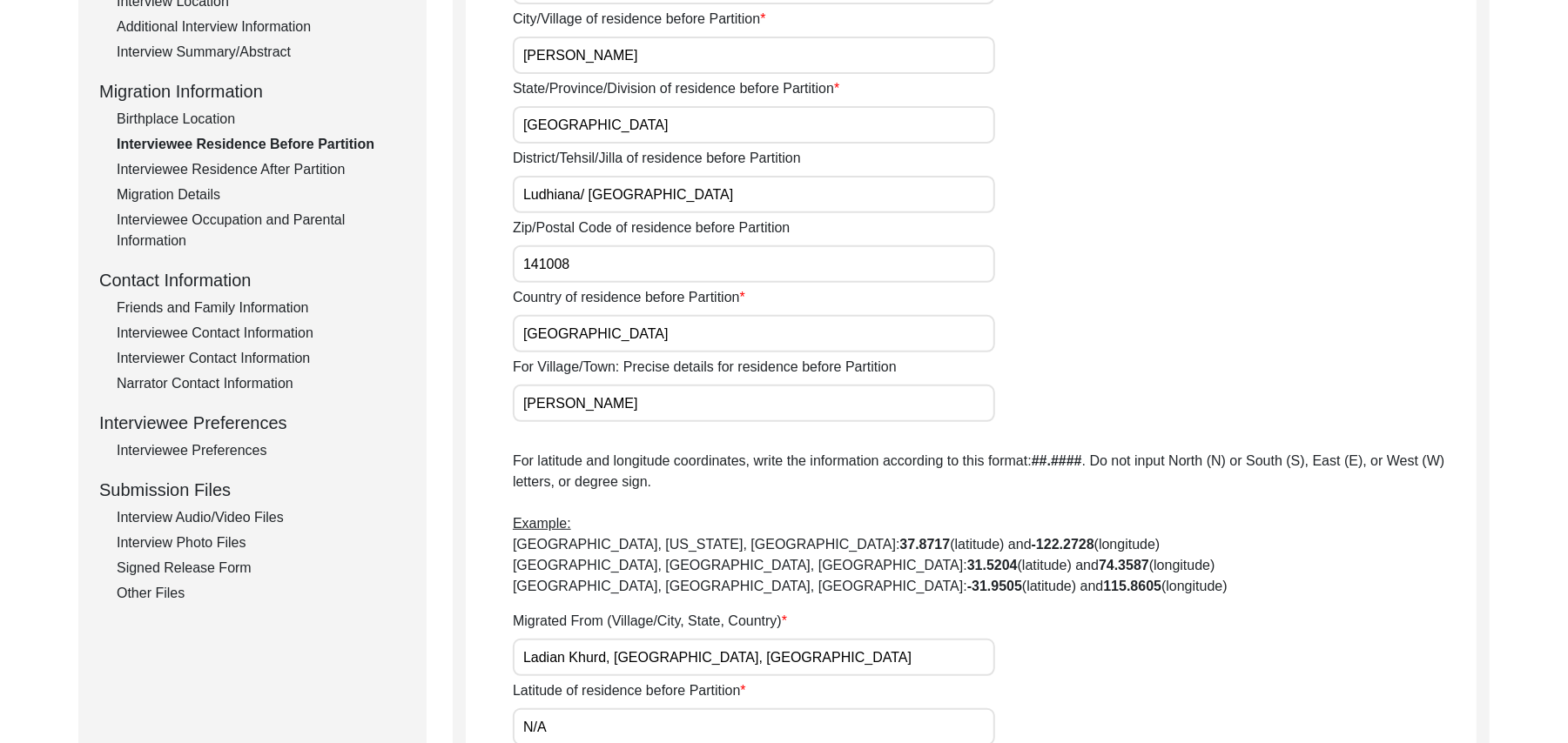
click at [307, 160] on div "Interviewee Residence After Partition" at bounding box center [261, 169] width 289 height 21
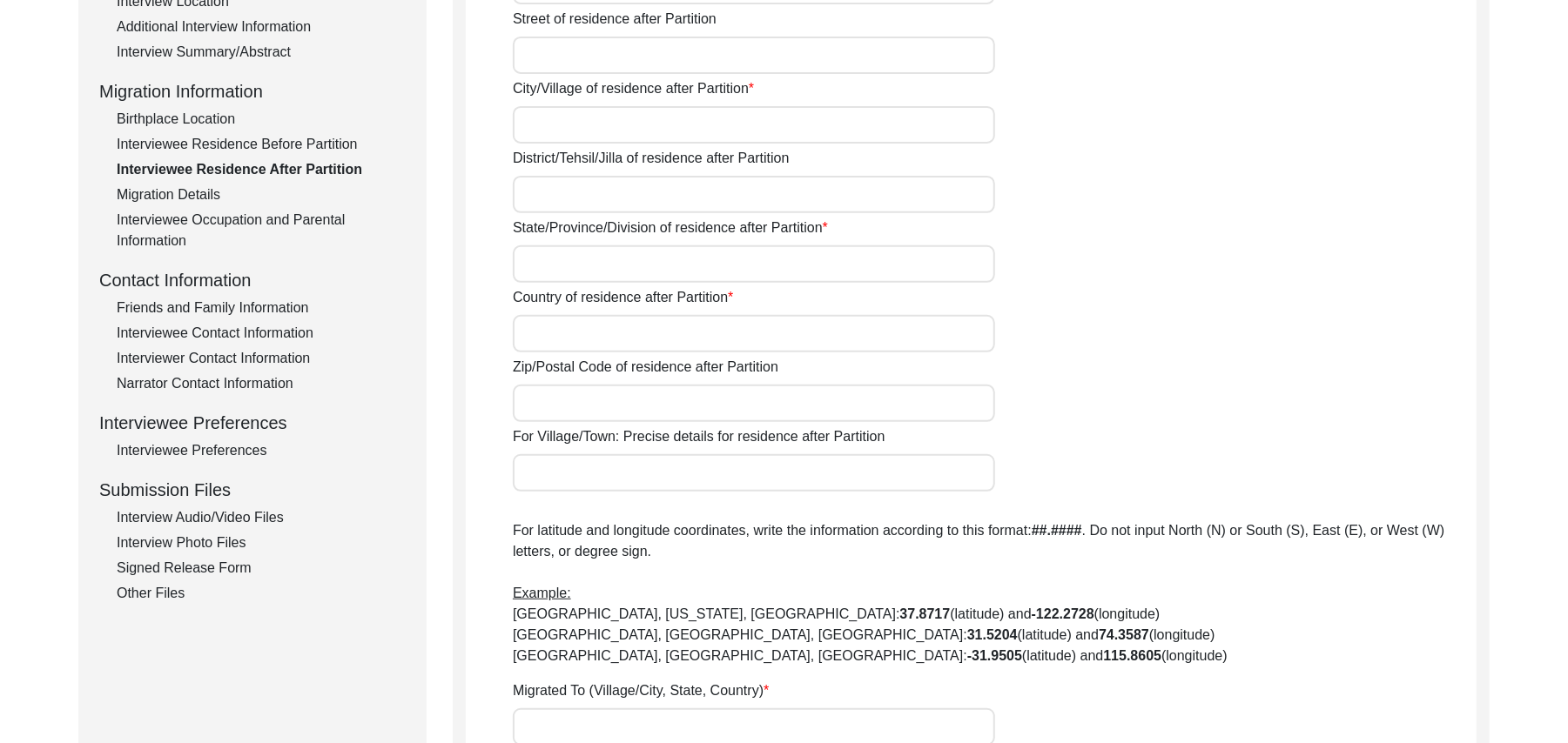
type input "Yes"
type input "N/A"
type input "Chak 93JB"
type input "[PERSON_NAME]/ Gojra"
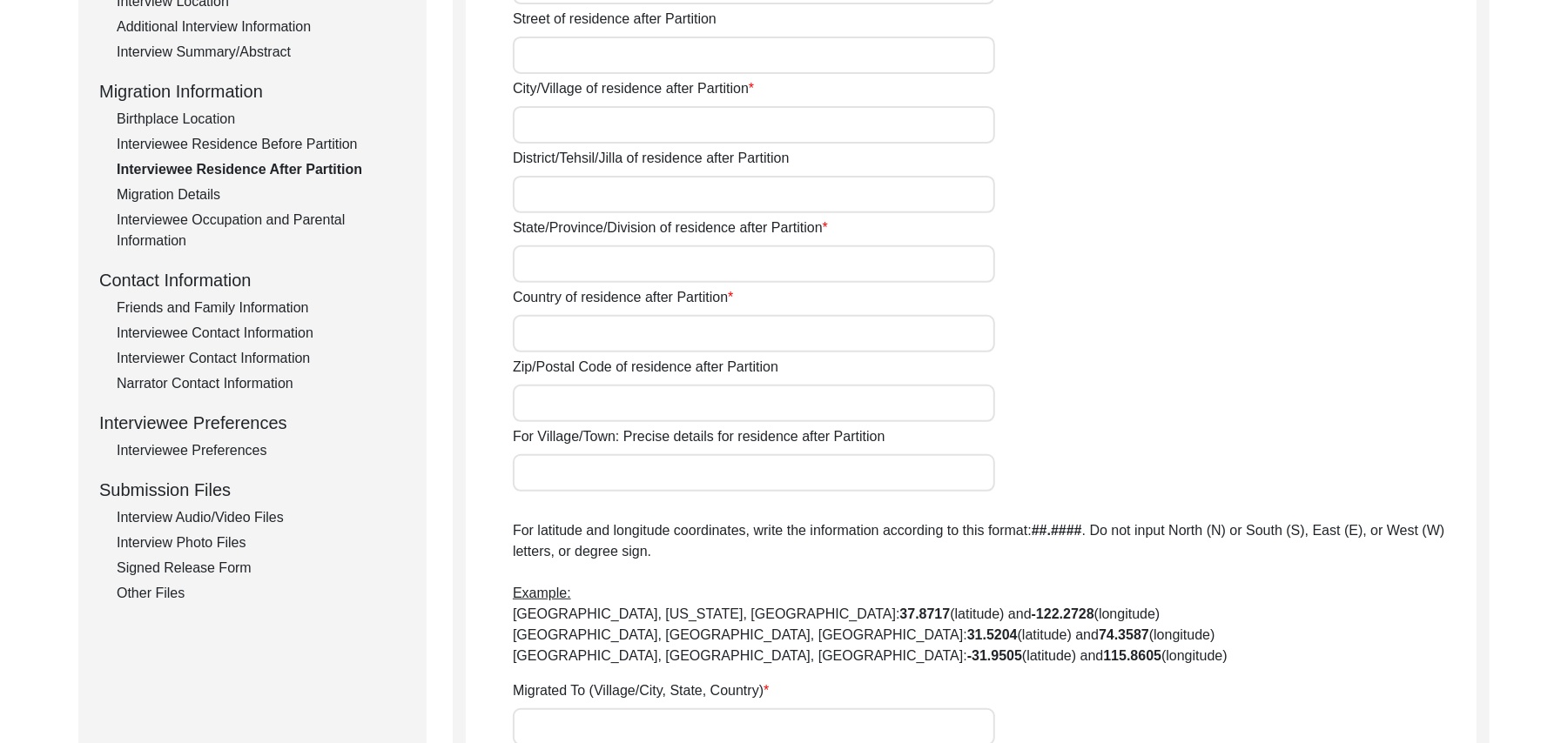
type input "[GEOGRAPHIC_DATA]"
type input "36120"
type input "Chak 93JB"
type input "Chak 93JB, [GEOGRAPHIC_DATA], [GEOGRAPHIC_DATA]"
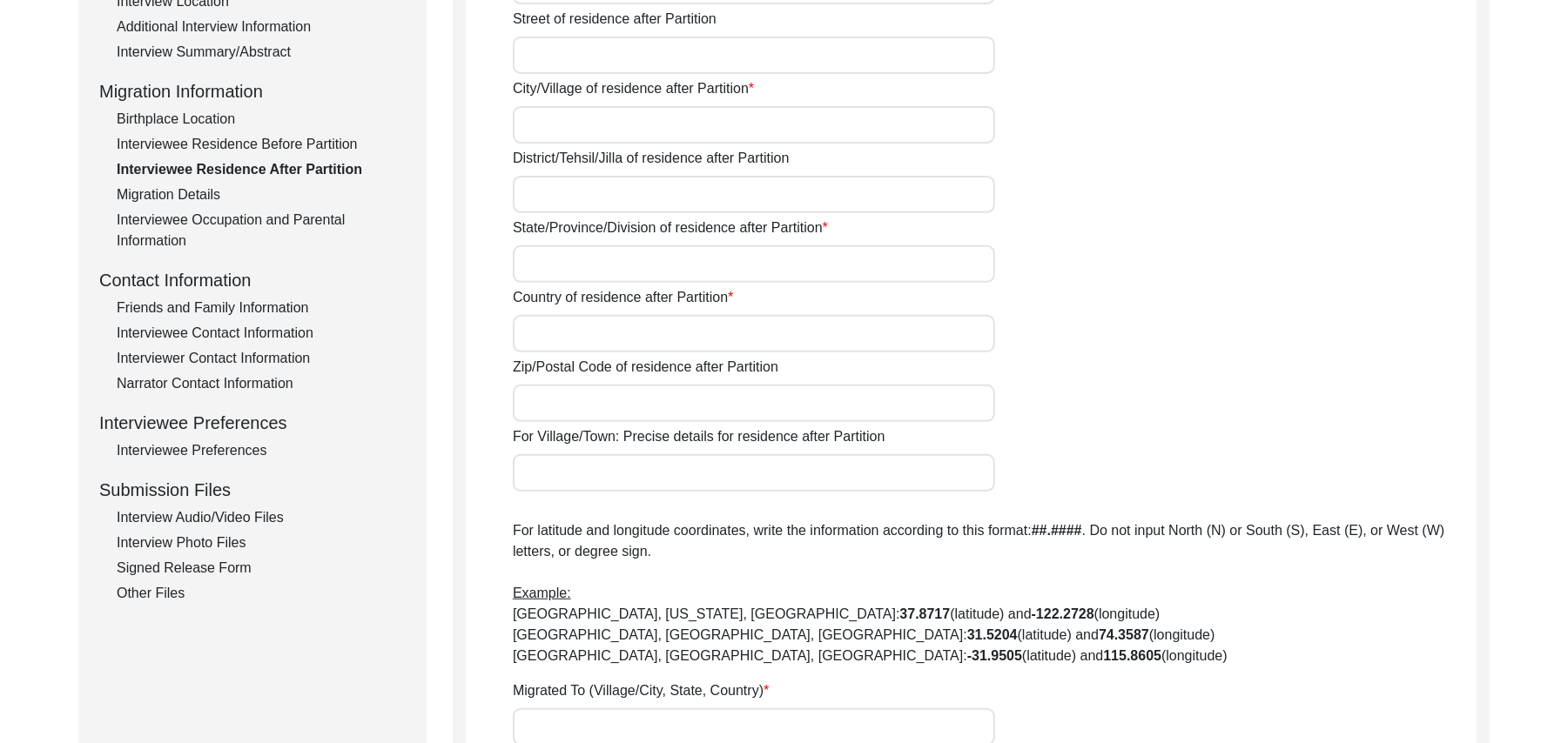
type input "N/A"
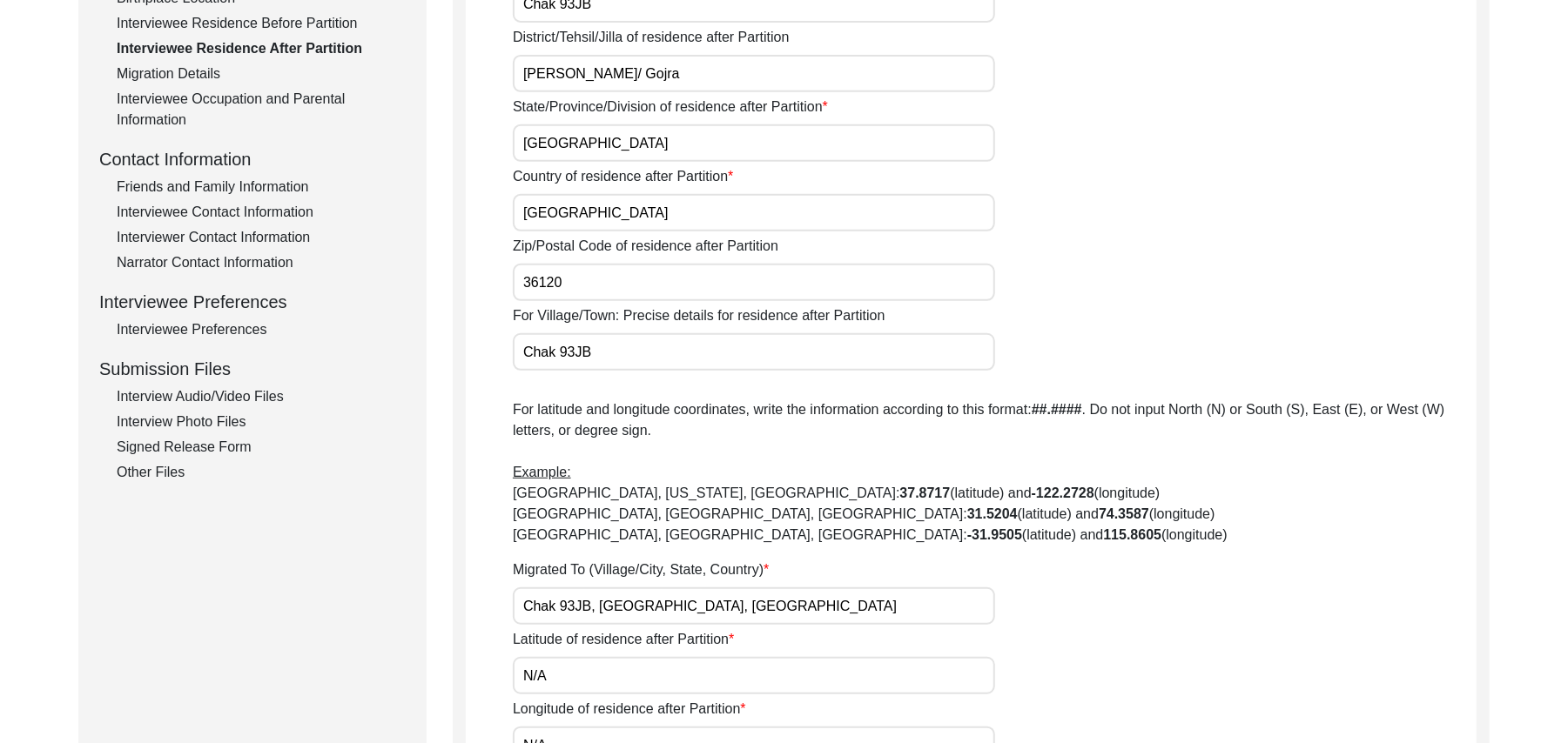
scroll to position [907, 0]
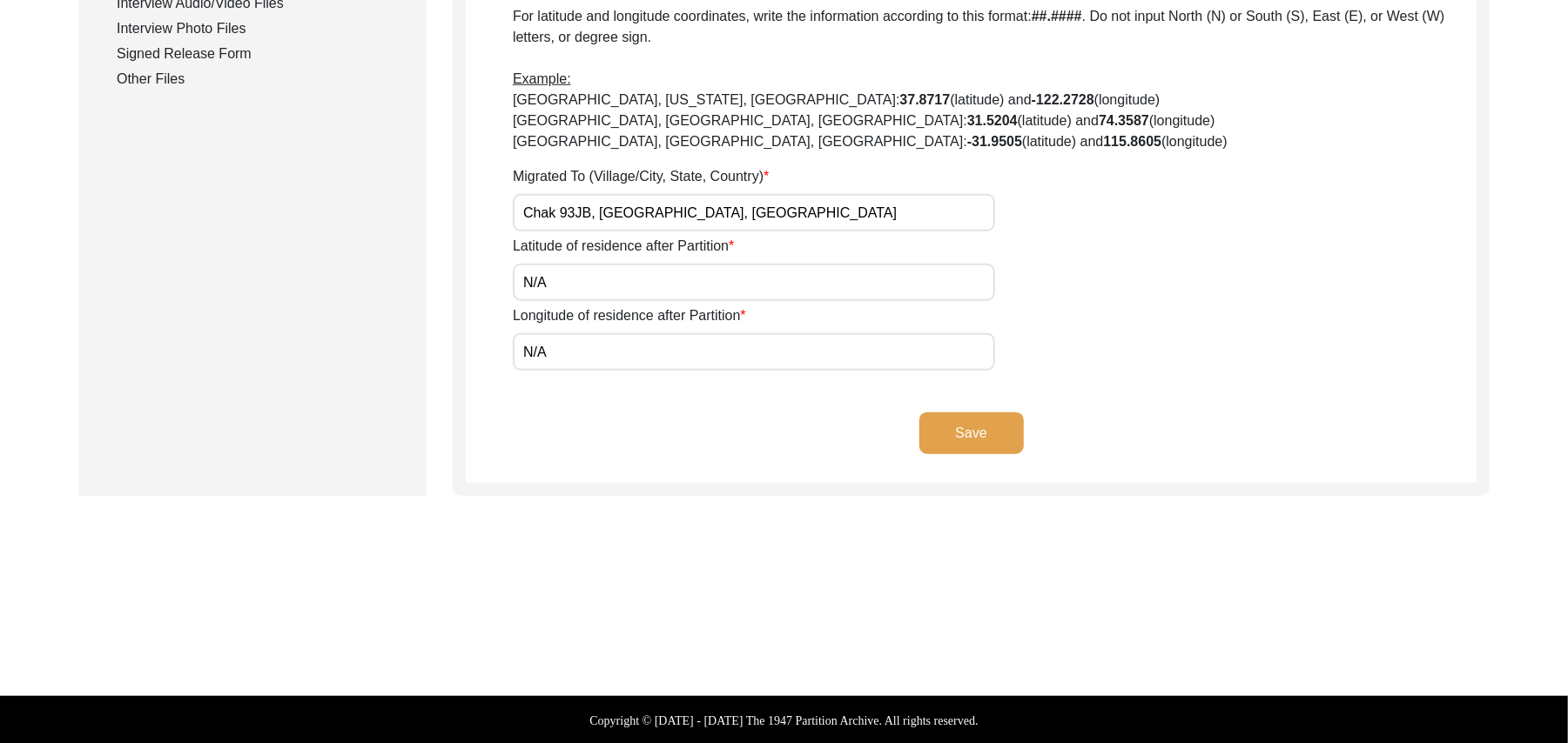
click at [988, 430] on button "Save" at bounding box center [971, 433] width 104 height 42
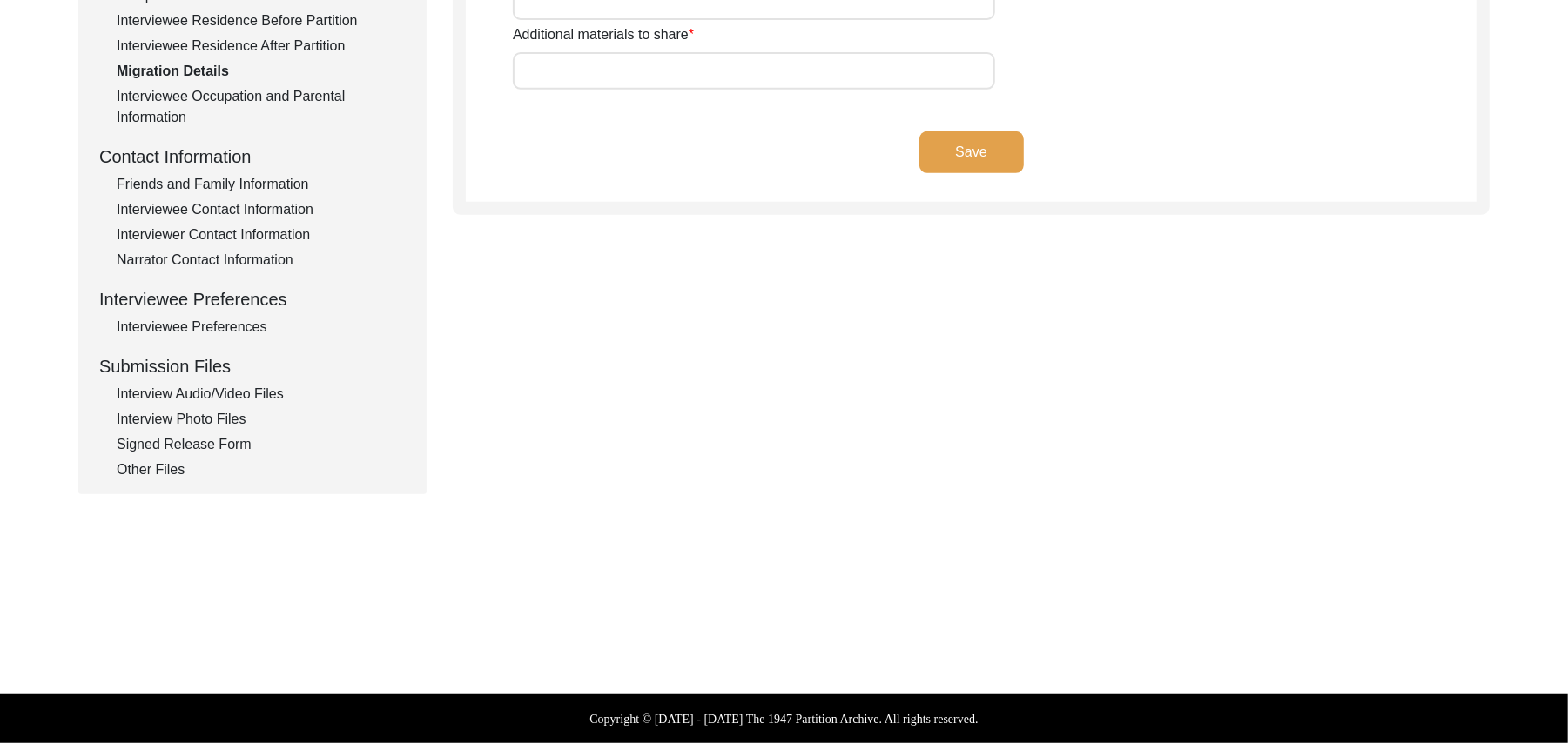
scroll to position [514, 0]
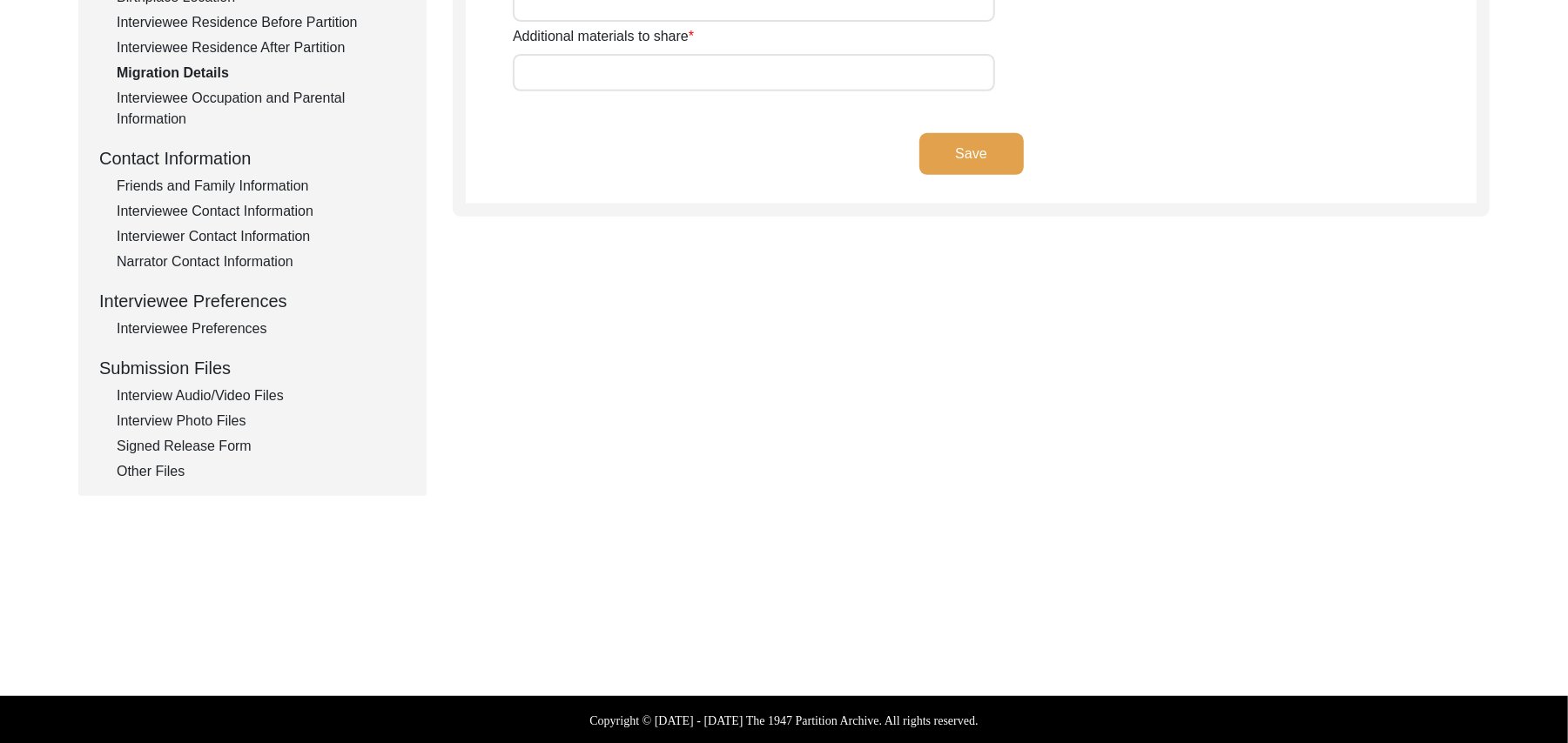
type input "Land, Home, Animals"
type input "Land, Home"
type input "wagah"
type input "add"
type input "N/A"
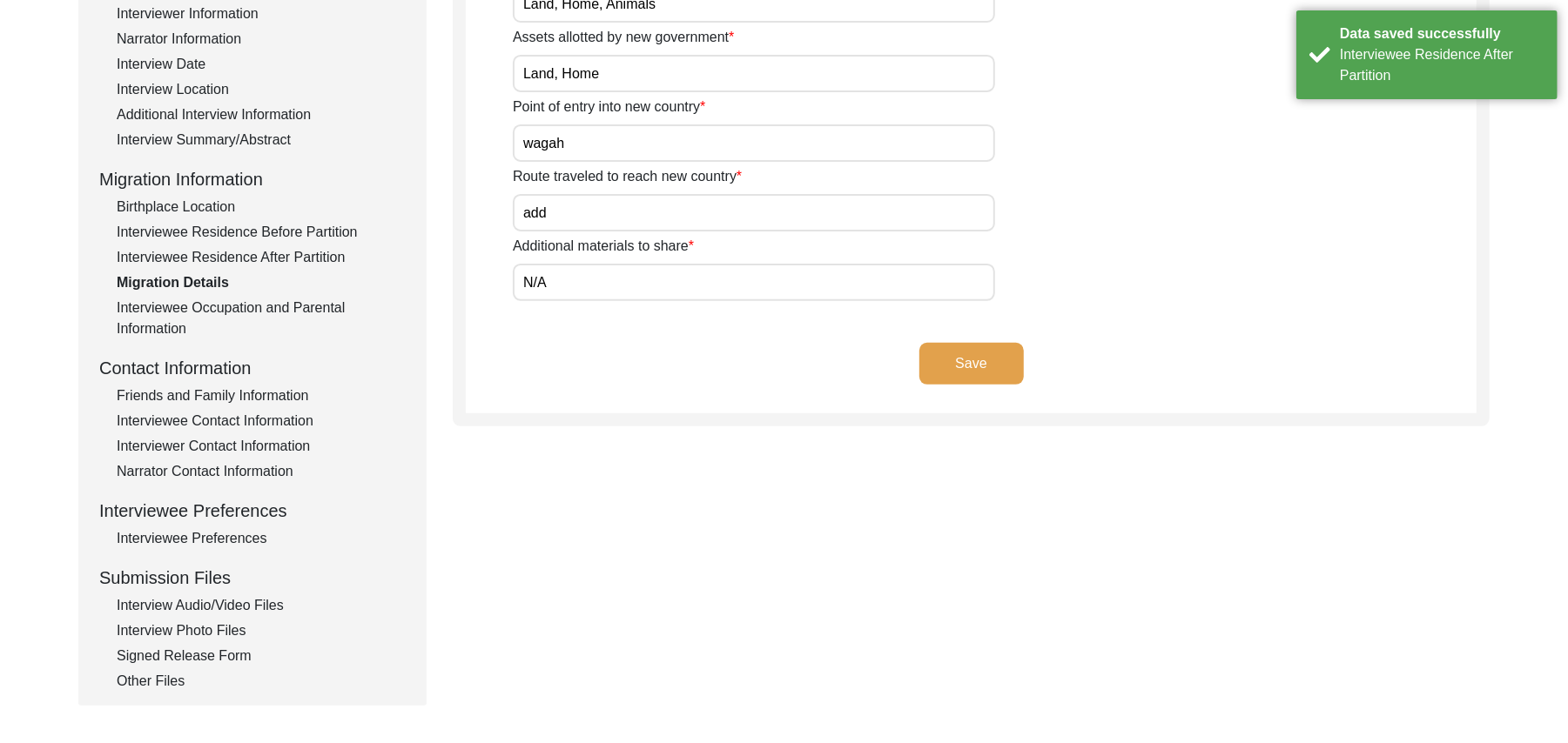
scroll to position [54, 0]
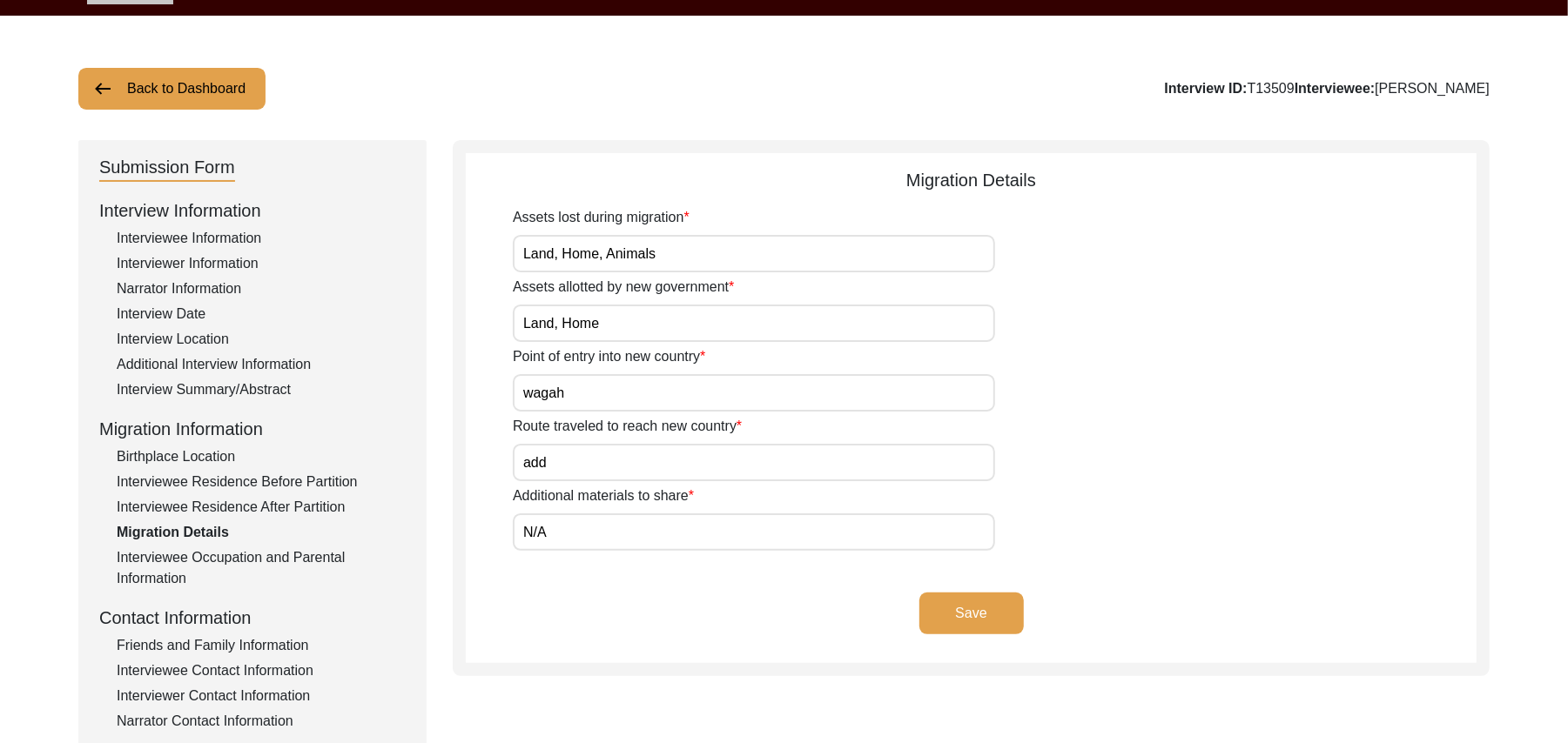
click at [576, 478] on input "add" at bounding box center [754, 463] width 483 height 38
type input "a"
type input "Ladian to [GEOGRAPHIC_DATA], [GEOGRAPHIC_DATA], [GEOGRAPHIC_DATA] Wagah"
click at [570, 526] on input "N/A" at bounding box center [754, 533] width 483 height 38
click at [943, 606] on button "Save" at bounding box center [971, 614] width 104 height 42
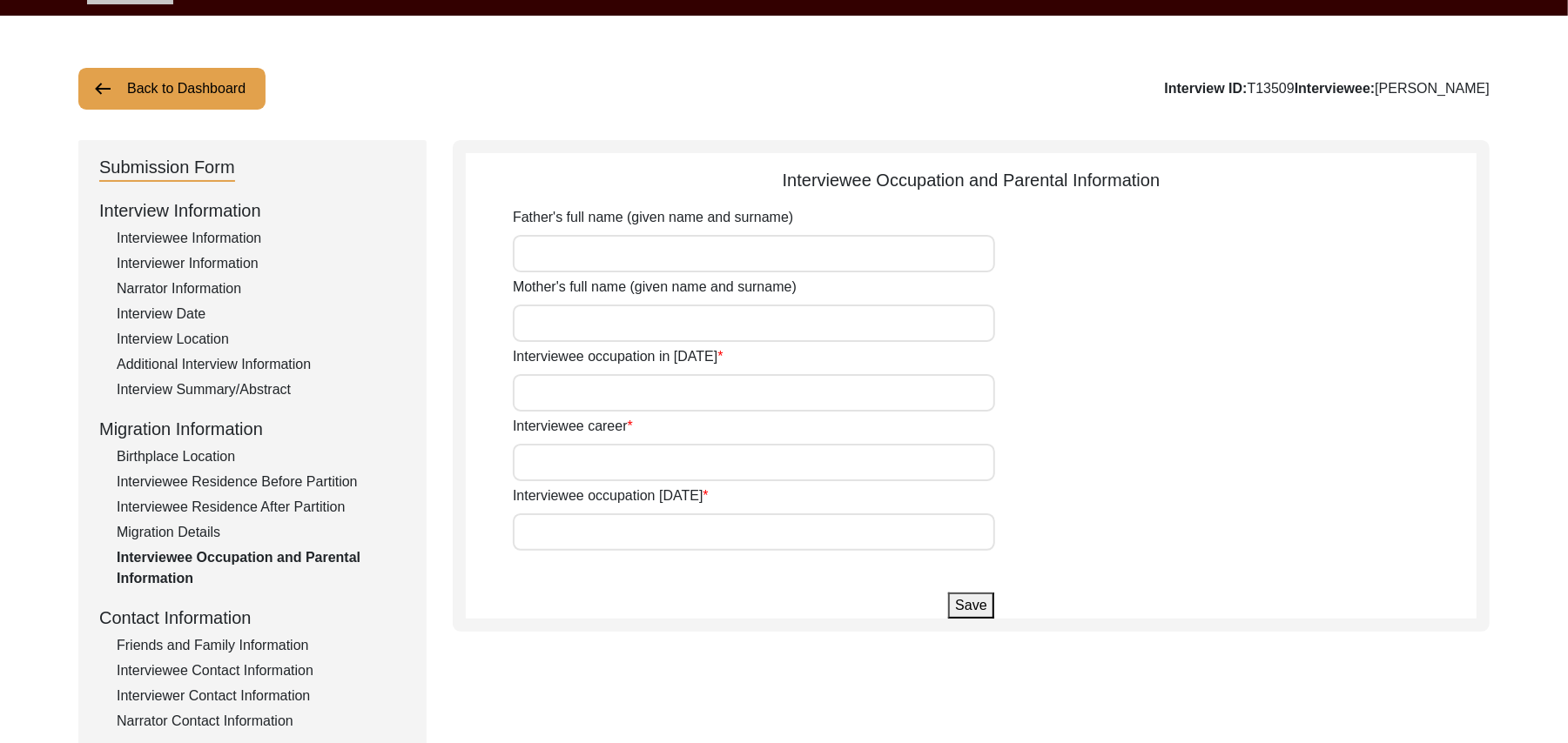
type input "[PERSON_NAME]"
type input "He was in the belly of his mother"
type input "Farmer"
type input "dont work any more"
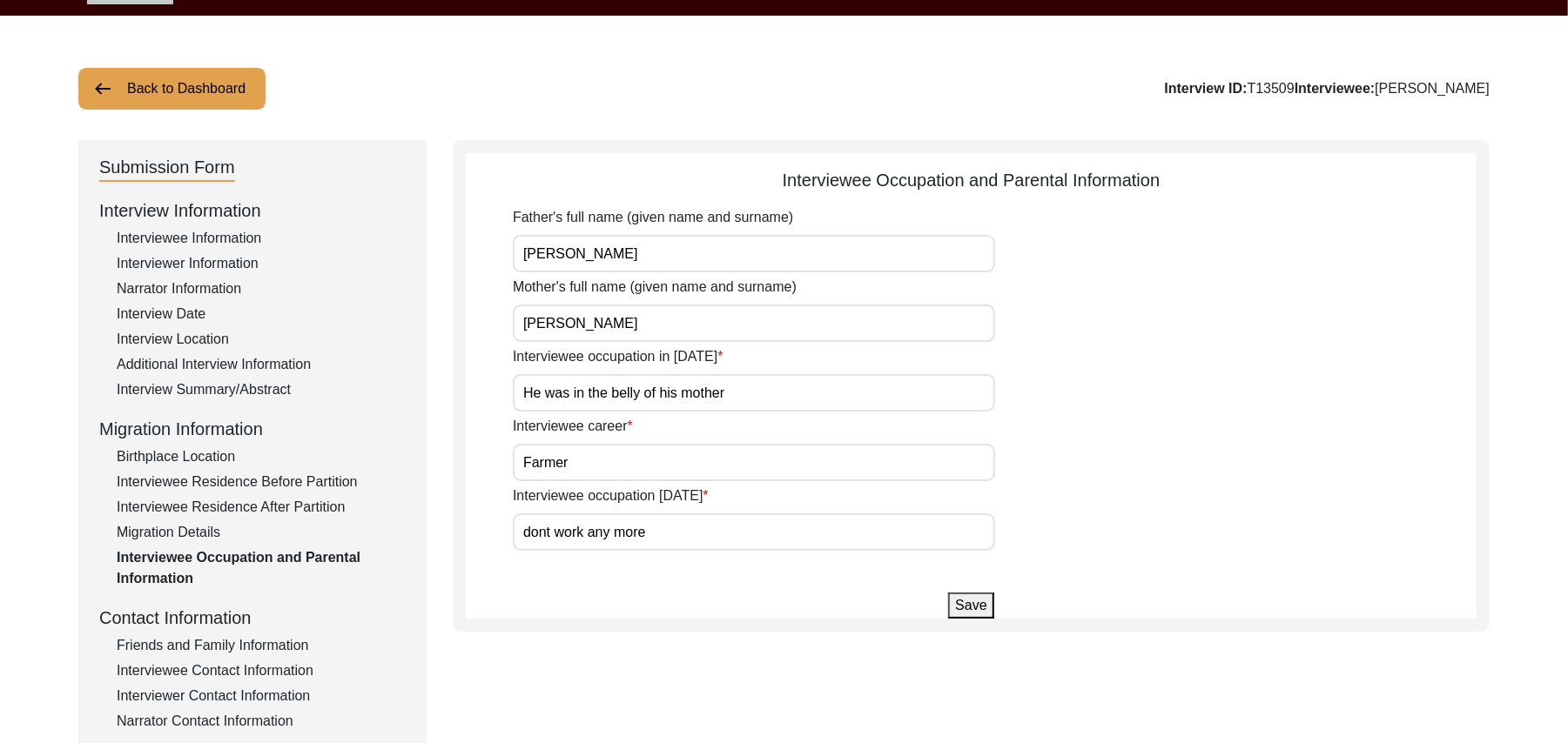
click at [615, 323] on input "[PERSON_NAME]" at bounding box center [754, 323] width 483 height 38
type input "[PERSON_NAME] (Real Name [PERSON_NAME])"
click at [659, 426] on div "Interviewee career Farmer" at bounding box center [995, 448] width 964 height 66
click at [687, 530] on input "dont work any more" at bounding box center [754, 533] width 483 height 38
click at [975, 609] on button "Save" at bounding box center [970, 606] width 45 height 26
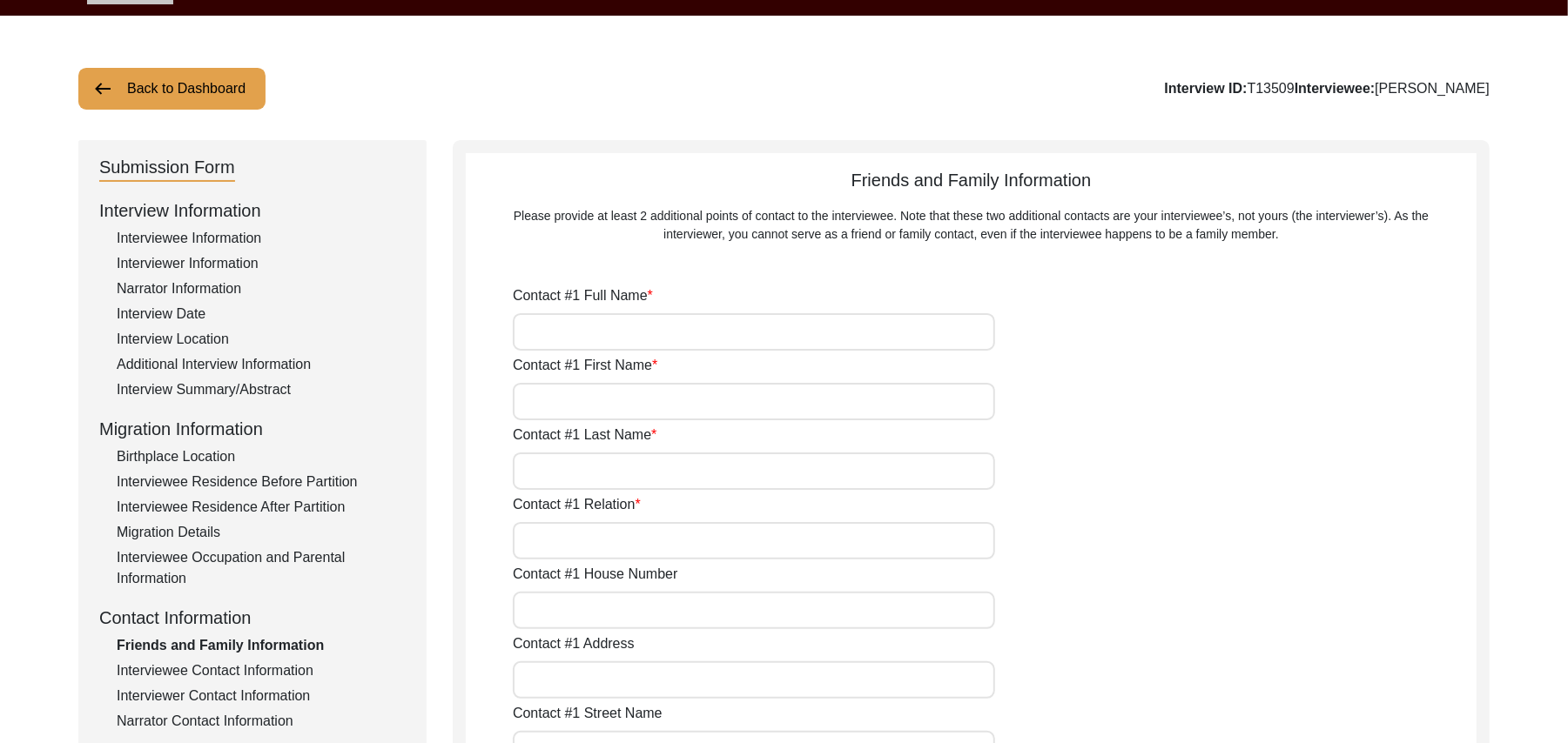
type input "[PERSON_NAME]"
type input "Imran"
type input "[PERSON_NAME]"
type input "Family Friend"
type input "N/A"
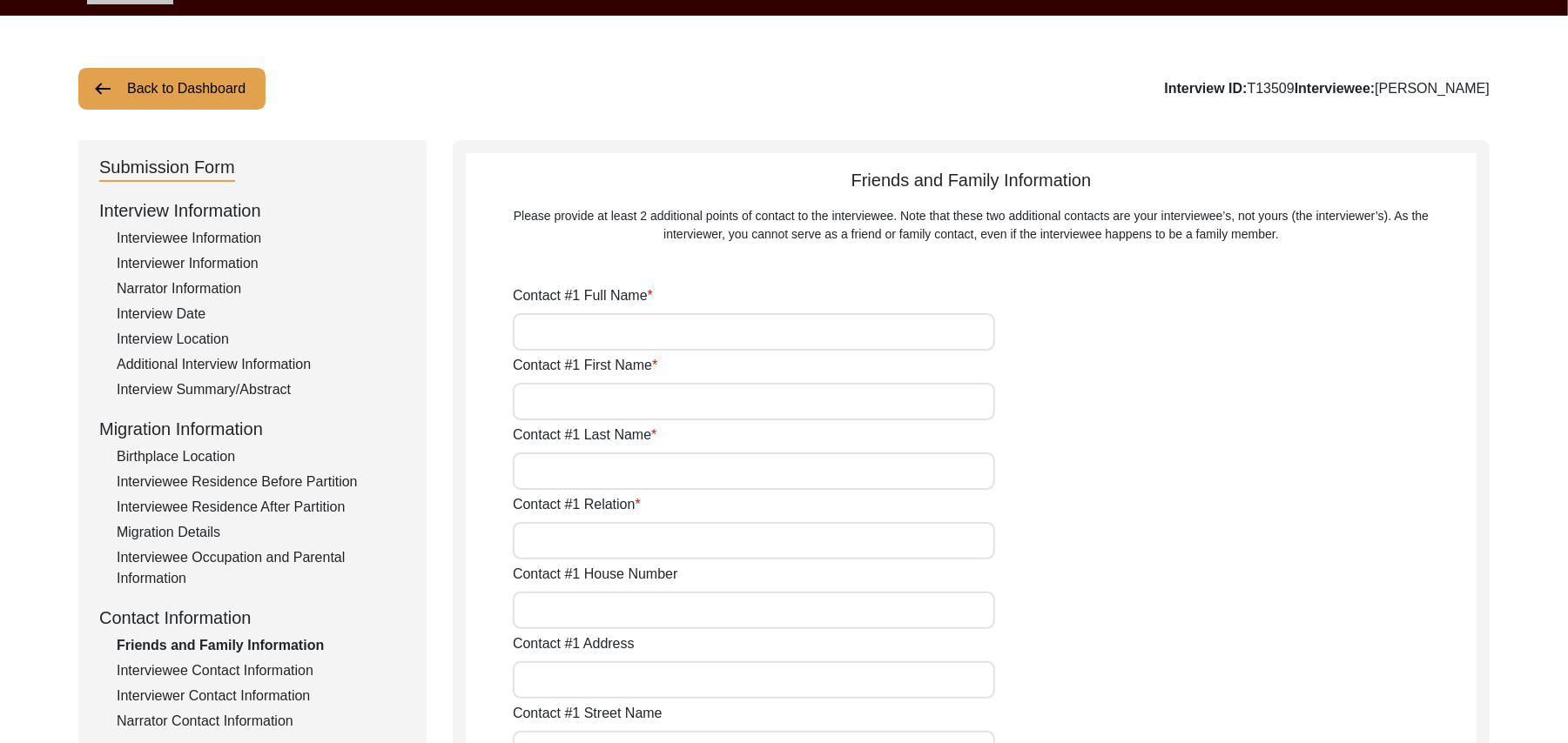
type input "Chak 93Jb"
type input "N/A"
type input "Chak 93JB"
type input "[PERSON_NAME]/ Gojra"
type input "[GEOGRAPHIC_DATA]"
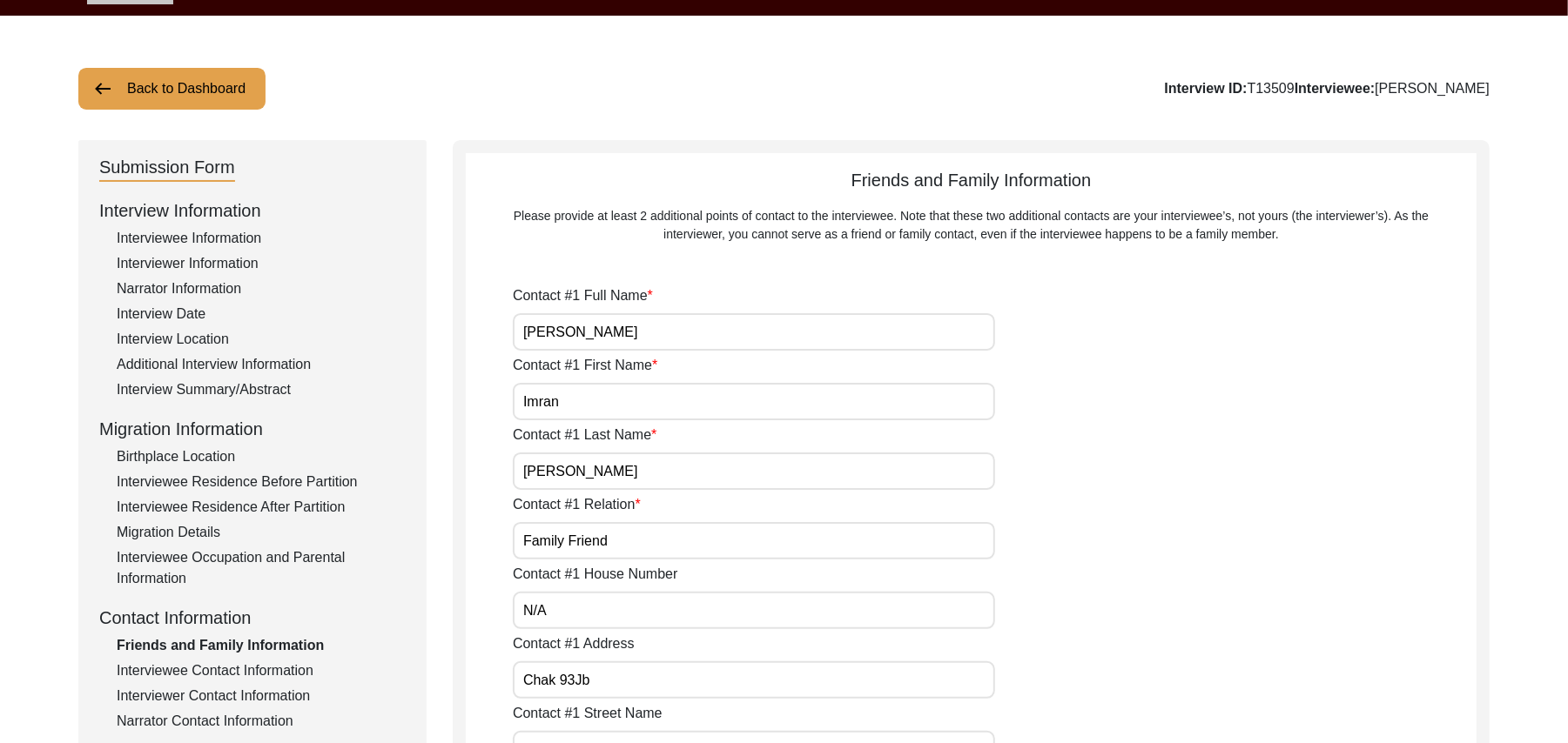
type input "36120"
type input "[GEOGRAPHIC_DATA]"
type input "Chak 93JB"
type input "03006552897"
type input "N/A"
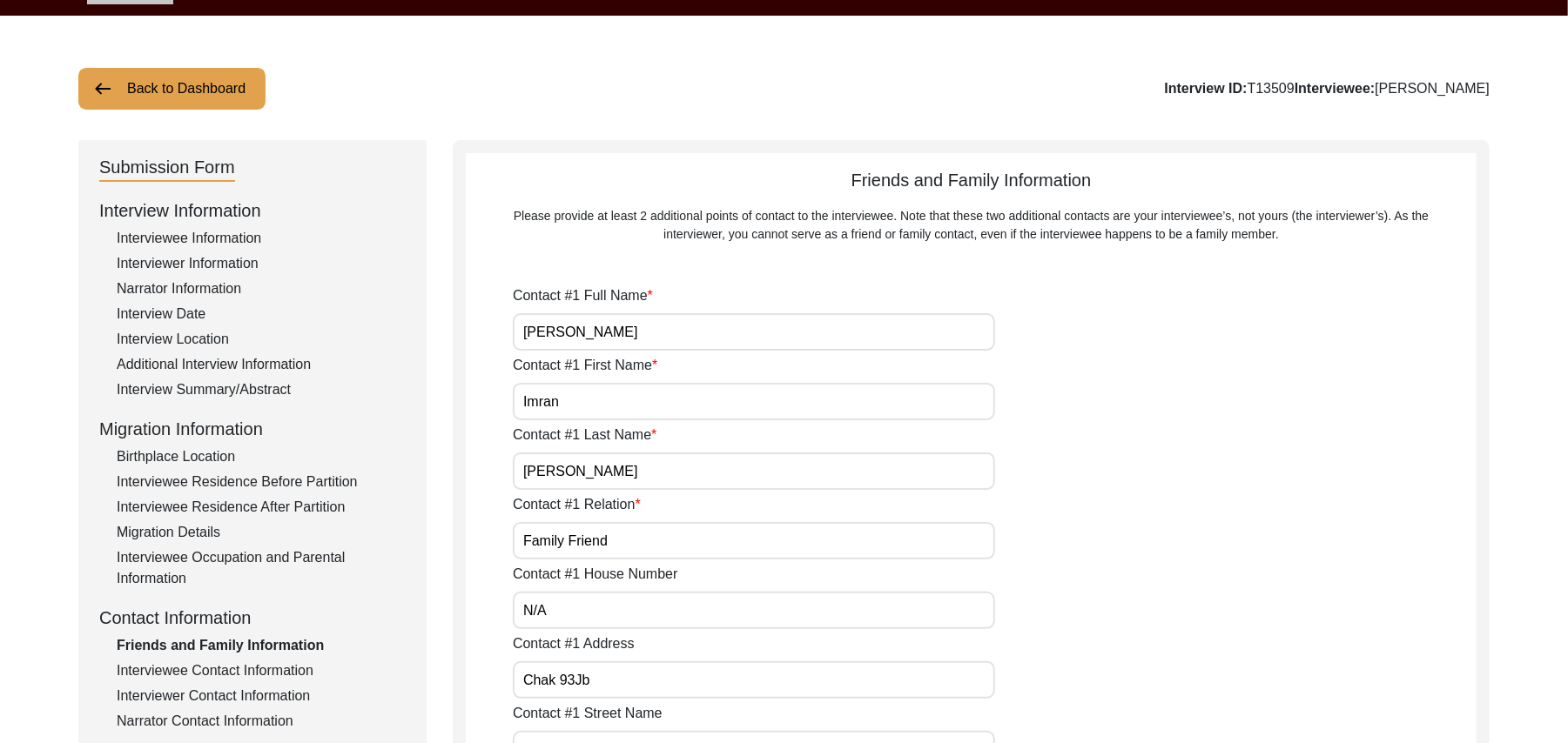
type input "N/A"
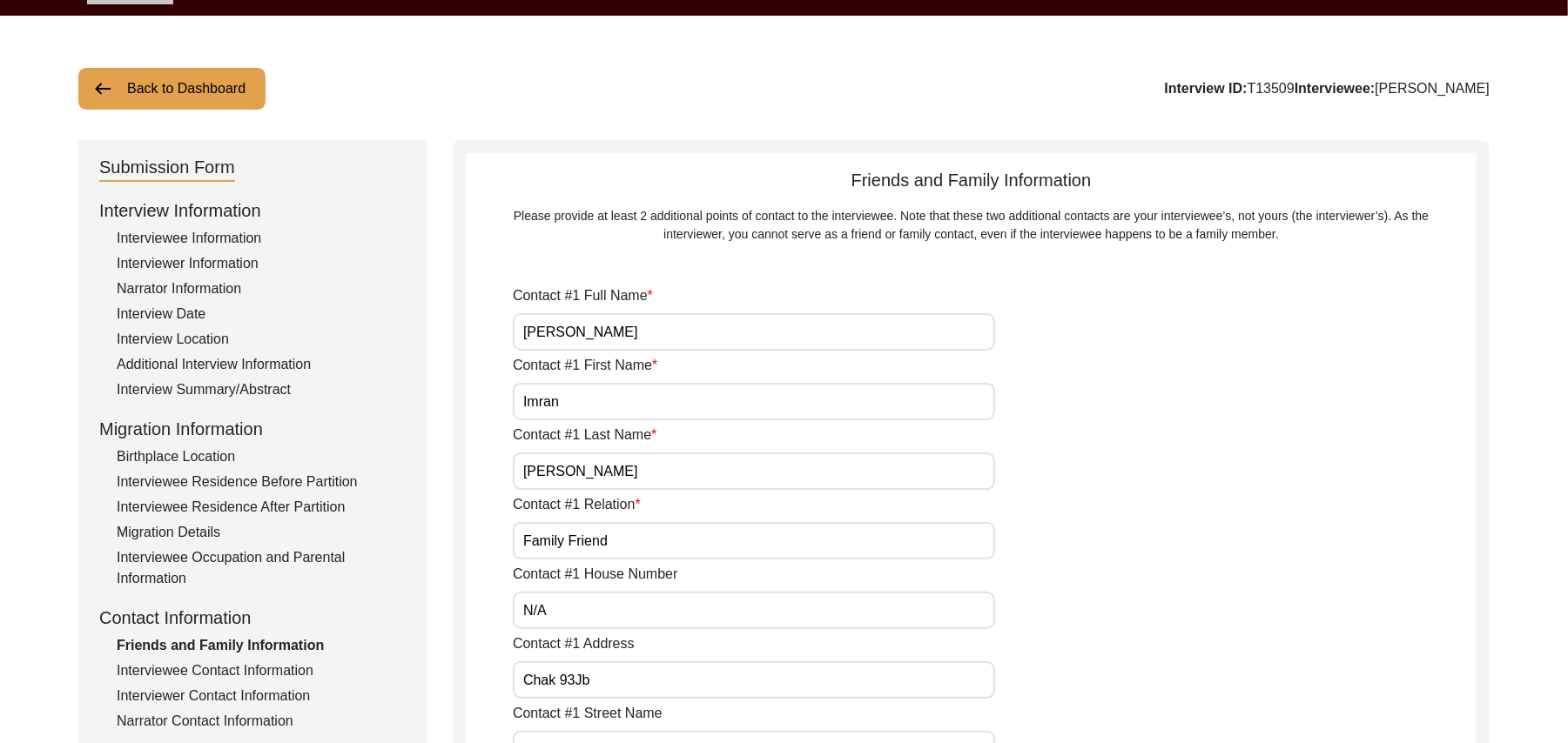
type input "[PERSON_NAME]"
type input "Liaqat"
type input "[PERSON_NAME]"
type input "Family Friend"
type input "N/A"
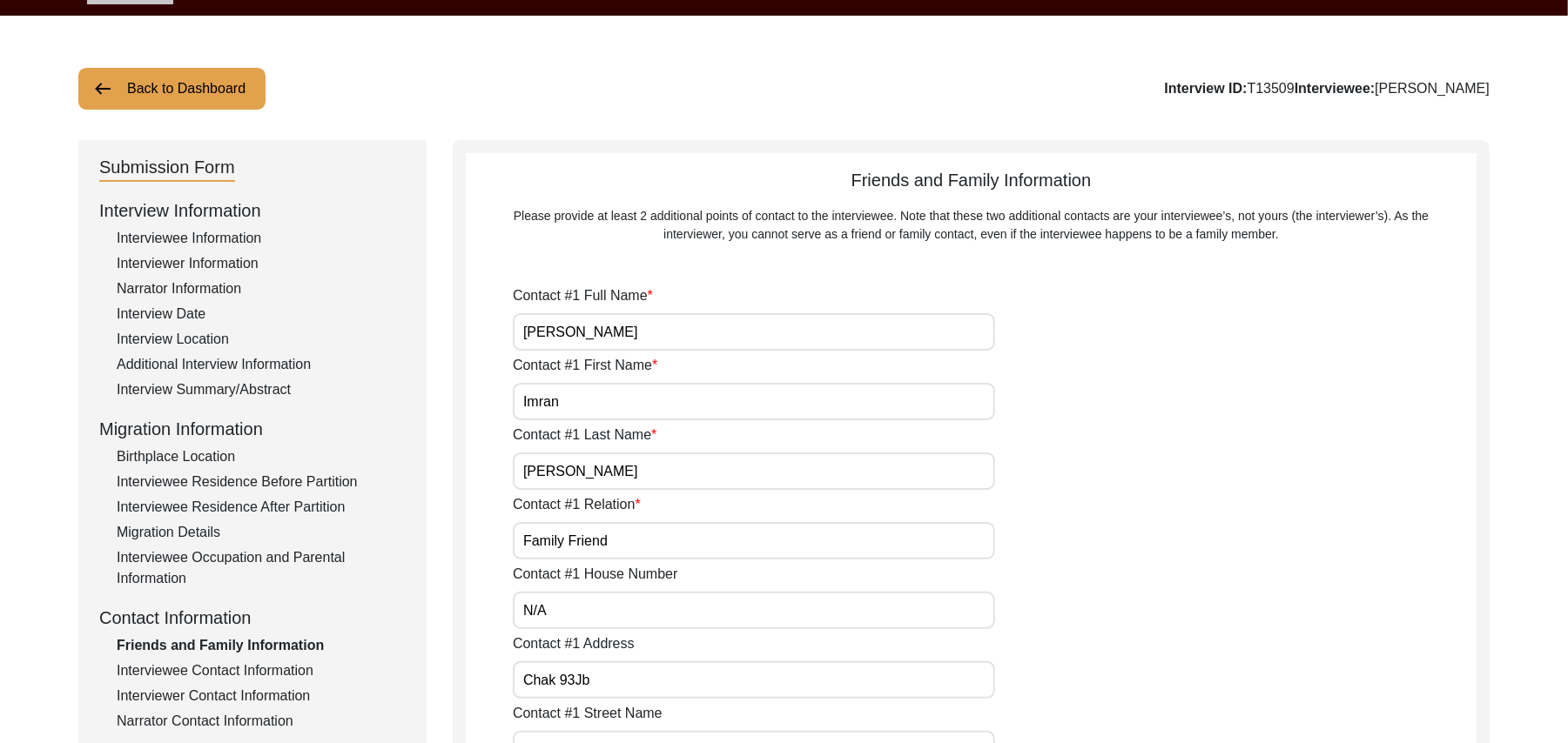
type input "Chak 93JB"
type input "N/A"
type input "Chak 93JB"
type input "[PERSON_NAME]/ Gokjra"
type input "[GEOGRAPHIC_DATA]"
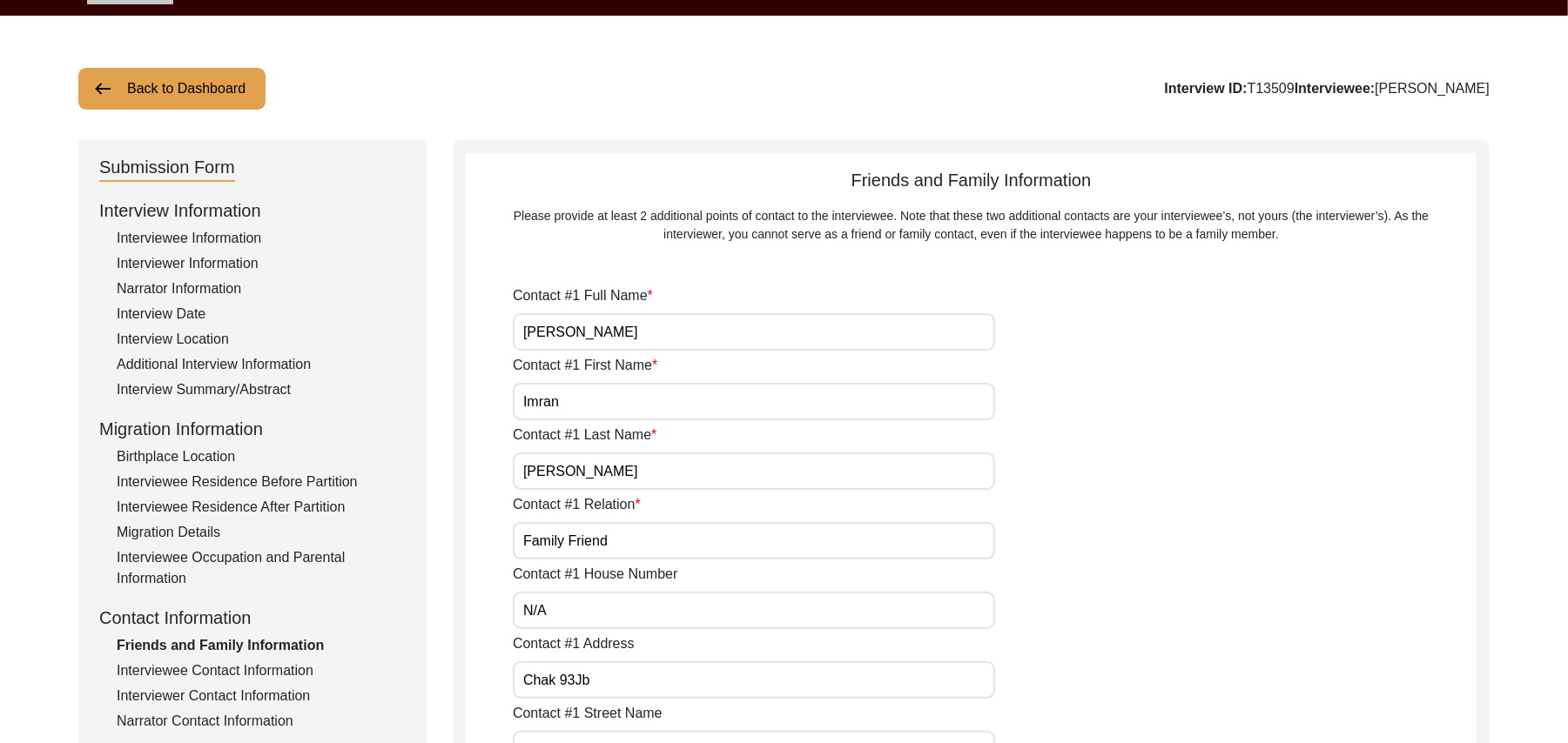
type input "36120"
type input "[GEOGRAPHIC_DATA]"
type input "Chak 93JB"
type input "03008967093"
type input "N/A"
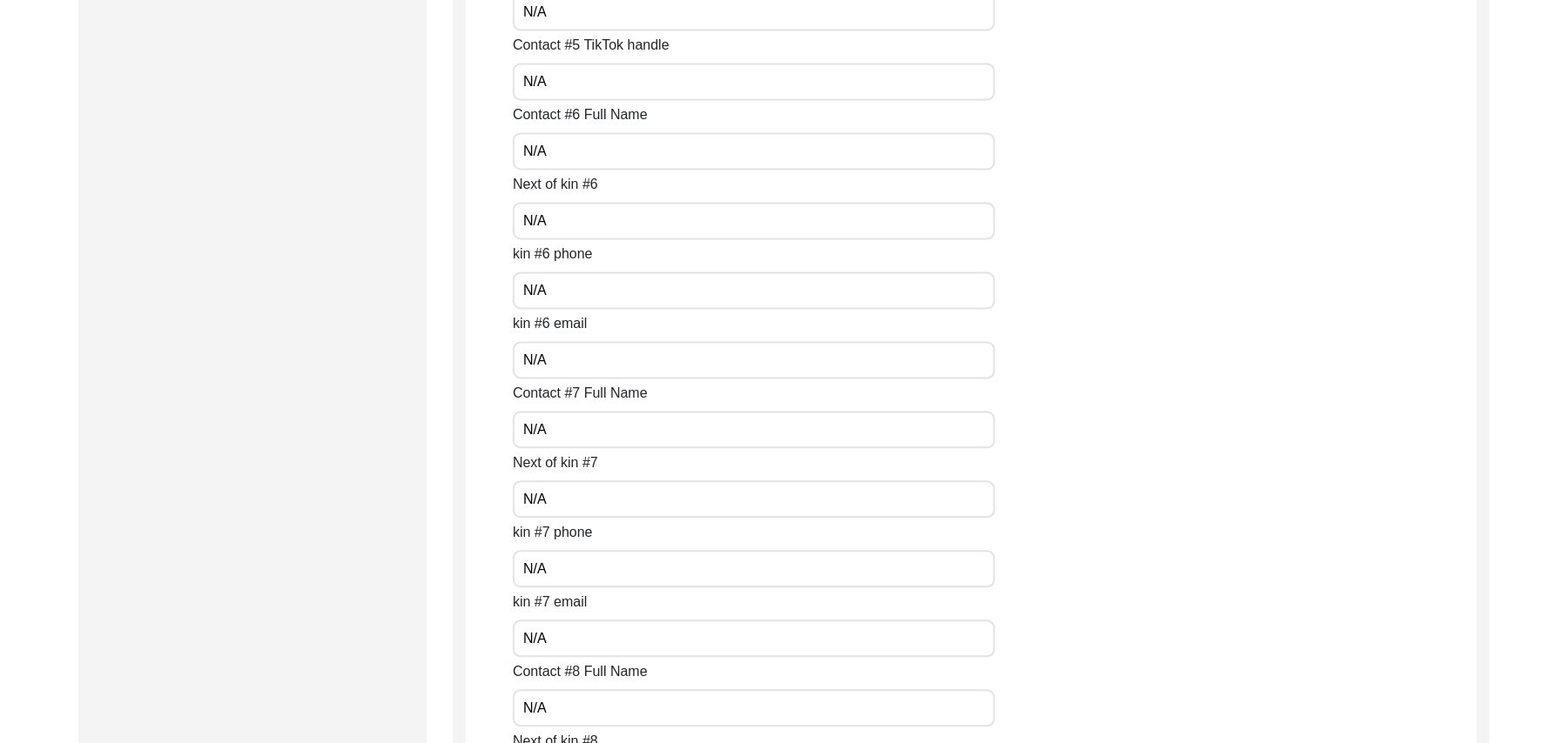
scroll to position [7765, 0]
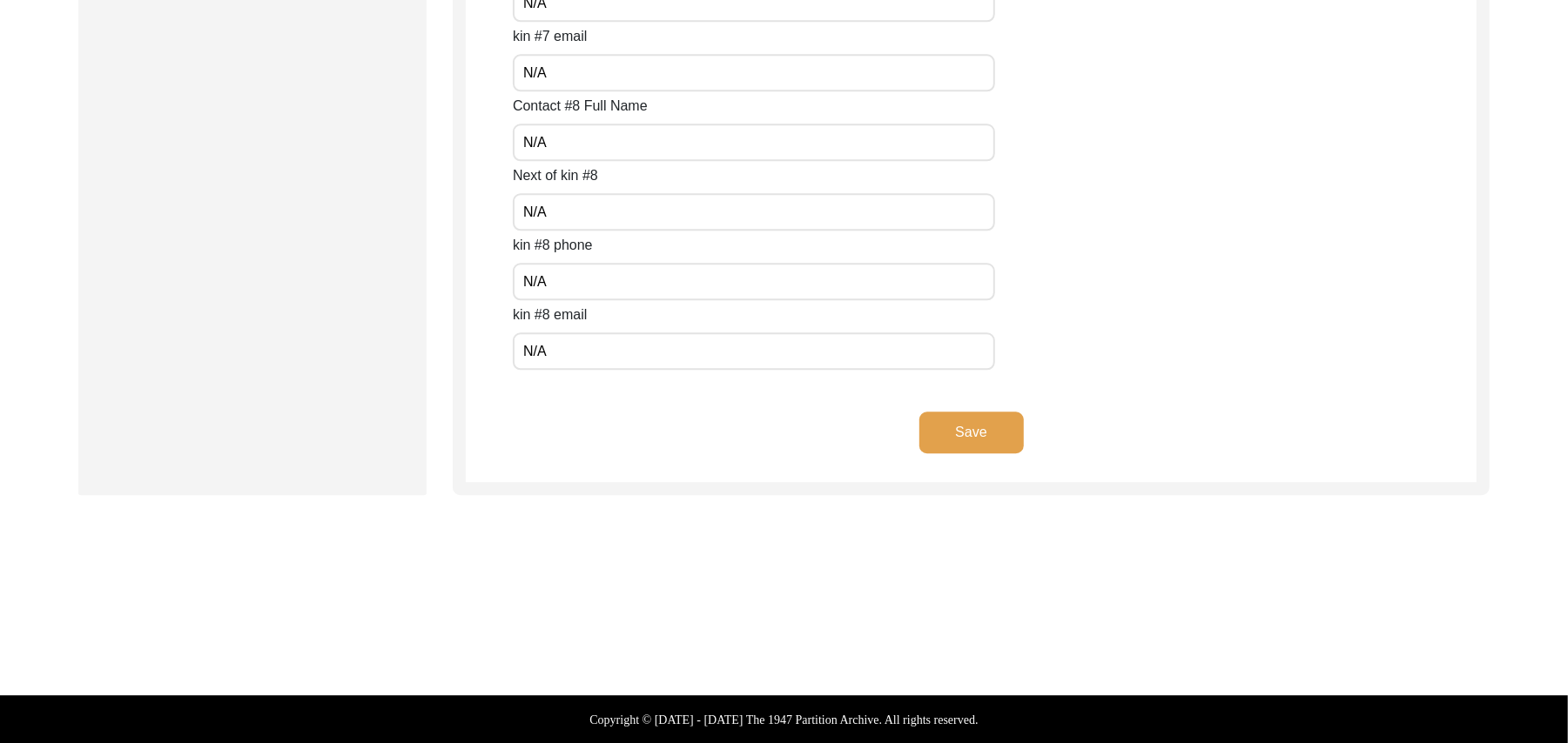
click at [969, 420] on button "Save" at bounding box center [971, 432] width 104 height 42
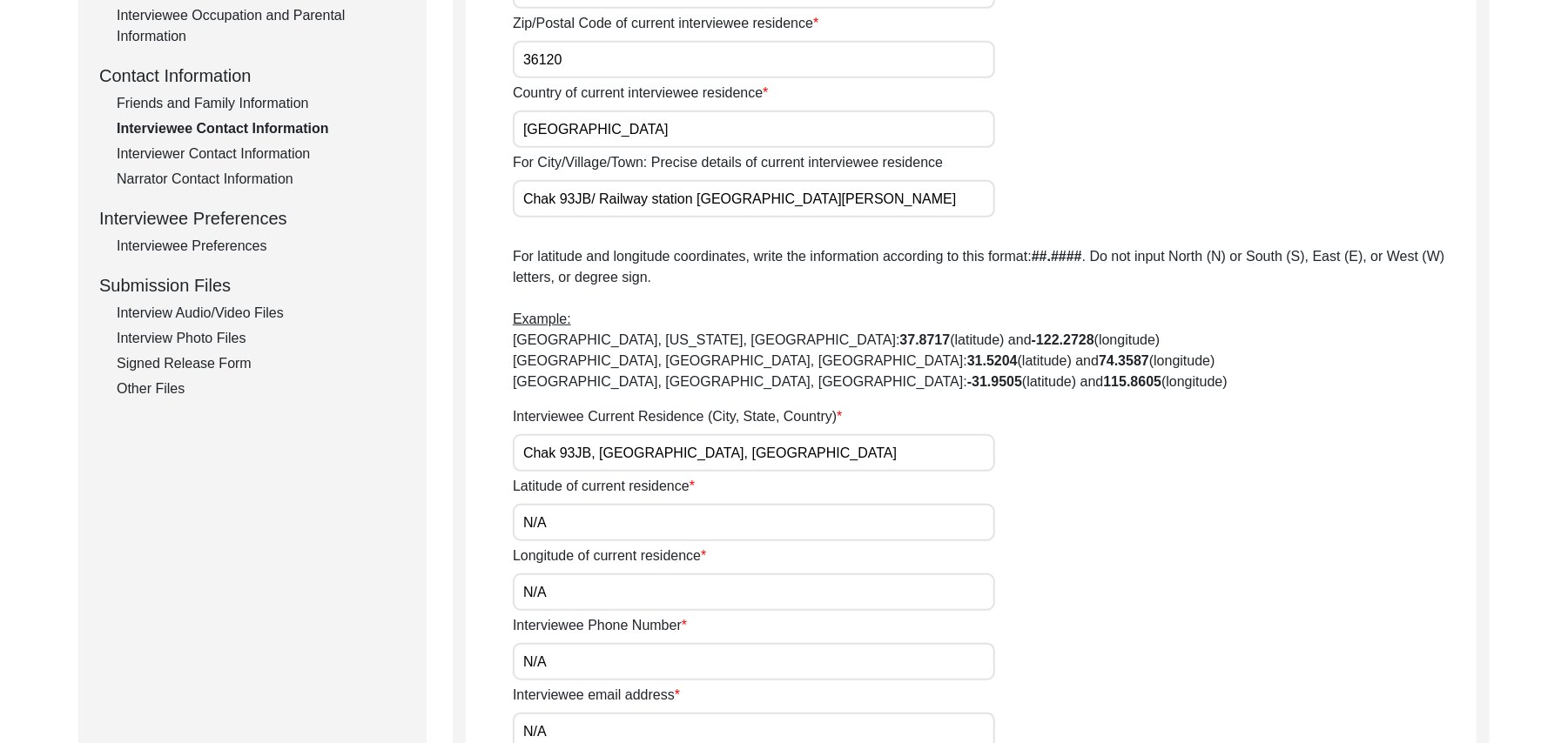
scroll to position [1467, 0]
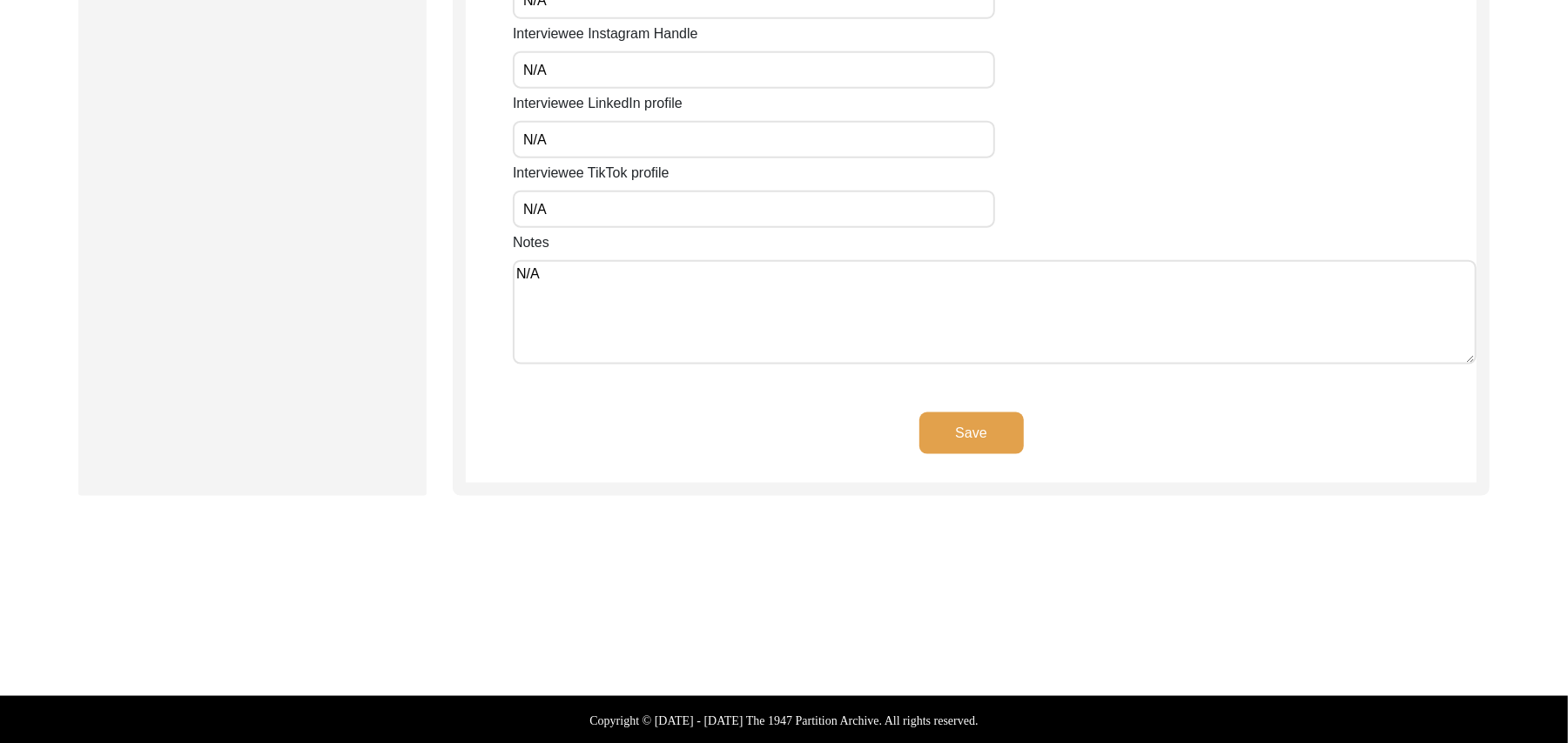
click at [983, 430] on button "Save" at bounding box center [971, 433] width 104 height 42
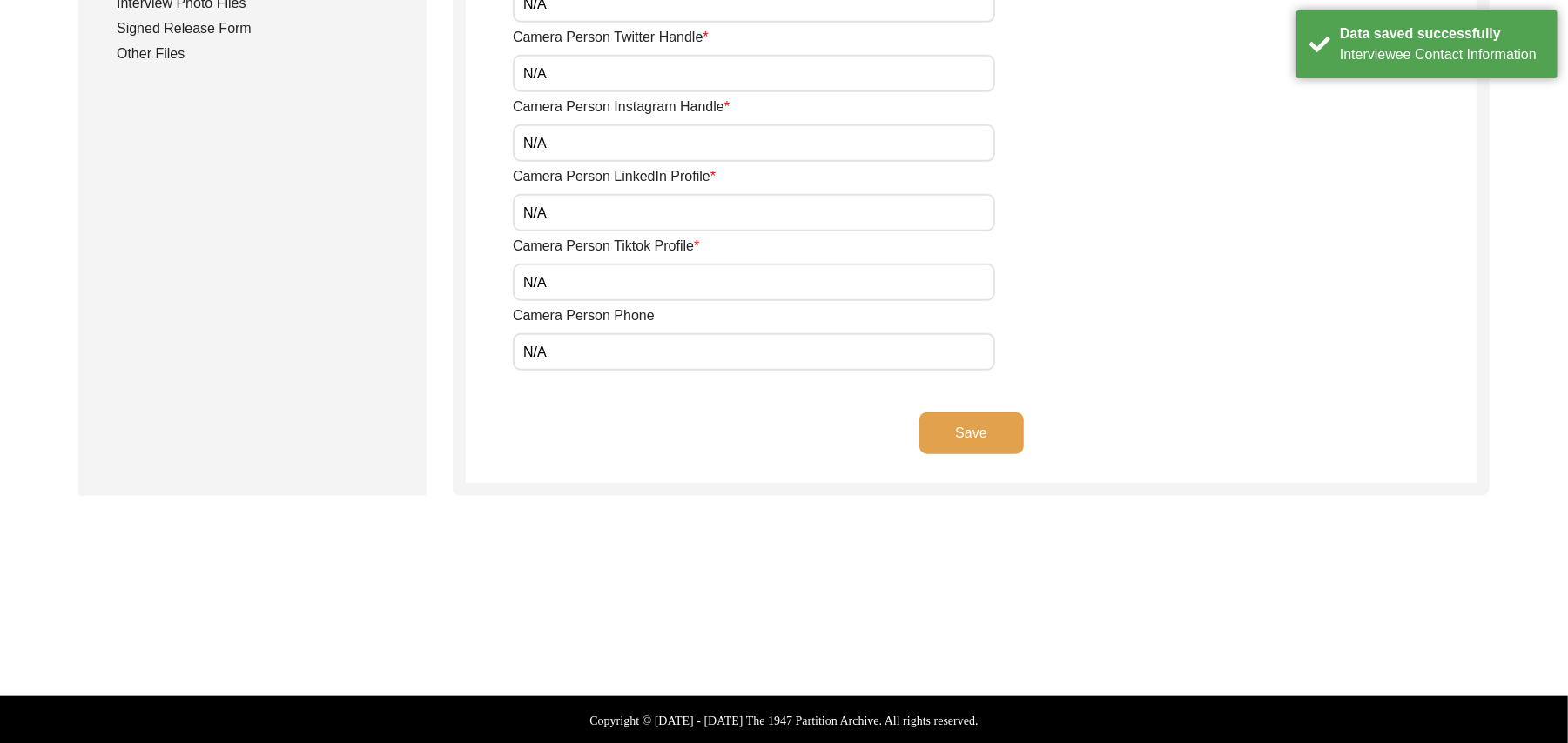
click at [983, 430] on button "Save" at bounding box center [971, 433] width 104 height 42
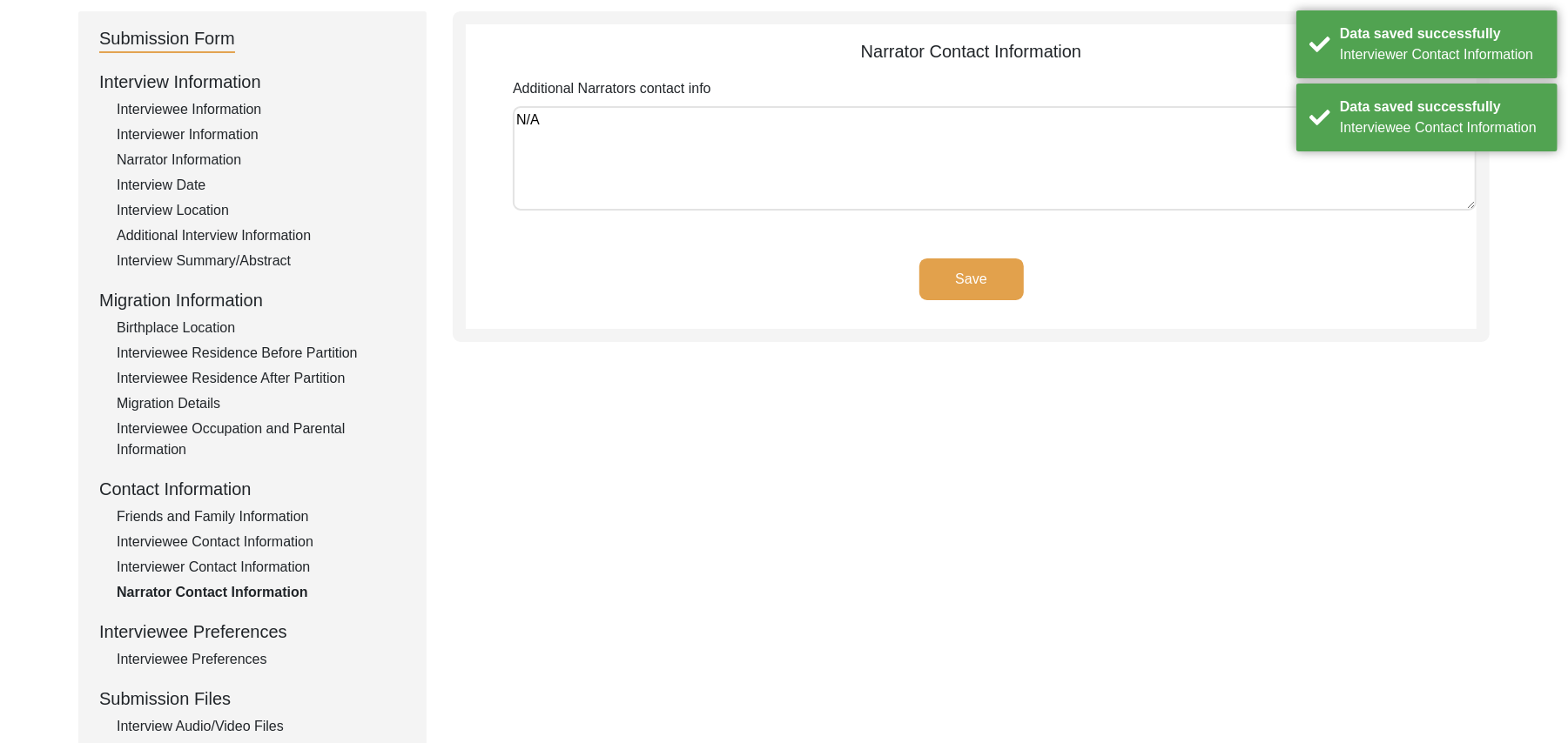
scroll to position [152, 0]
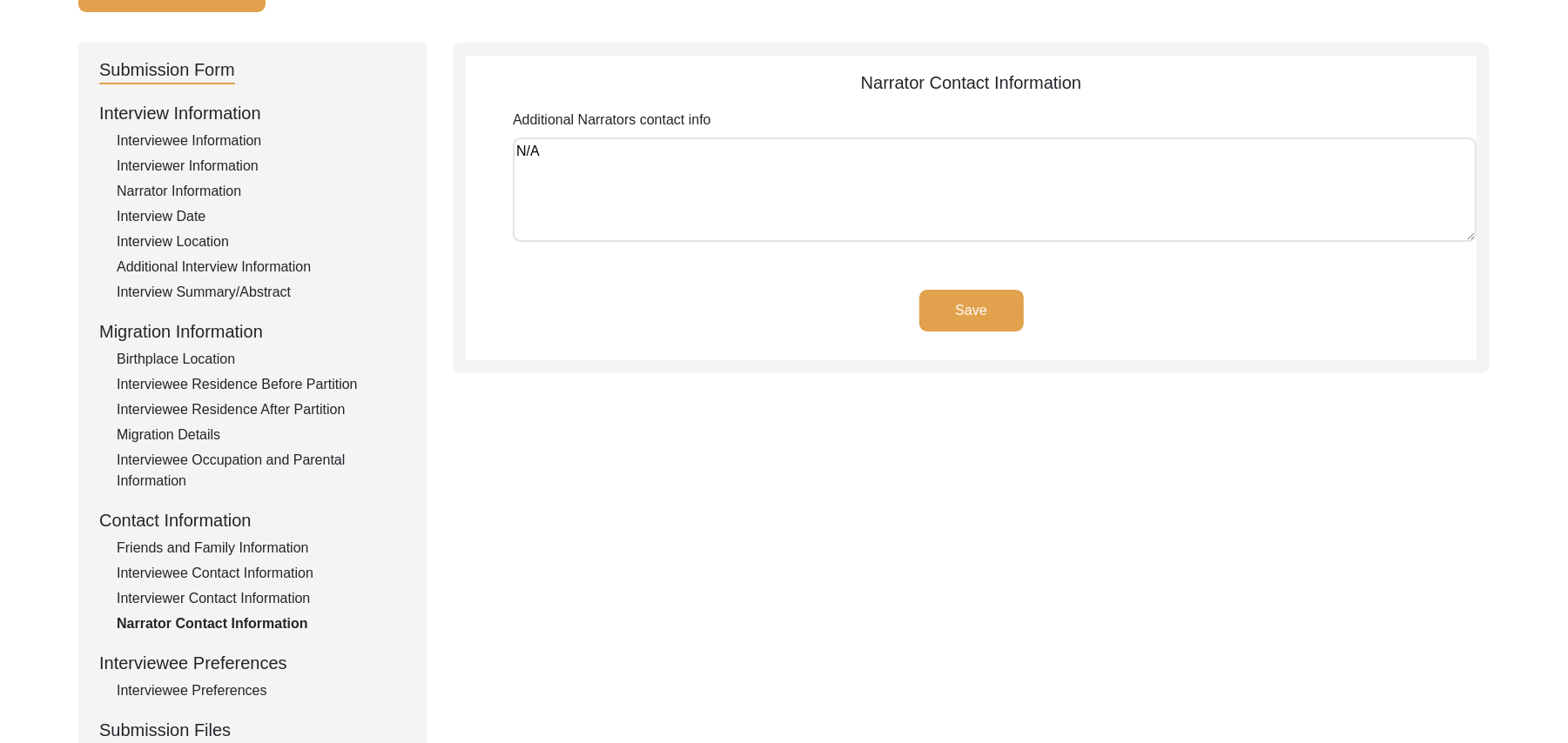
click at [980, 311] on button "Save" at bounding box center [971, 311] width 104 height 42
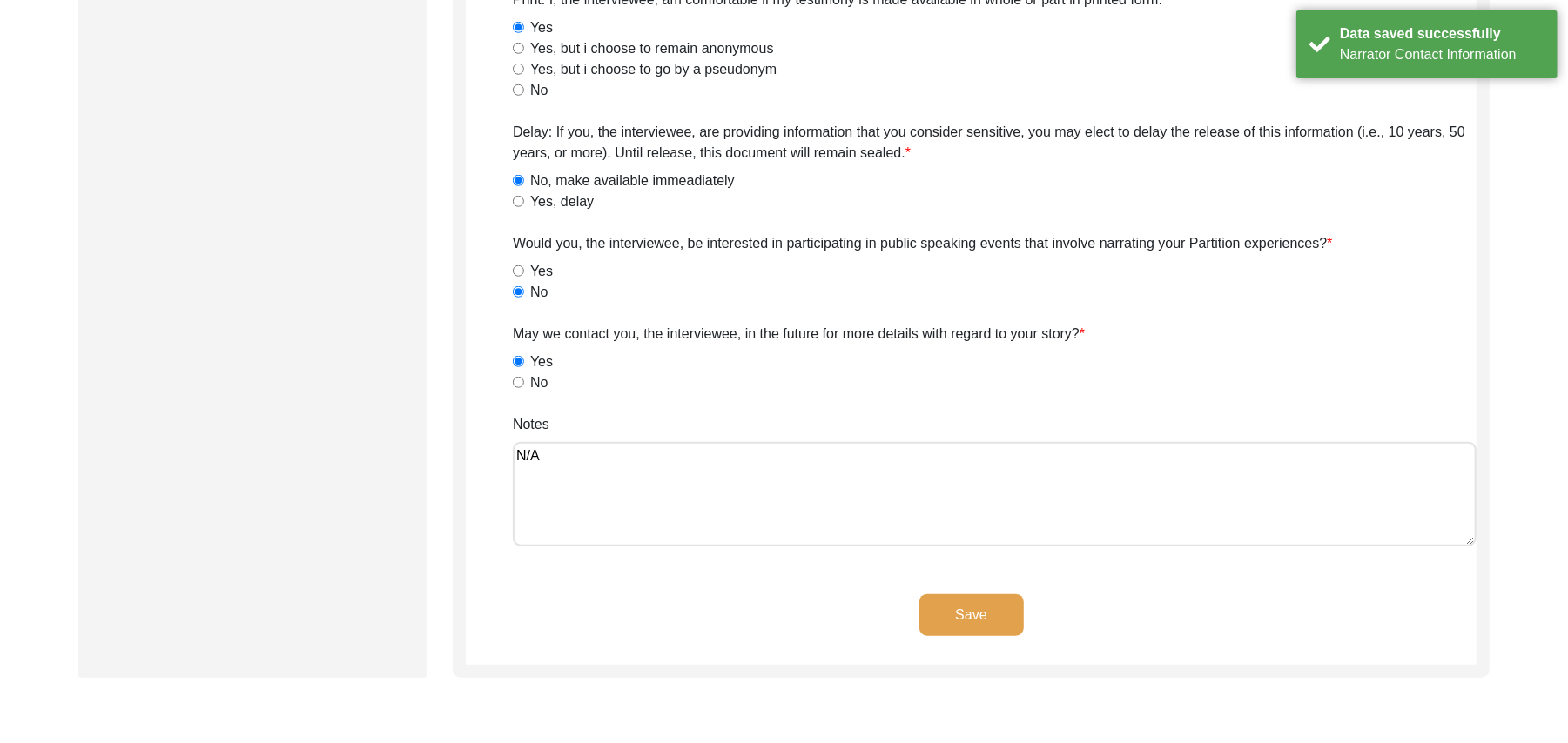
scroll to position [1056, 0]
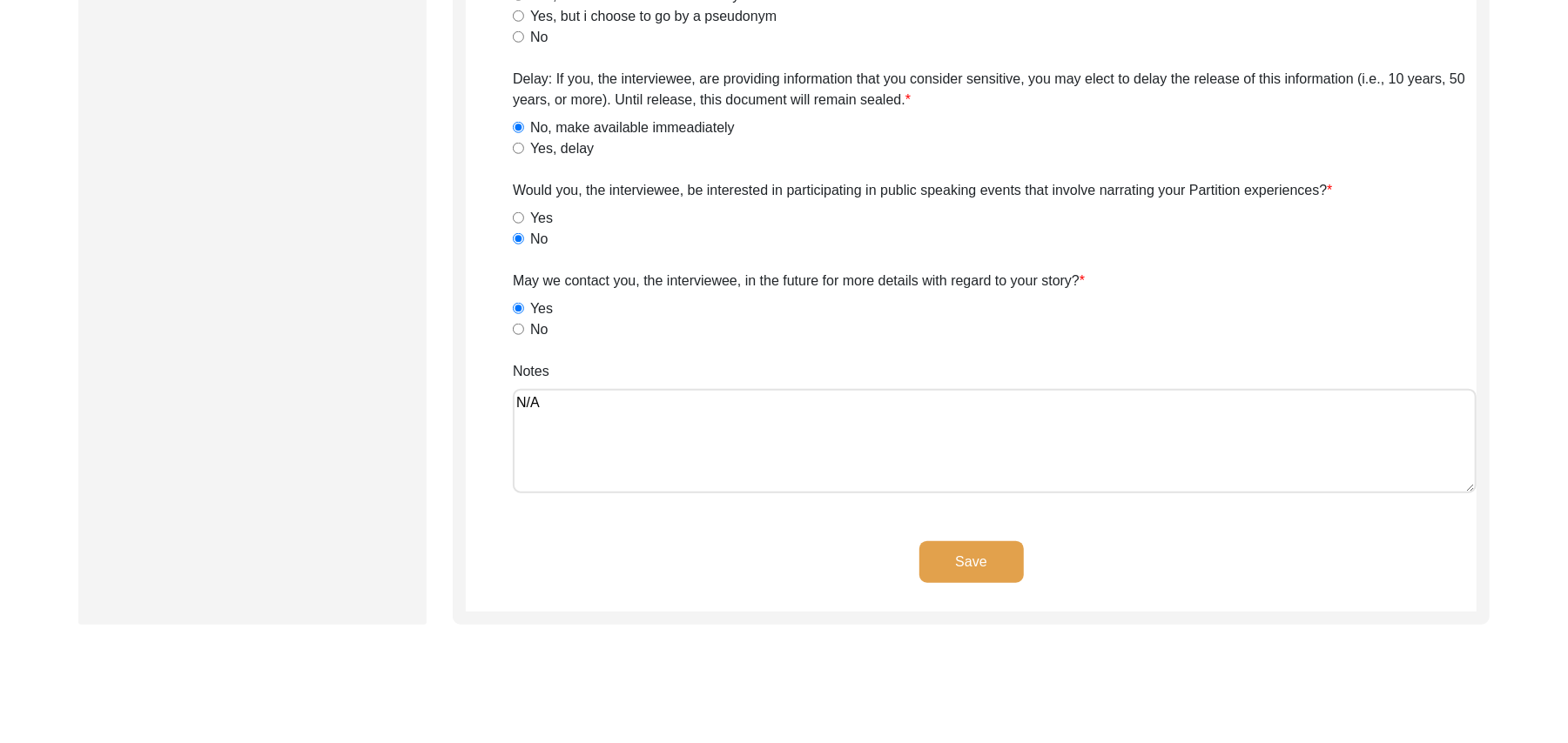
click at [988, 558] on button "Save" at bounding box center [971, 562] width 104 height 42
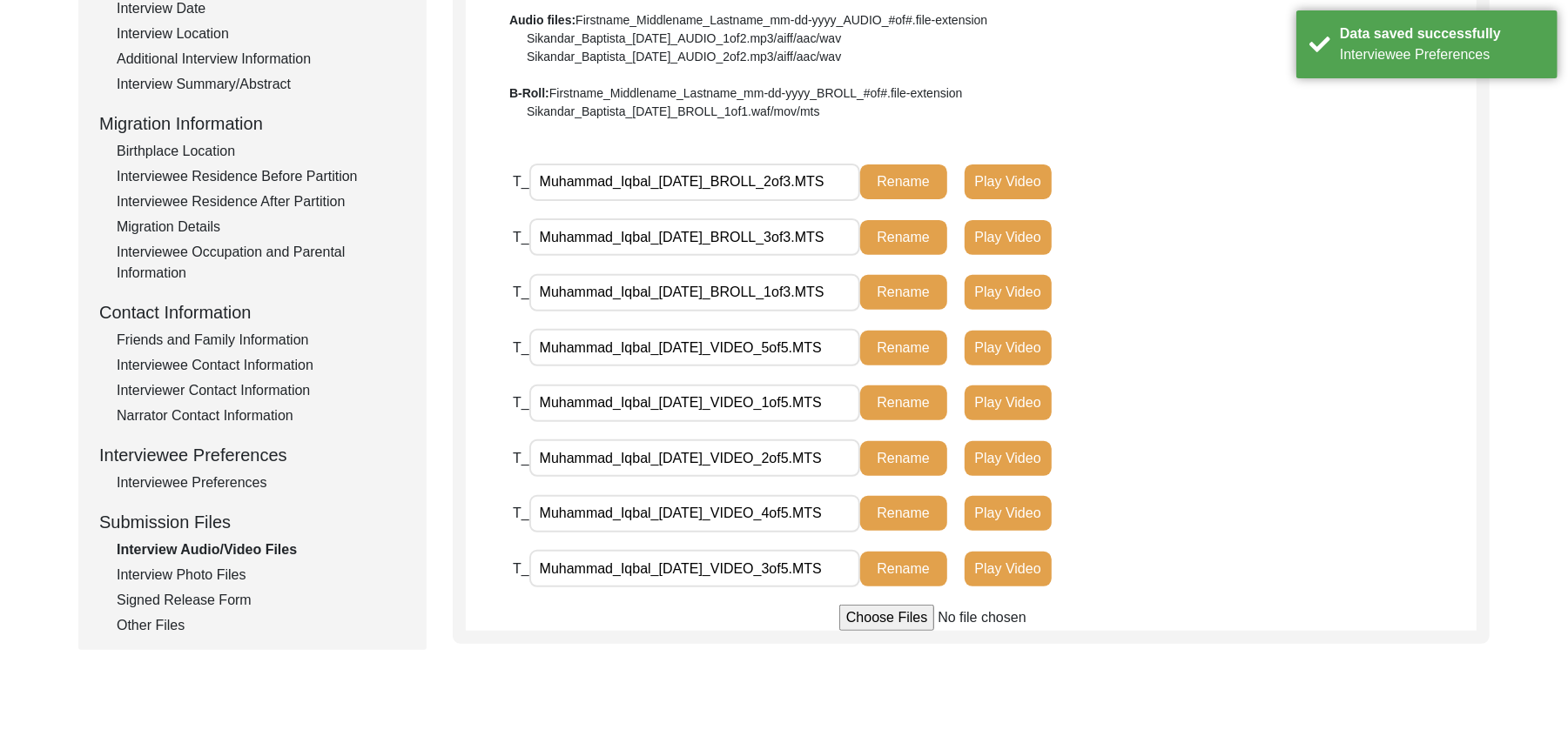
scroll to position [349, 0]
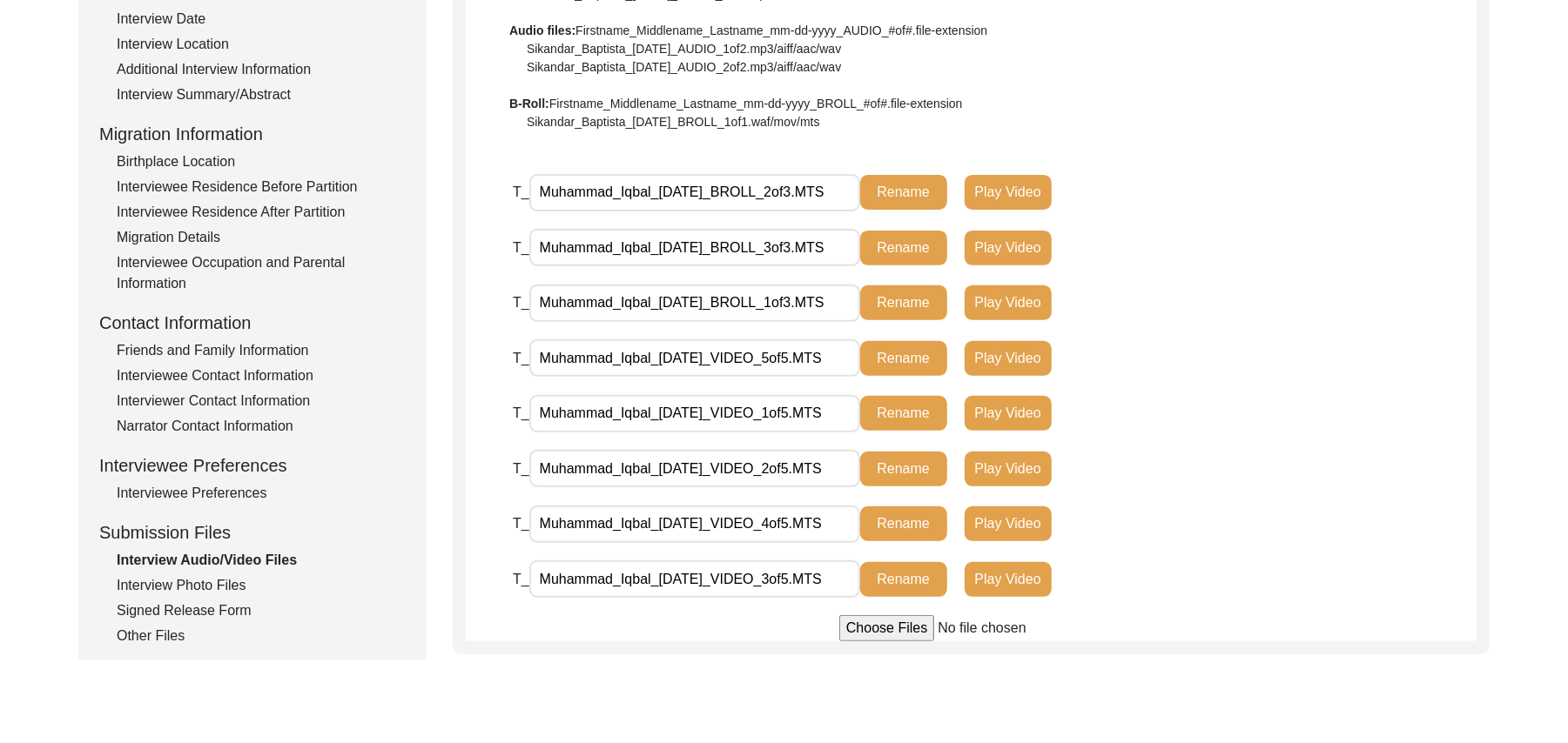
click at [238, 585] on div "Interview Photo Files" at bounding box center [261, 585] width 289 height 21
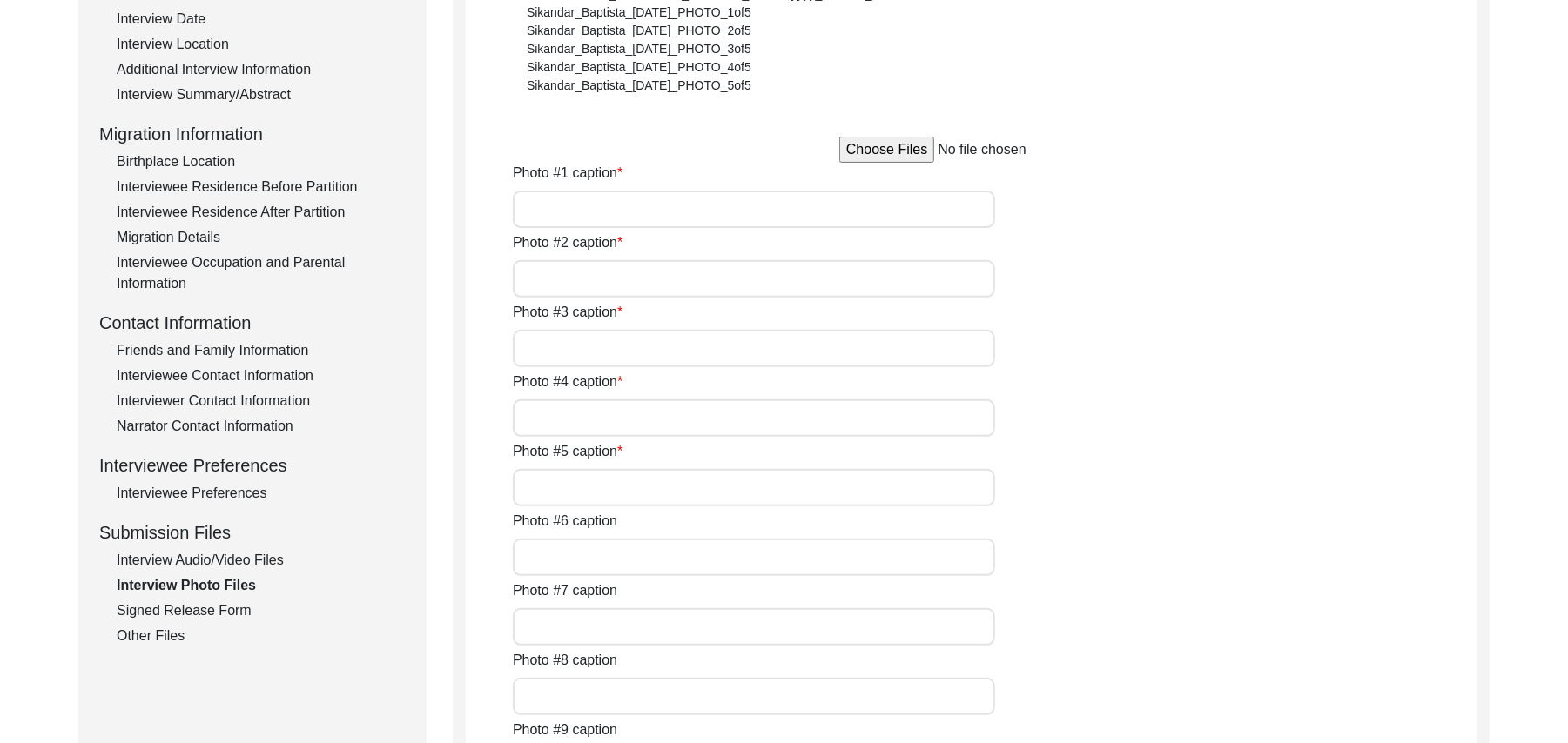
click at [882, 151] on input "file" at bounding box center [971, 149] width 264 height 26
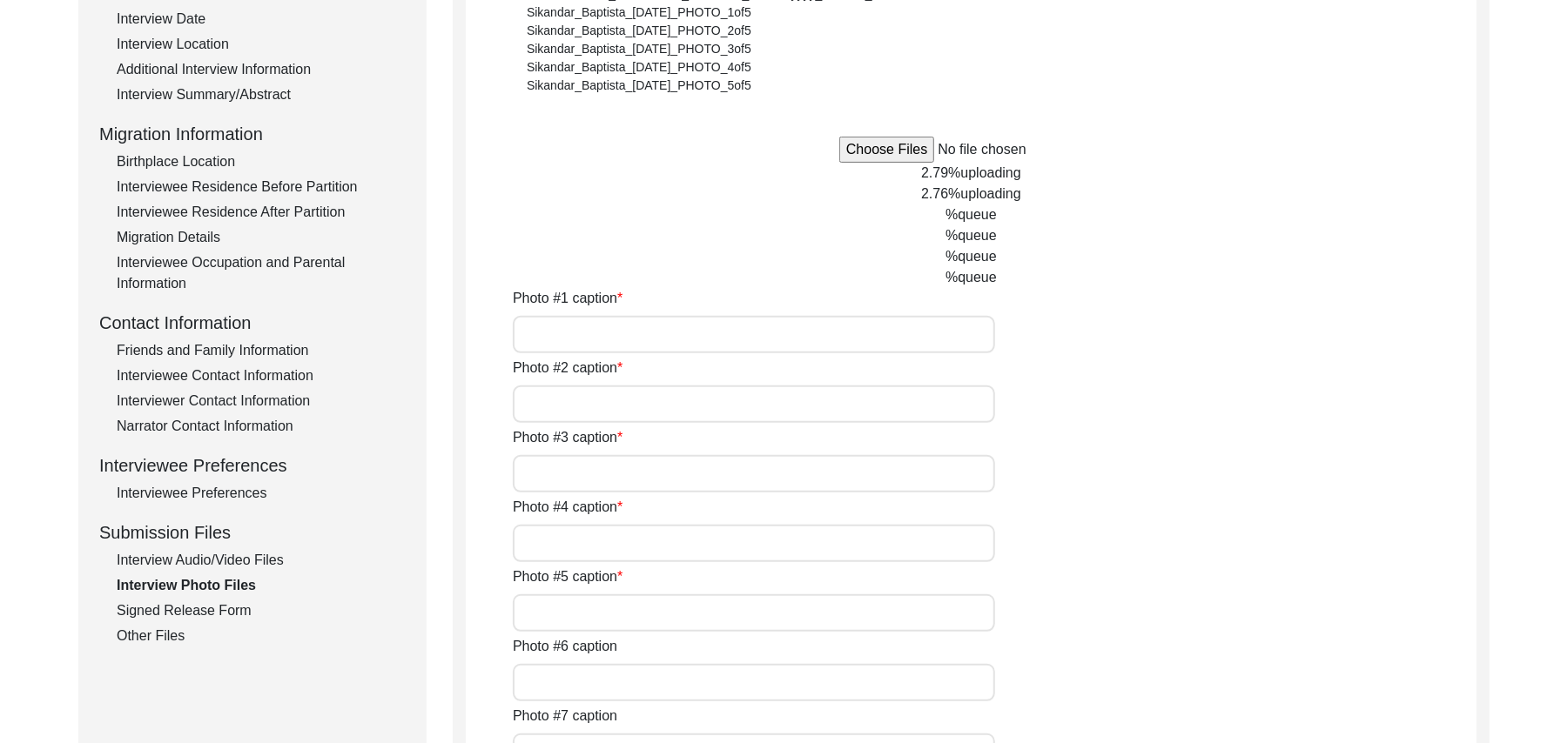
click at [881, 332] on input "Photo #1 caption" at bounding box center [754, 335] width 483 height 38
click at [860, 406] on input "Photo #2 caption" at bounding box center [754, 404] width 483 height 38
paste input "[PERSON_NAME]"
click at [799, 470] on input "Photo #3 caption" at bounding box center [754, 474] width 483 height 38
paste input "[PERSON_NAME]"
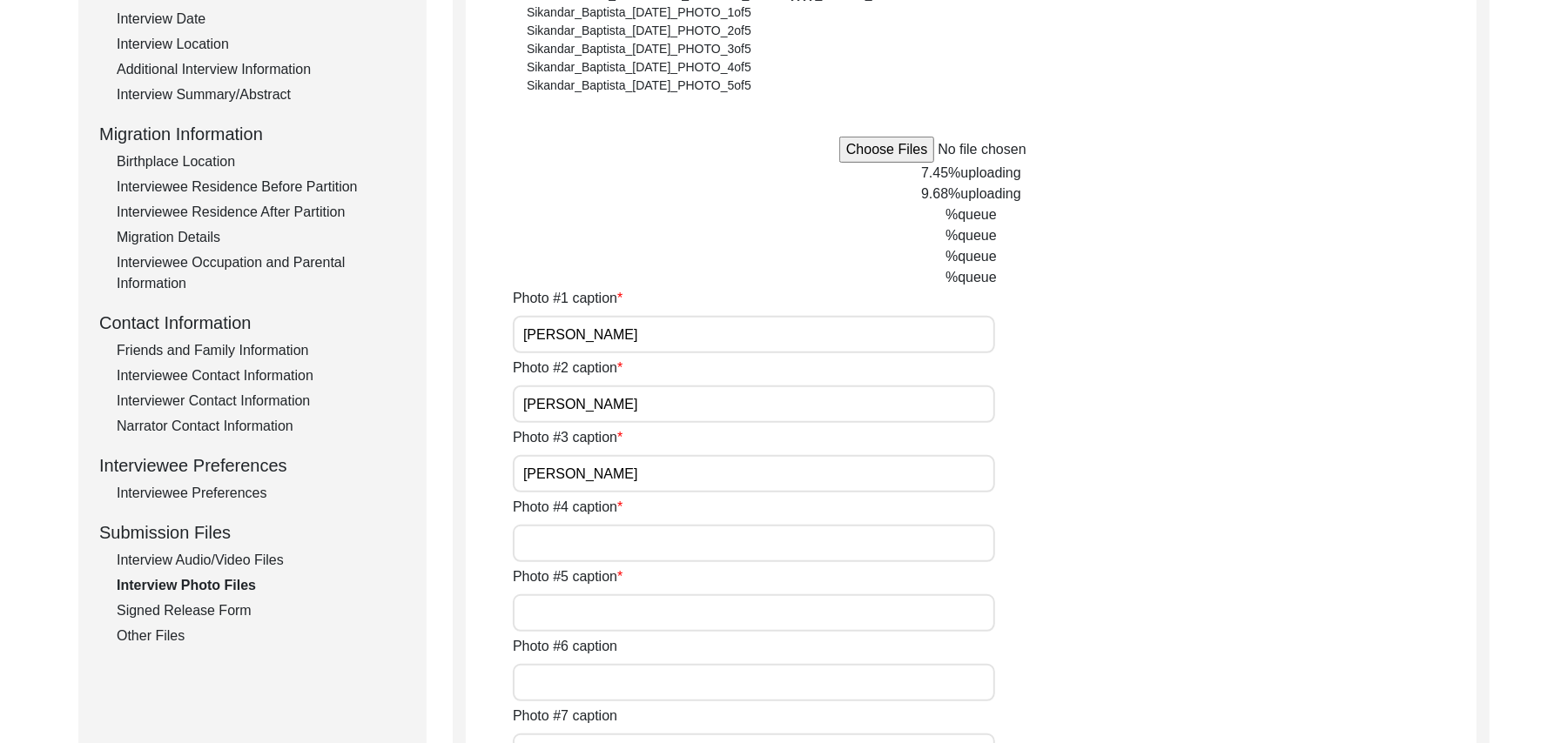
click at [740, 535] on input "Photo #4 caption" at bounding box center [754, 544] width 483 height 38
paste input "[PERSON_NAME]"
click at [690, 610] on input "Photo #5 caption" at bounding box center [754, 614] width 483 height 38
paste input "[PERSON_NAME]"
click at [665, 683] on input "Photo #6 caption" at bounding box center [754, 683] width 483 height 38
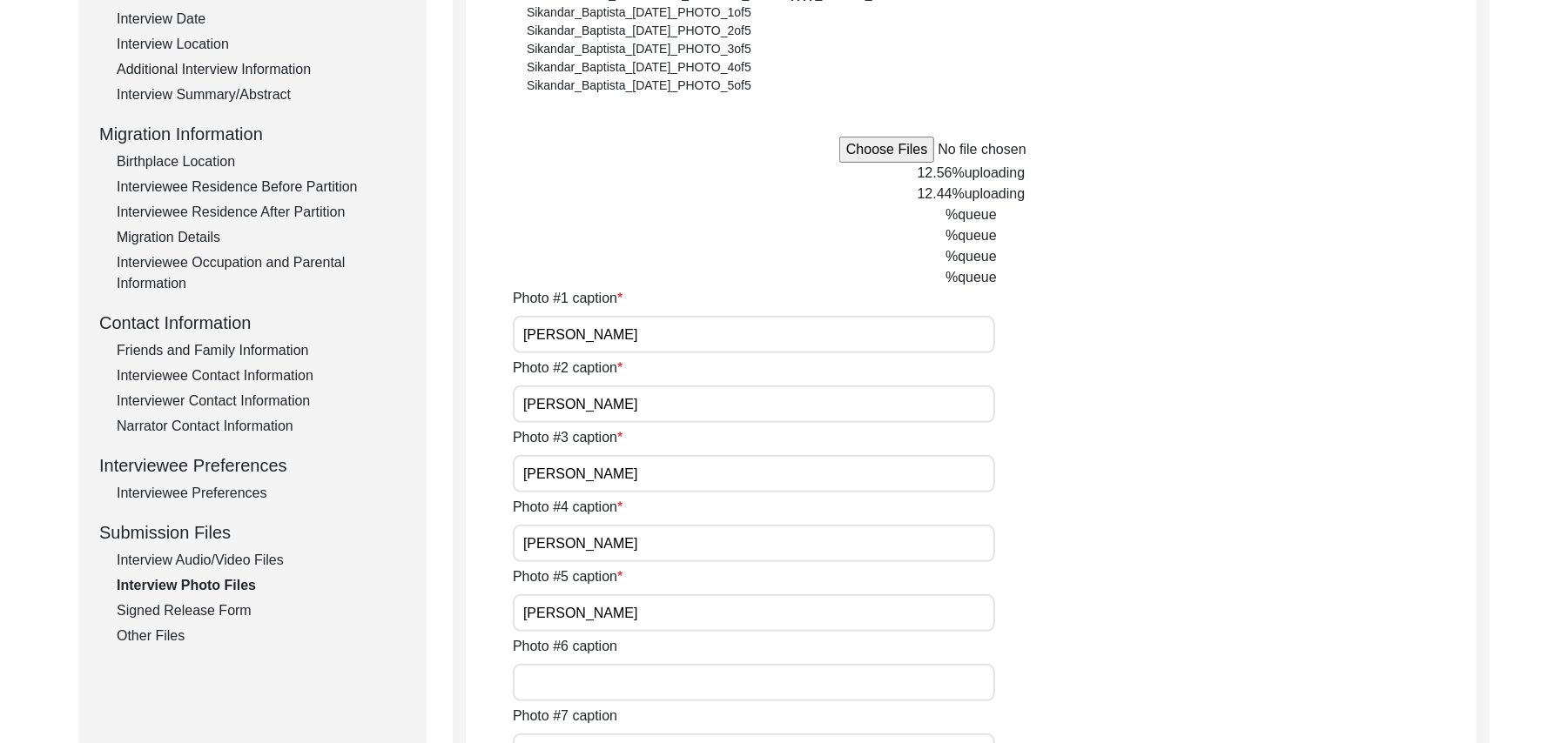
paste input "[PERSON_NAME]"
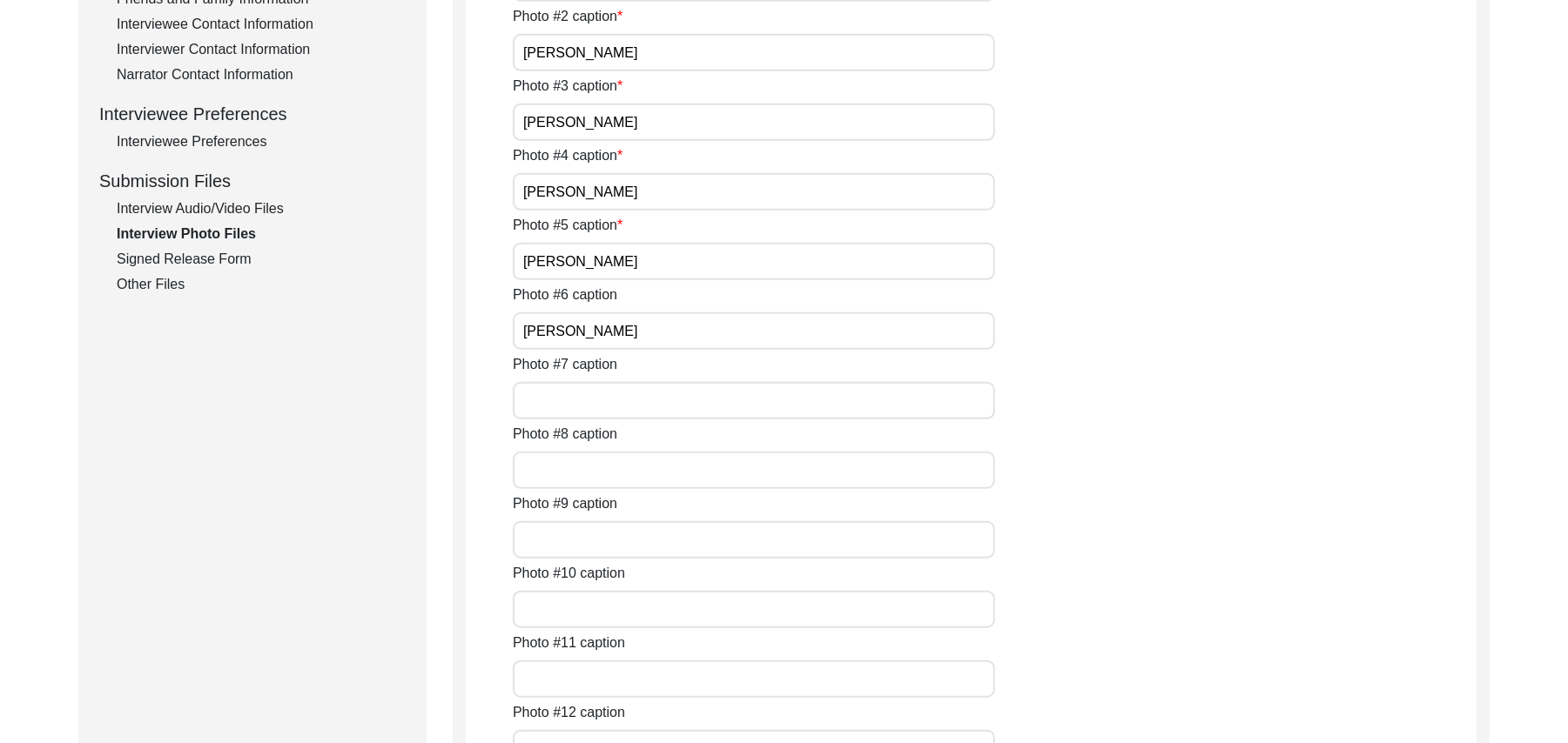
scroll to position [721, 0]
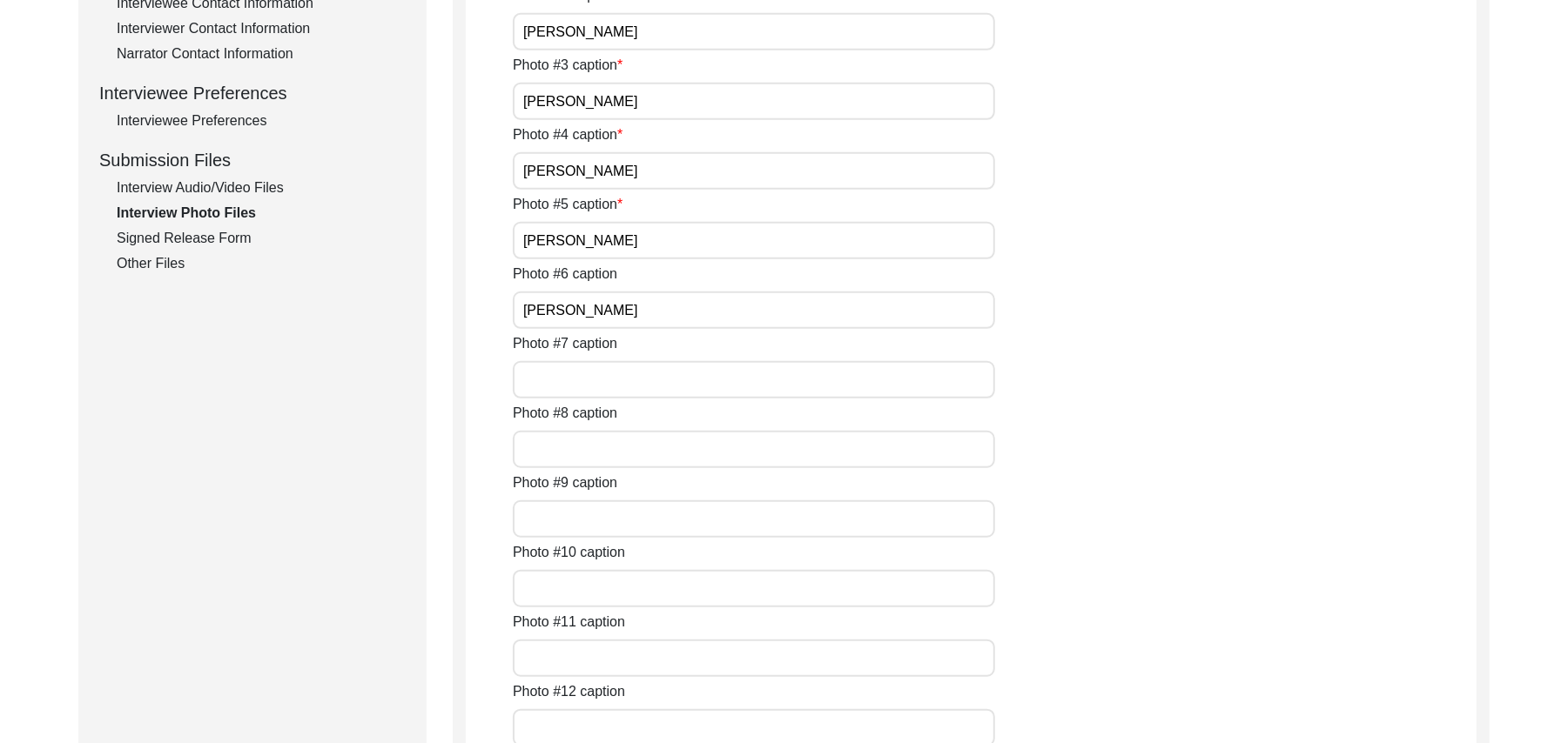
click at [694, 378] on input "Photo #7 caption" at bounding box center [754, 380] width 483 height 38
click at [657, 453] on input "Photo #8 caption" at bounding box center [754, 450] width 483 height 38
paste input "N/A"
click at [631, 519] on input "Photo #9 caption" at bounding box center [754, 519] width 483 height 38
paste input "N/A"
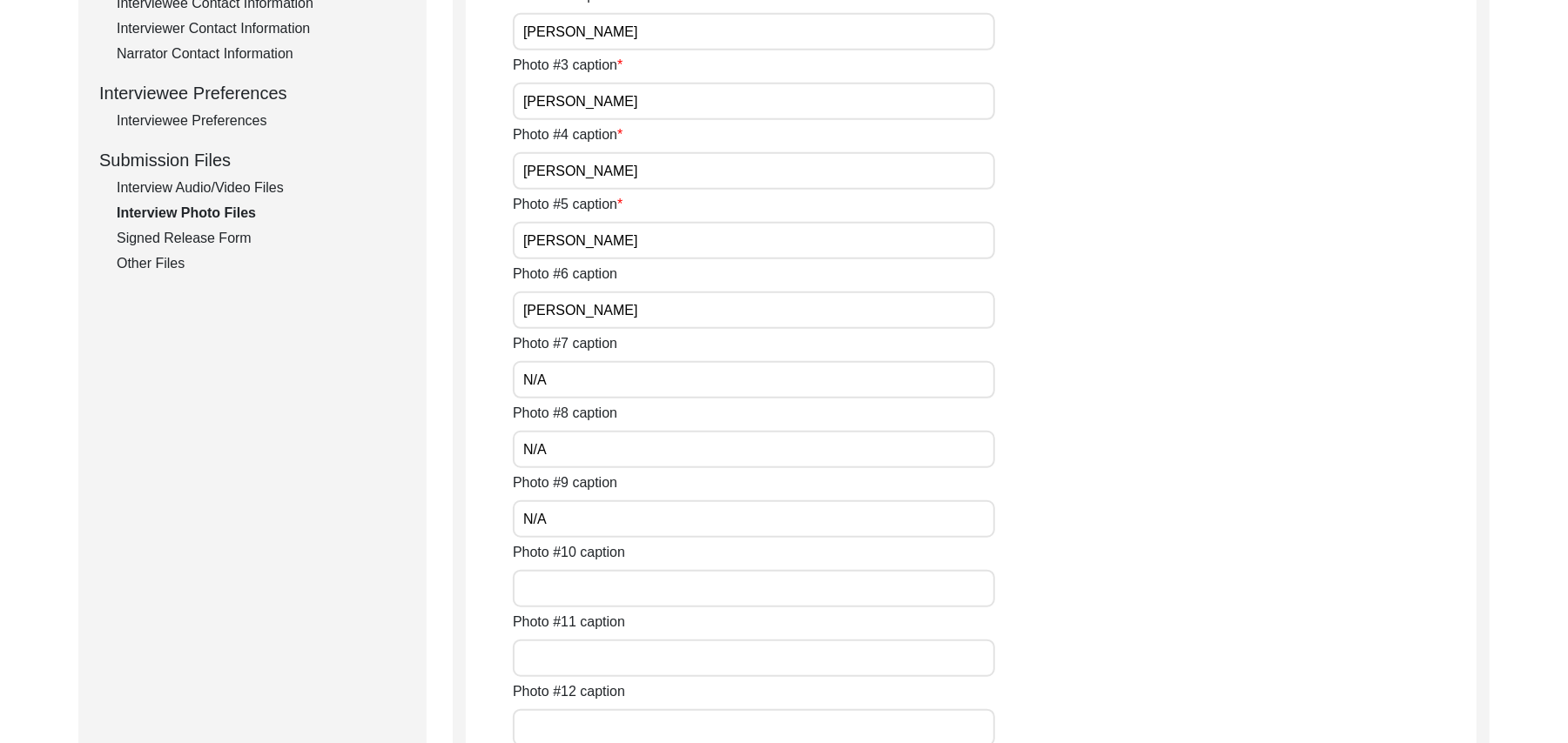
click at [625, 589] on input "Photo #10 caption" at bounding box center [754, 589] width 483 height 38
paste input "N/A"
click at [601, 659] on input "Photo #11 caption" at bounding box center [754, 659] width 483 height 38
paste input "N/A"
click at [596, 722] on input "Photo #12 caption" at bounding box center [754, 729] width 483 height 38
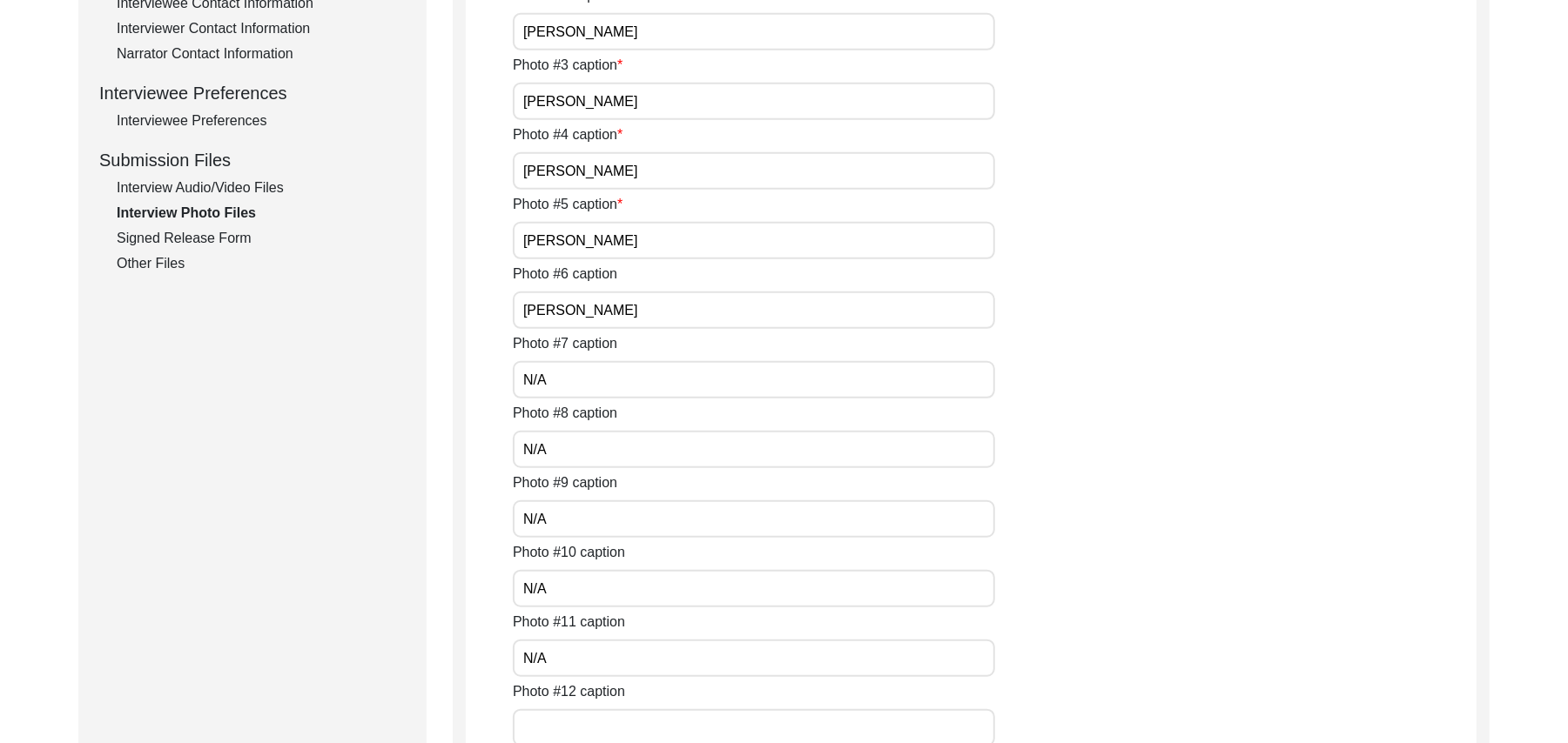
paste input "N/A"
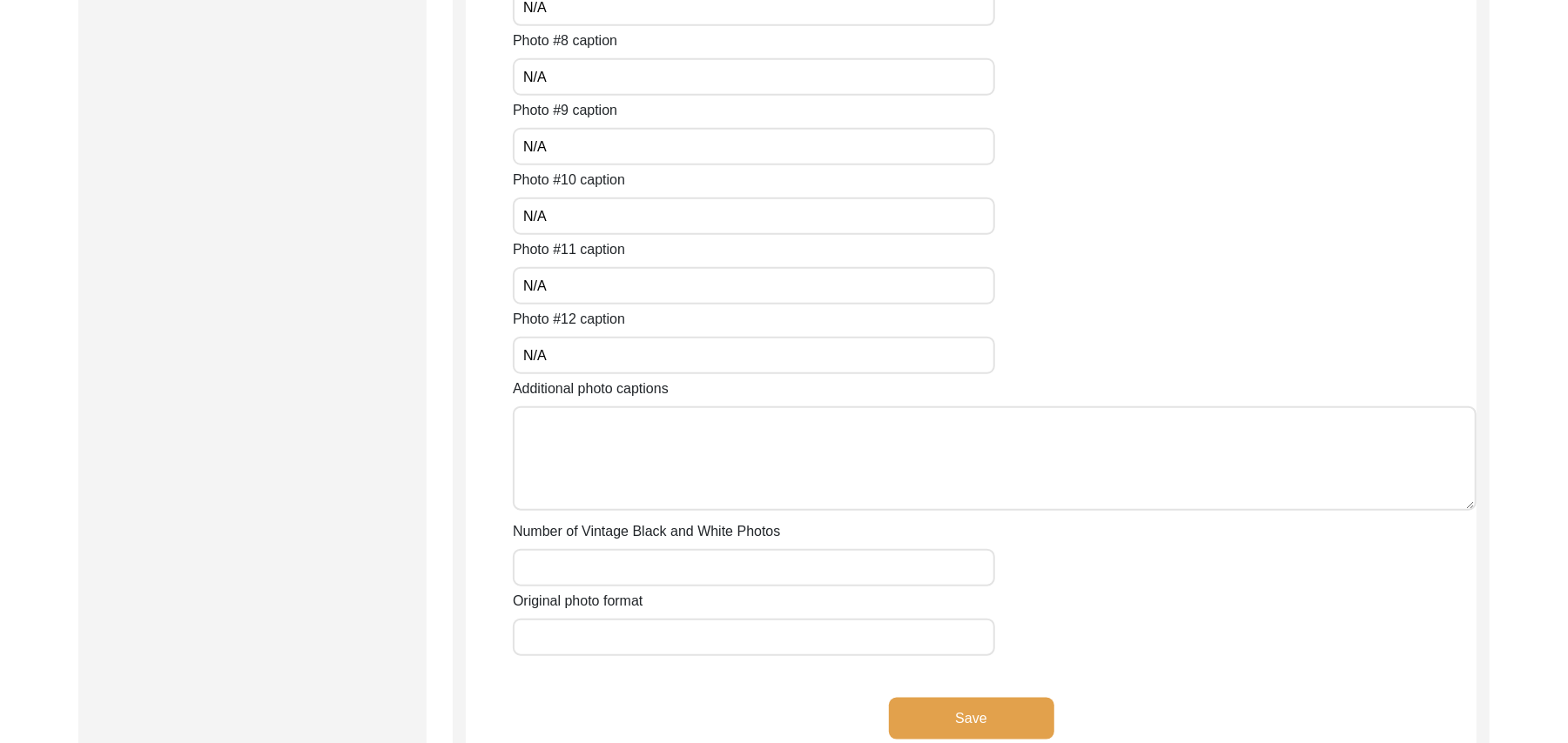
scroll to position [1142, 0]
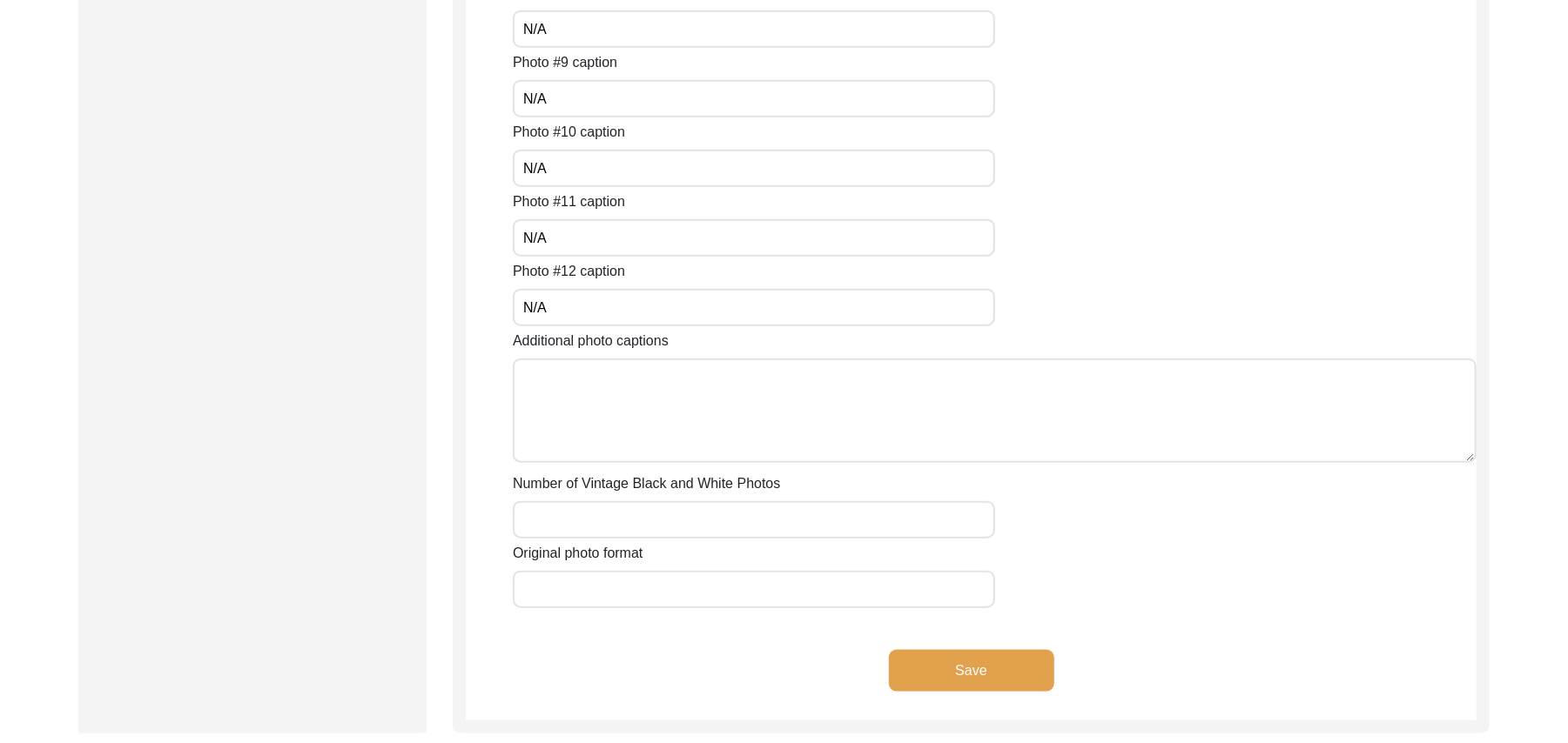
click at [747, 453] on textarea "Additional photo captions" at bounding box center [995, 411] width 964 height 104
paste textarea "N/A"
click at [722, 526] on input "Number of Vintage Black and White Photos" at bounding box center [754, 520] width 483 height 38
paste input "N/A"
click at [718, 582] on input "Original photo format" at bounding box center [754, 590] width 483 height 38
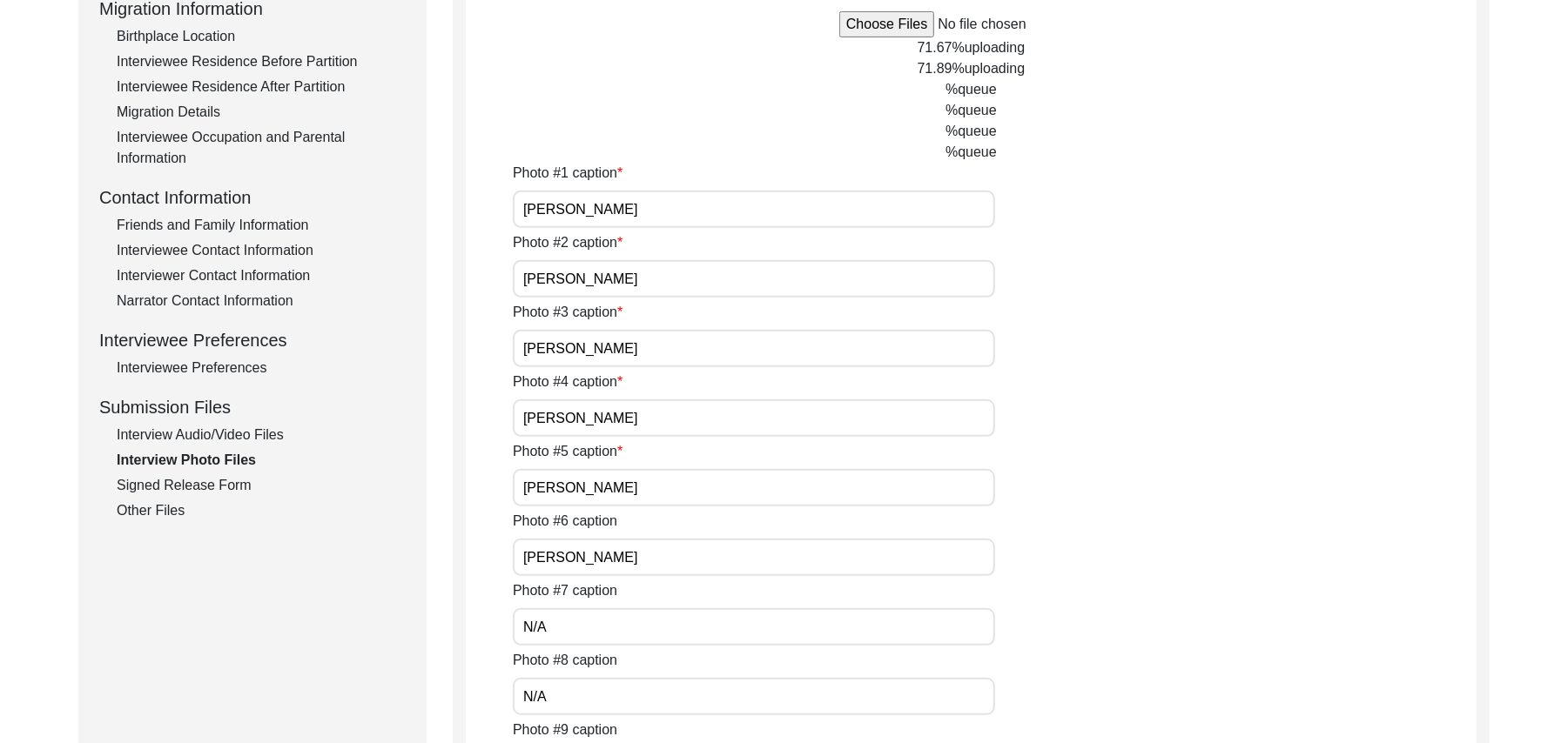
scroll to position [450, 0]
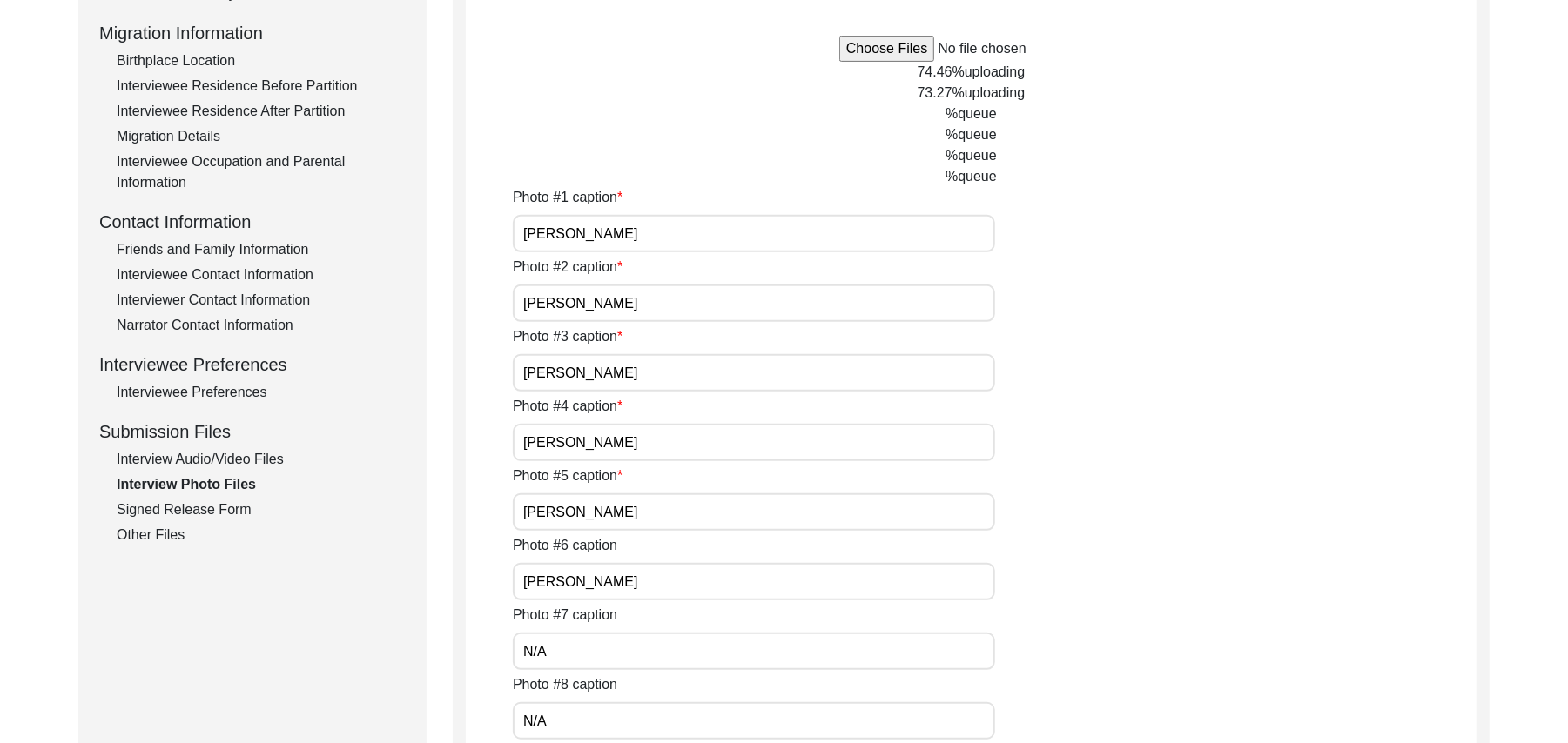
click at [676, 375] on input "[PERSON_NAME]" at bounding box center [754, 373] width 483 height 38
click at [655, 442] on input "[PERSON_NAME]" at bounding box center [754, 443] width 483 height 38
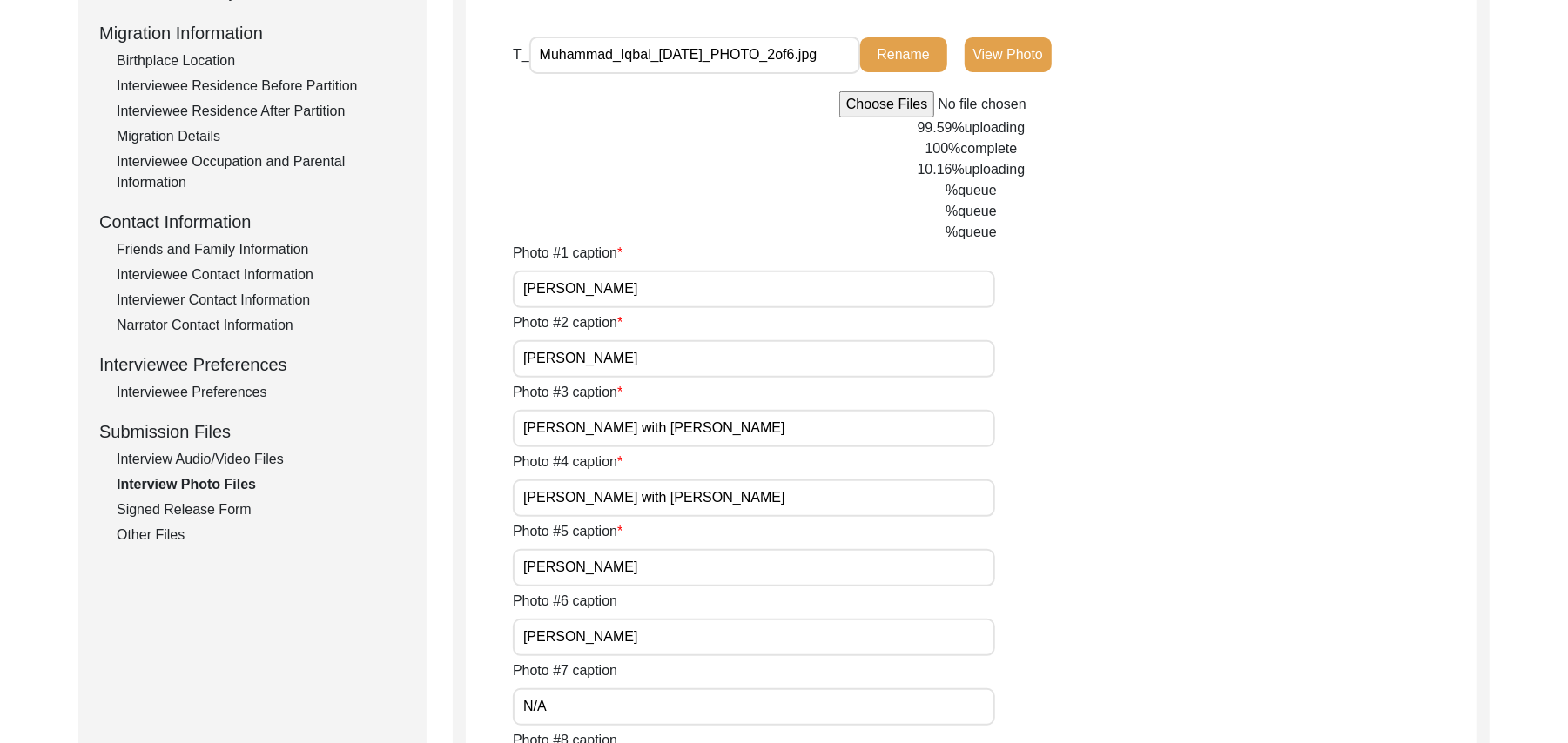
click at [659, 533] on div "Photo #5 caption [PERSON_NAME]" at bounding box center [995, 553] width 964 height 66
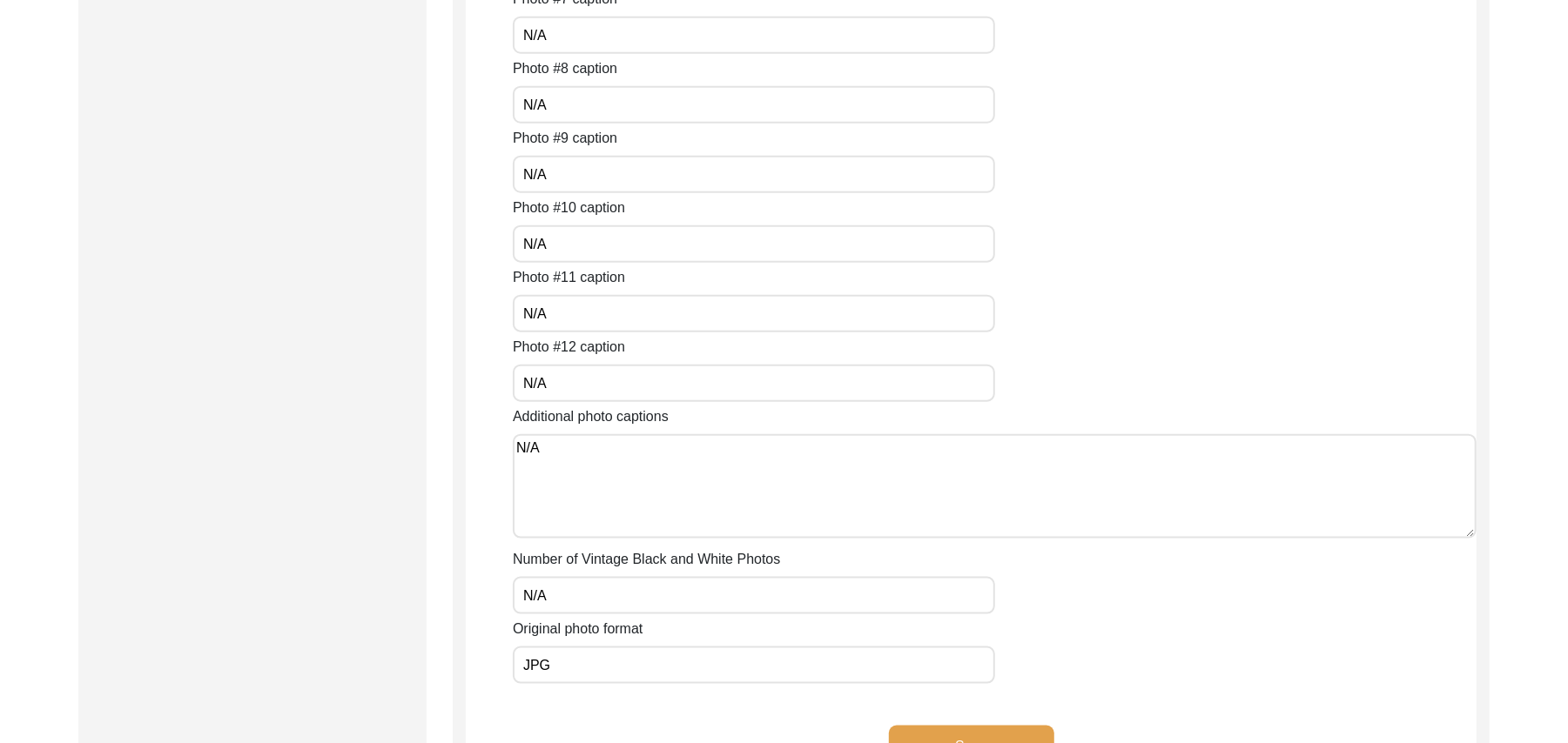
scroll to position [1358, 0]
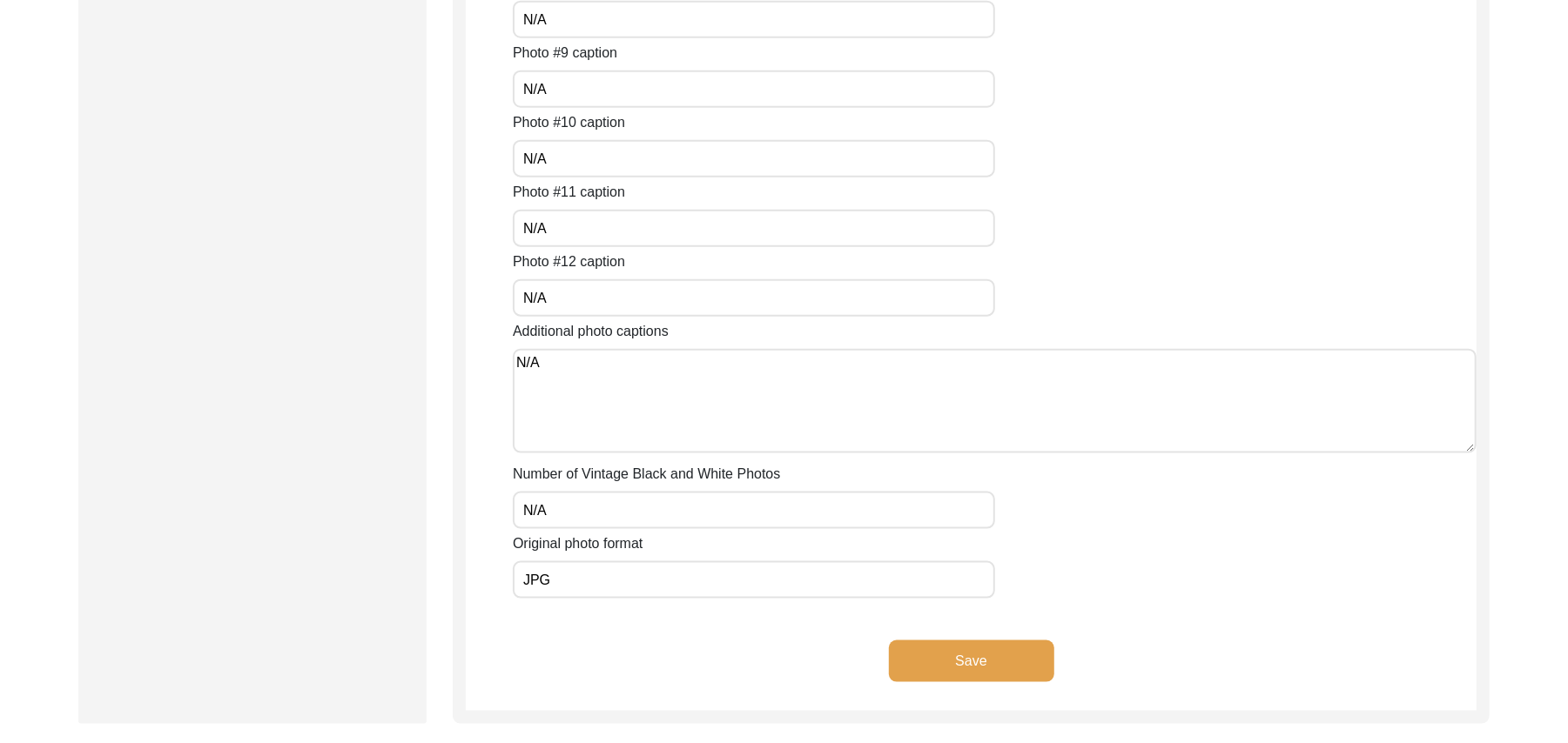
click at [989, 642] on button "Save" at bounding box center [971, 661] width 165 height 42
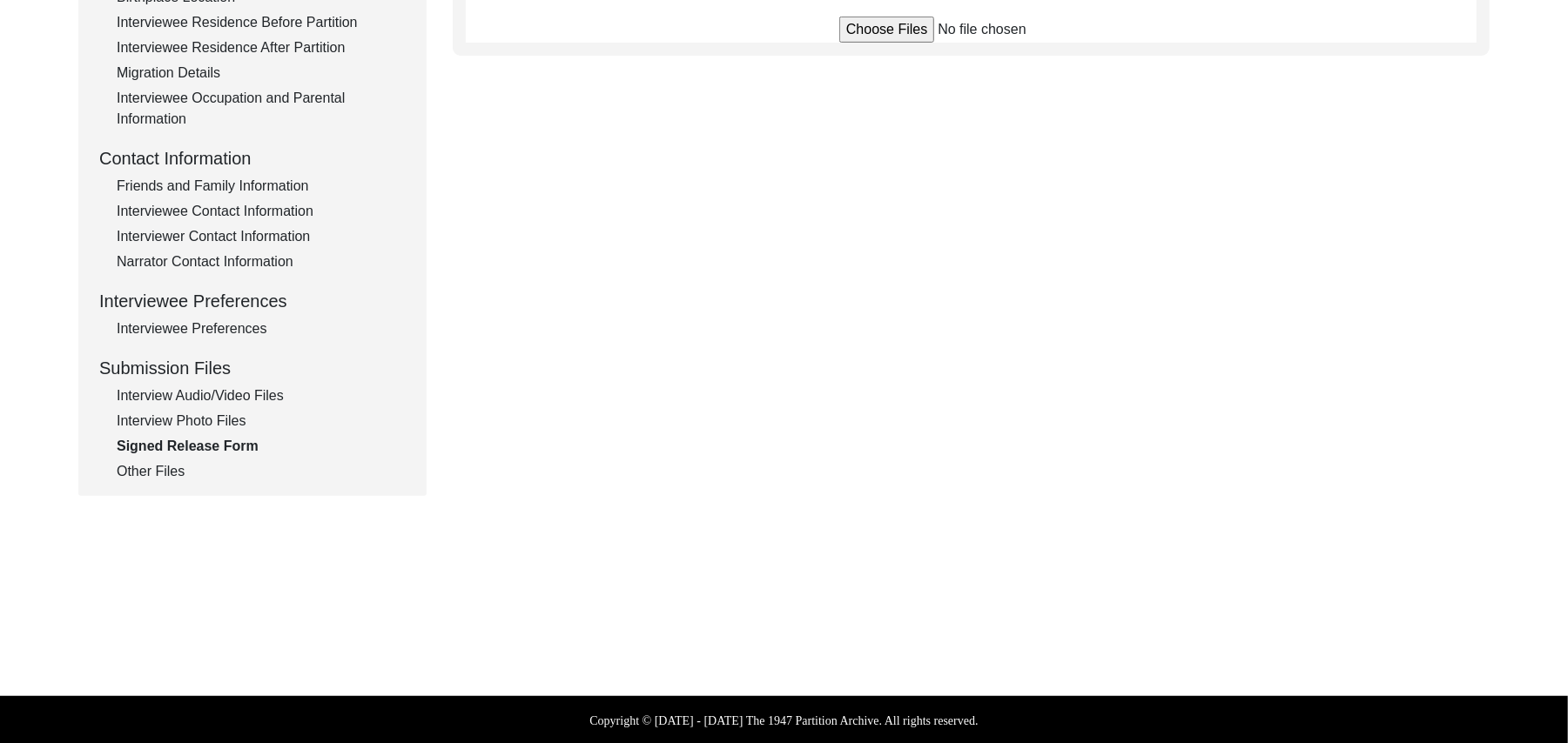
click at [882, 33] on input "file" at bounding box center [971, 29] width 264 height 26
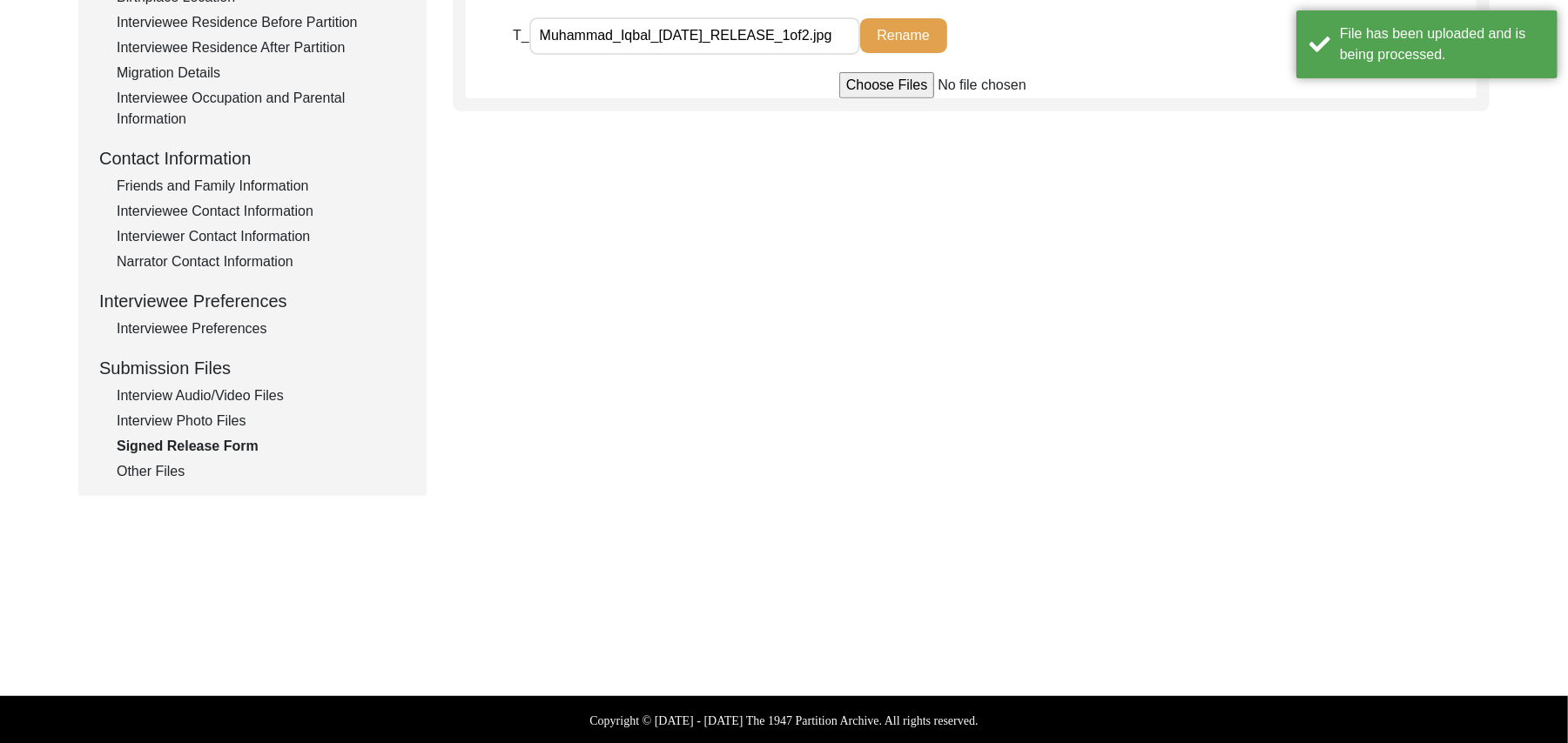
click at [1360, 704] on div "Copyright © [DATE] - [DATE] The 1947 Partition Archive. All rights reserved." at bounding box center [784, 721] width 1568 height 49
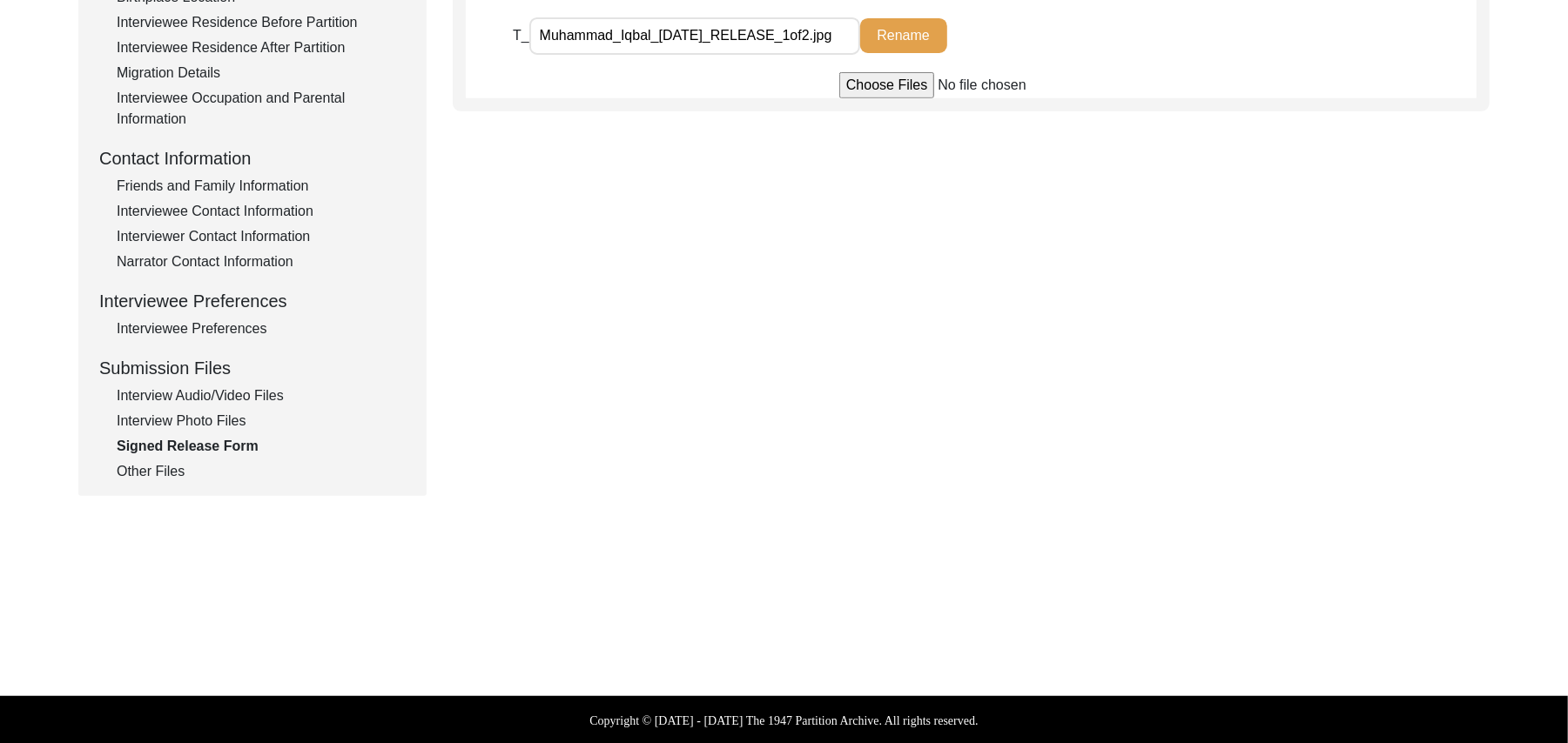
click at [909, 85] on input "file" at bounding box center [971, 84] width 264 height 26
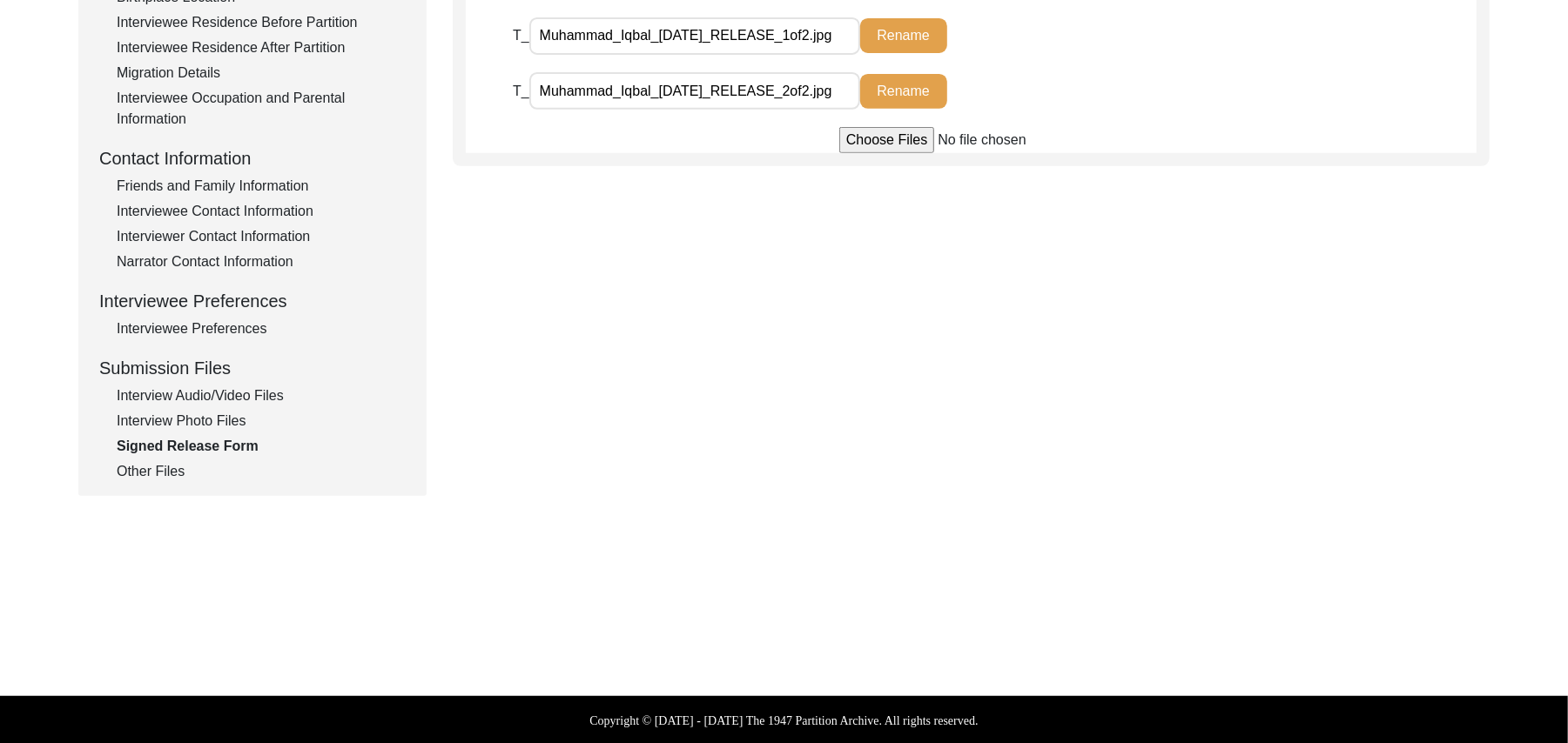
click at [168, 474] on div "Other Files" at bounding box center [261, 472] width 289 height 21
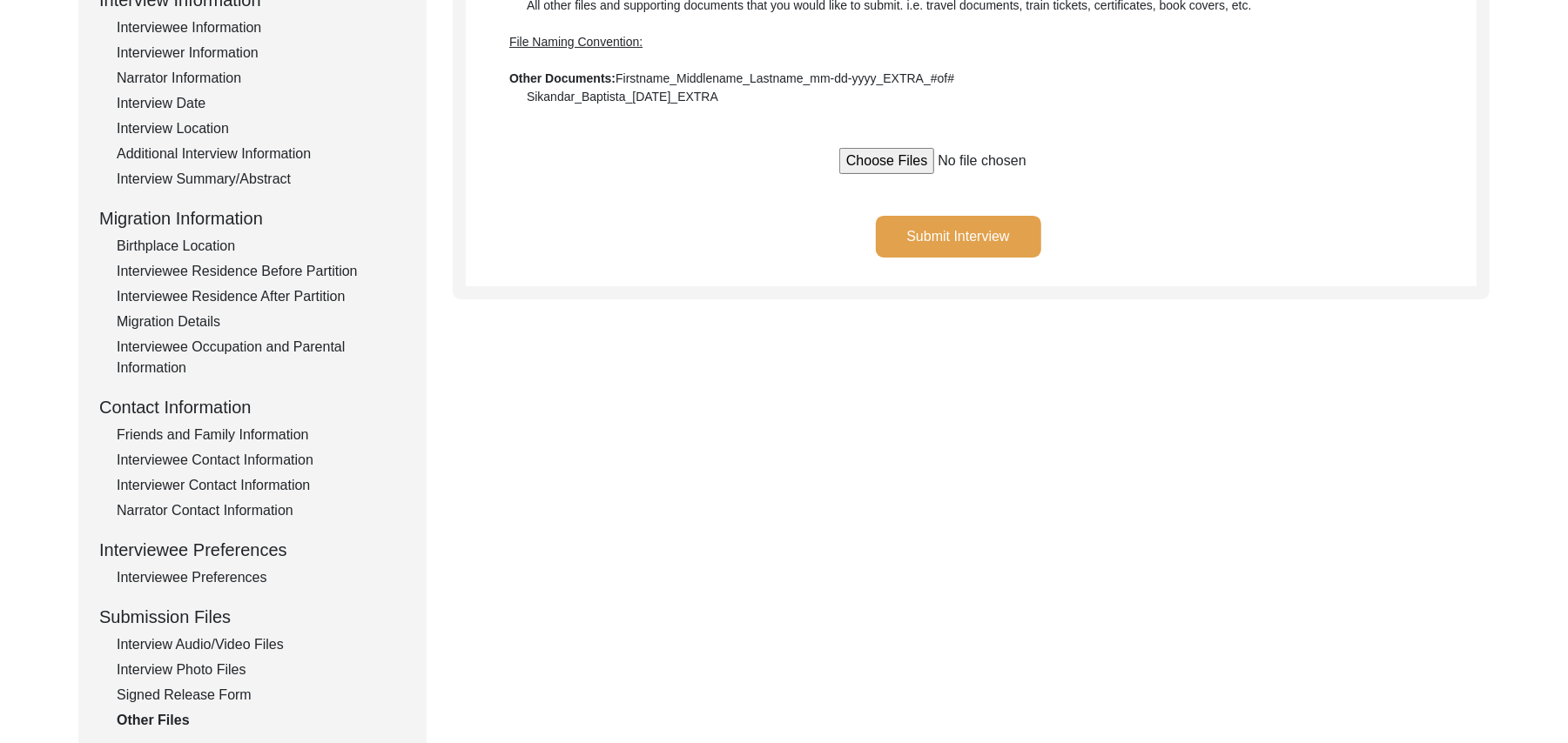
scroll to position [155, 0]
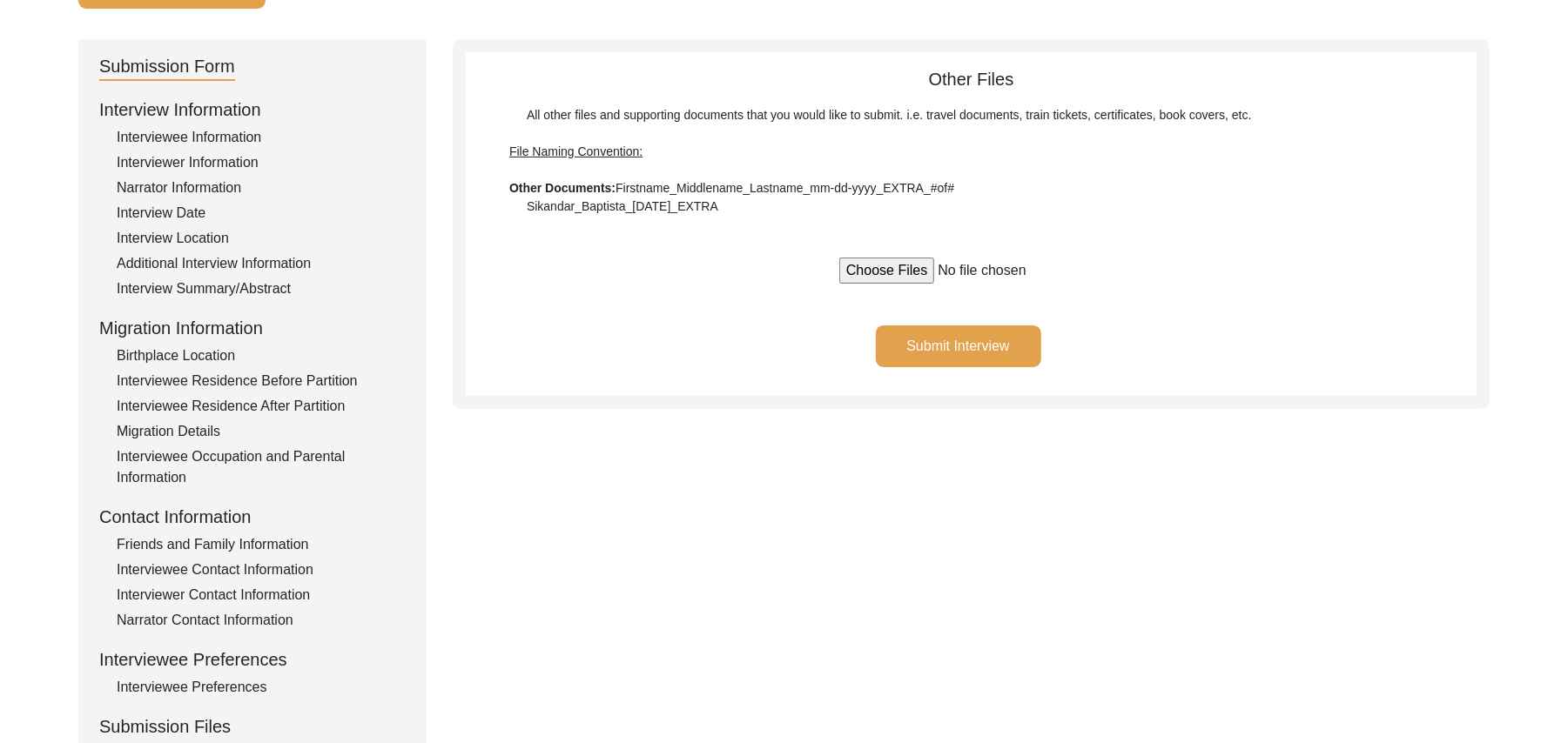
click at [988, 334] on button "Submit Interview" at bounding box center [959, 346] width 165 height 42
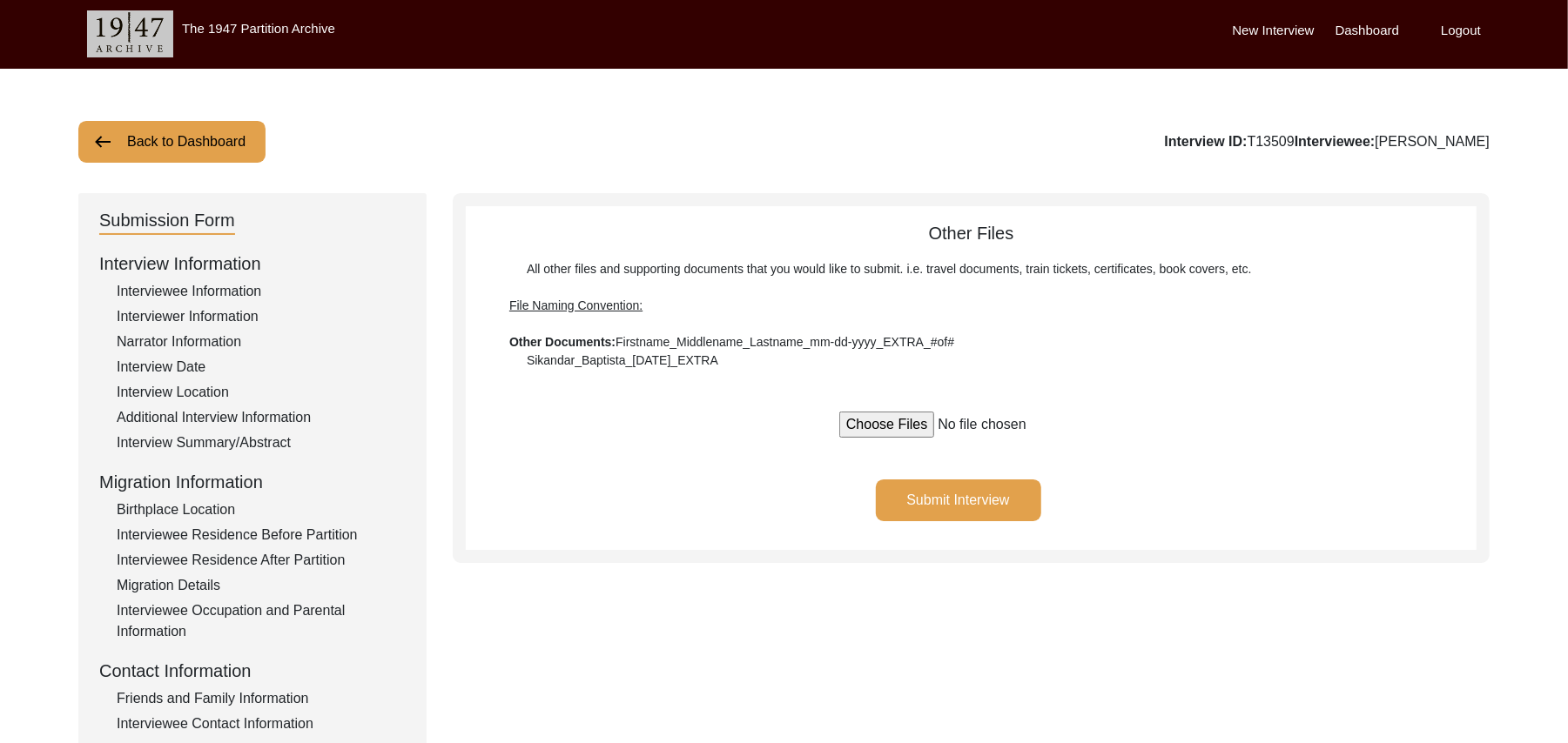
scroll to position [0, 0]
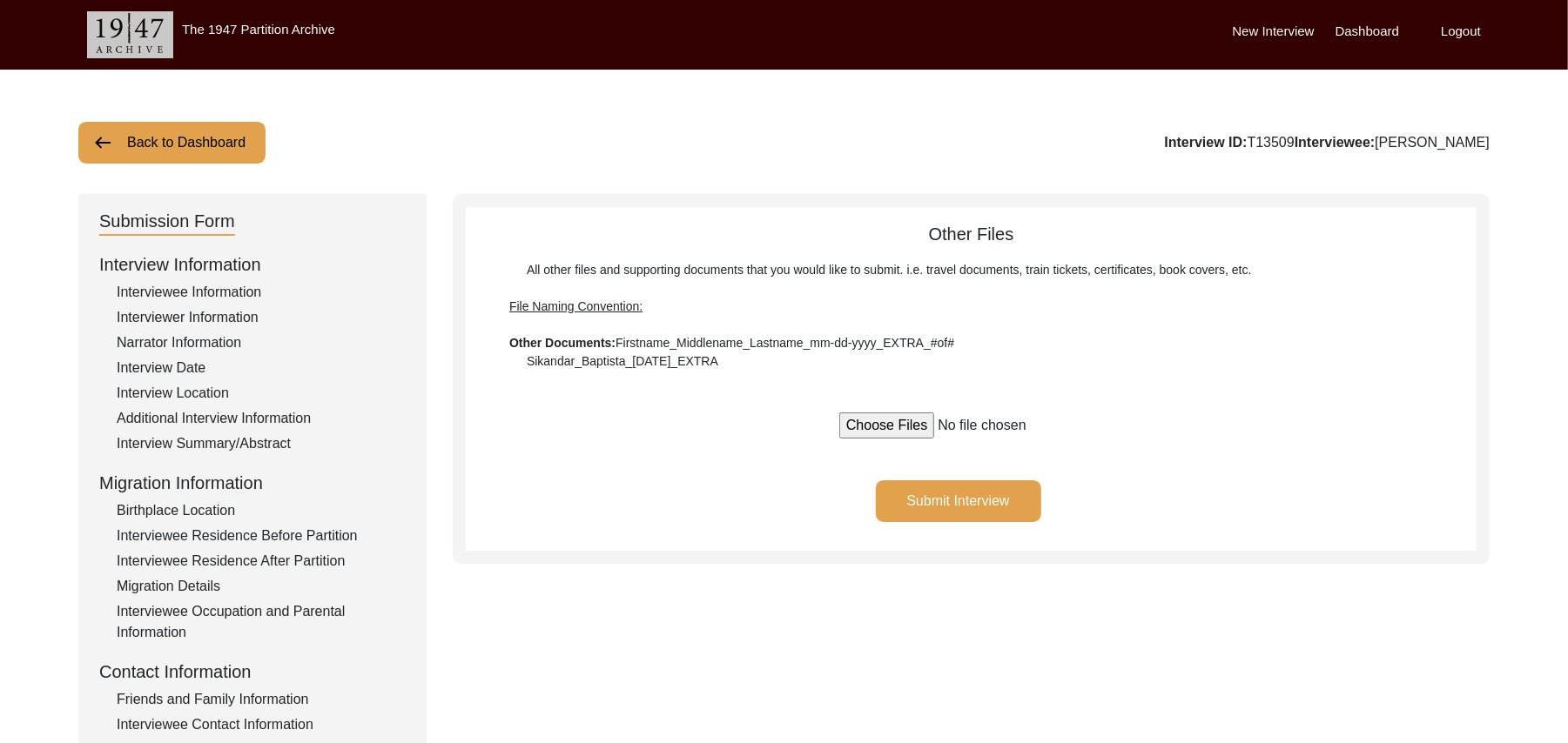
click at [214, 154] on button "Back to Dashboard" at bounding box center [172, 143] width 187 height 42
